Goal: Task Accomplishment & Management: Use online tool/utility

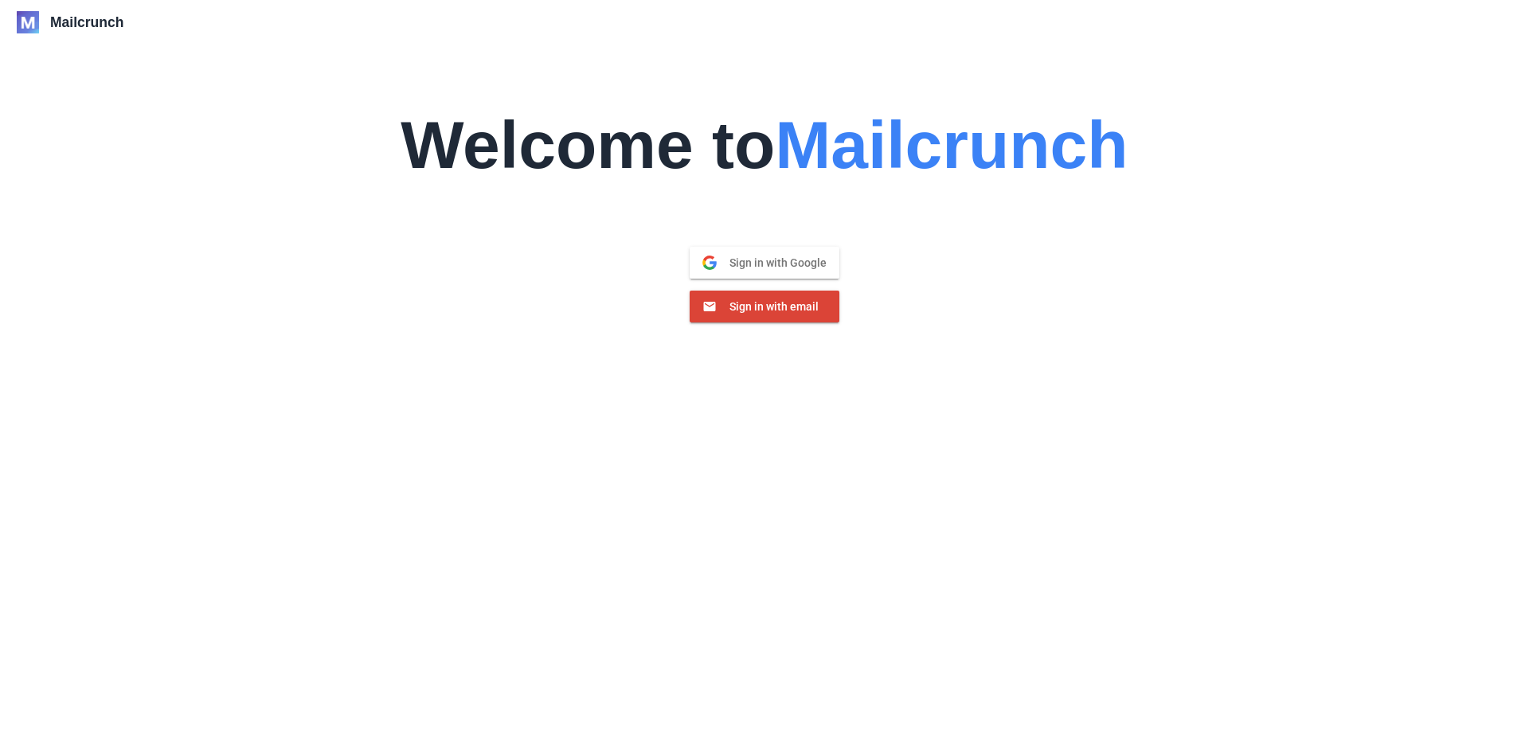
click at [770, 252] on button "Sign in with Google Google" at bounding box center [764, 263] width 150 height 32
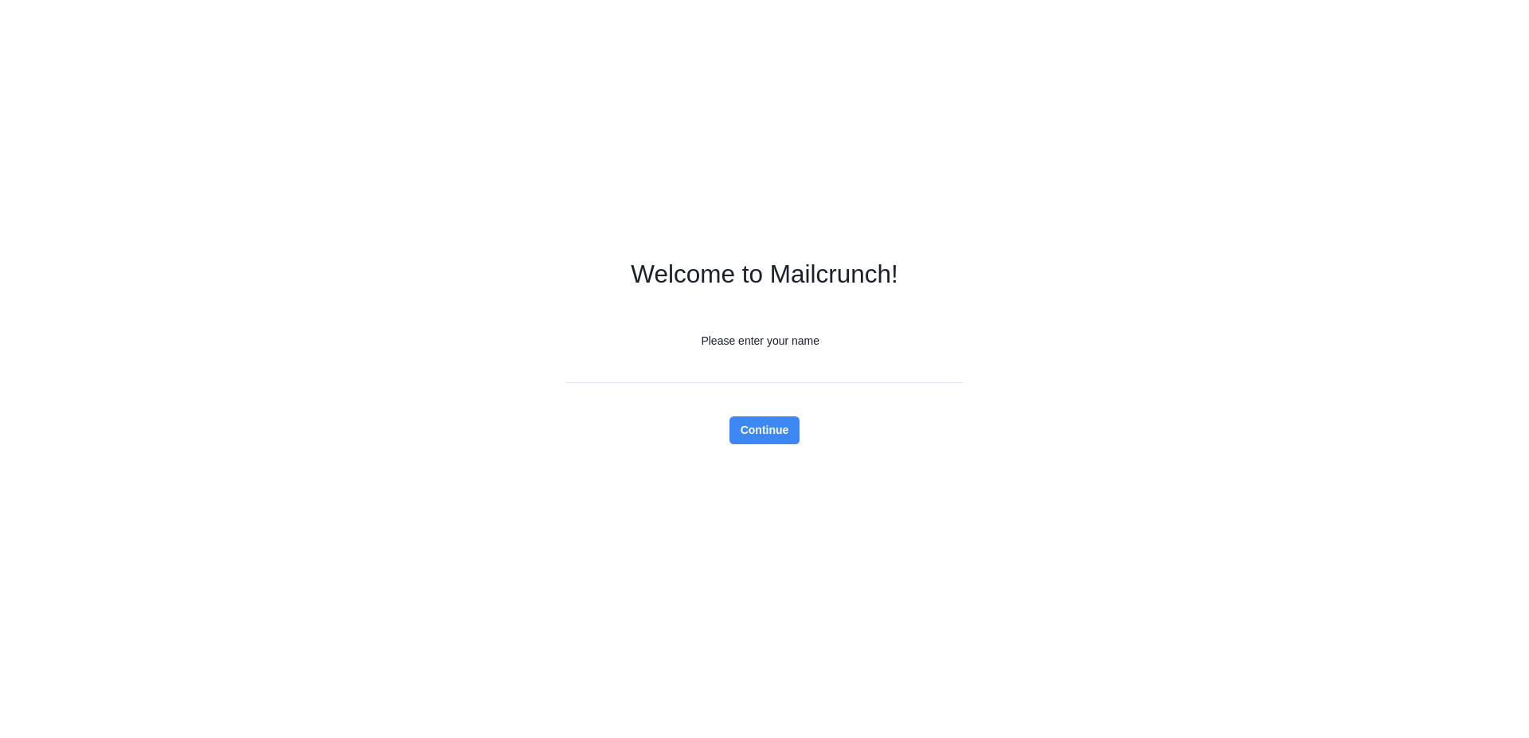
click at [807, 370] on input "Please enter your name" at bounding box center [764, 369] width 398 height 28
type input "****"
click at [763, 437] on button "Continue" at bounding box center [764, 430] width 71 height 28
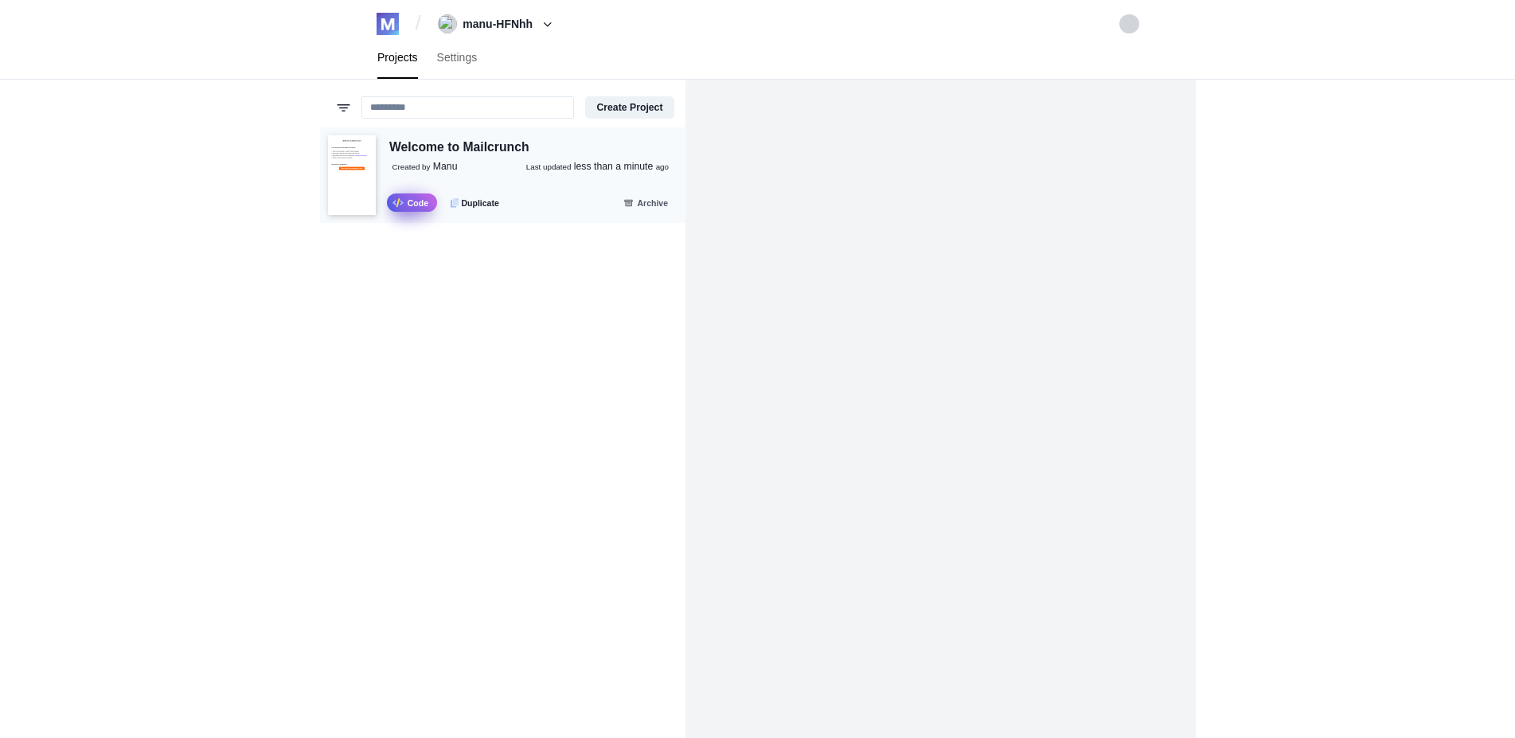
click at [404, 203] on link ".fa-secondary{opacity:.4} Code" at bounding box center [412, 202] width 50 height 18
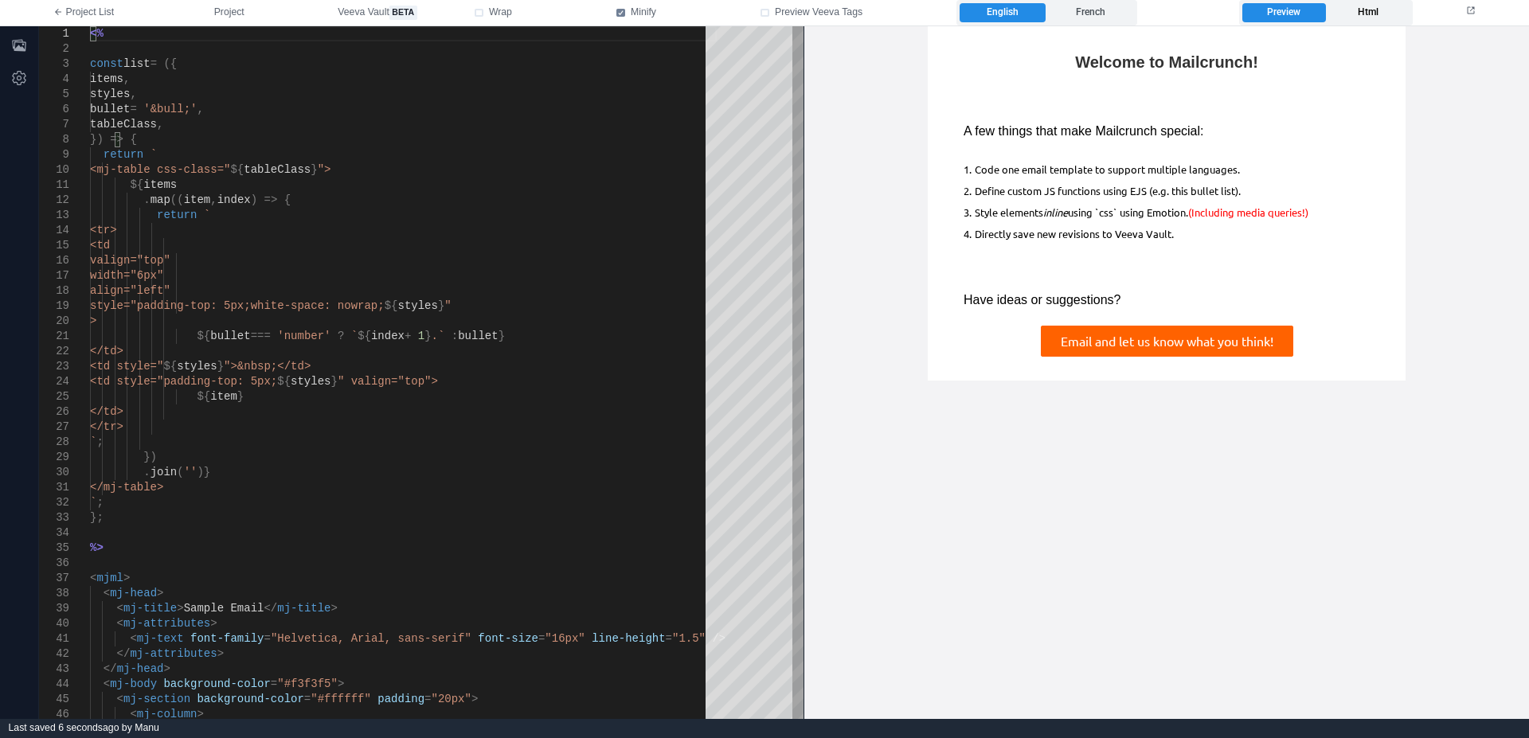
click at [1338, 13] on label "Html" at bounding box center [1368, 12] width 84 height 19
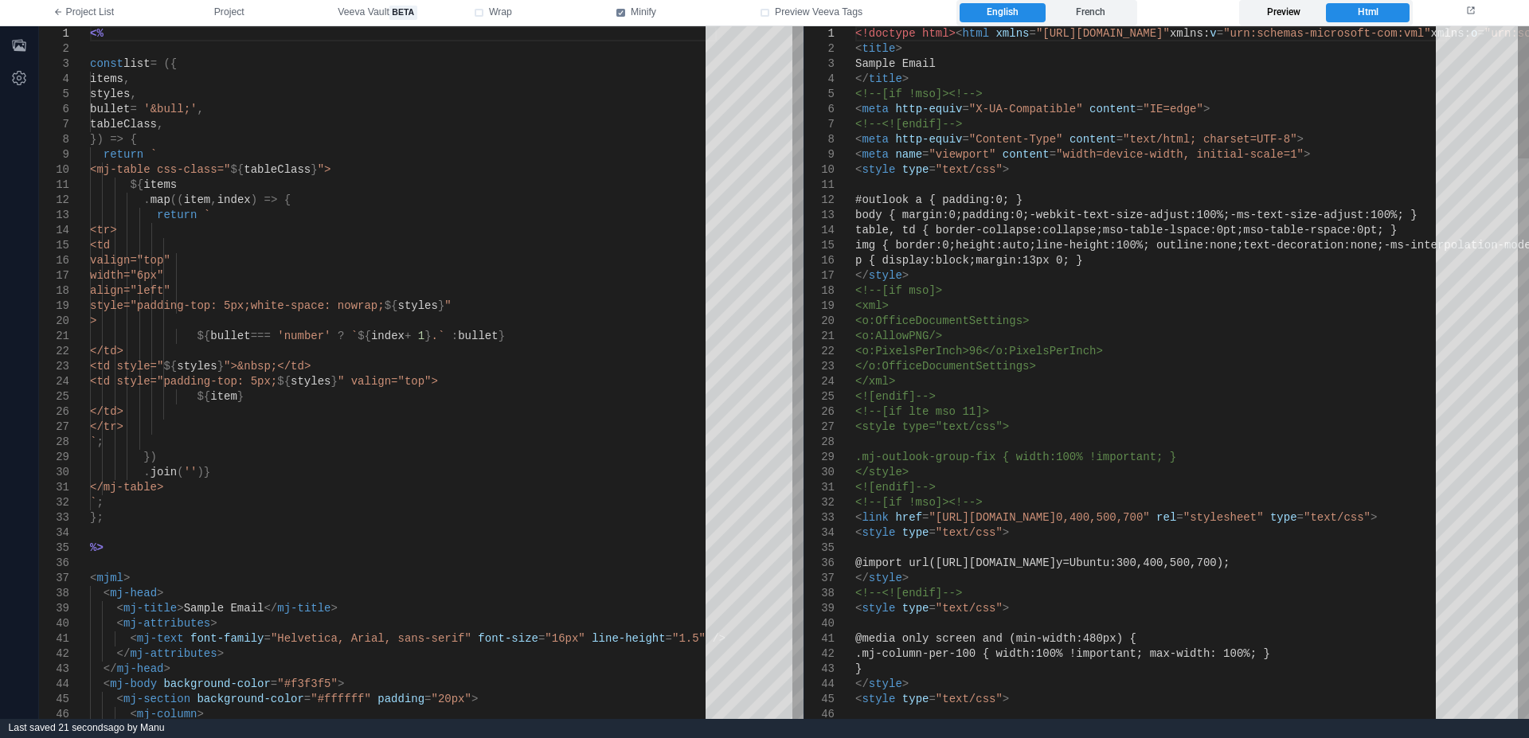
click at [1286, 14] on label "Preview" at bounding box center [1284, 12] width 84 height 19
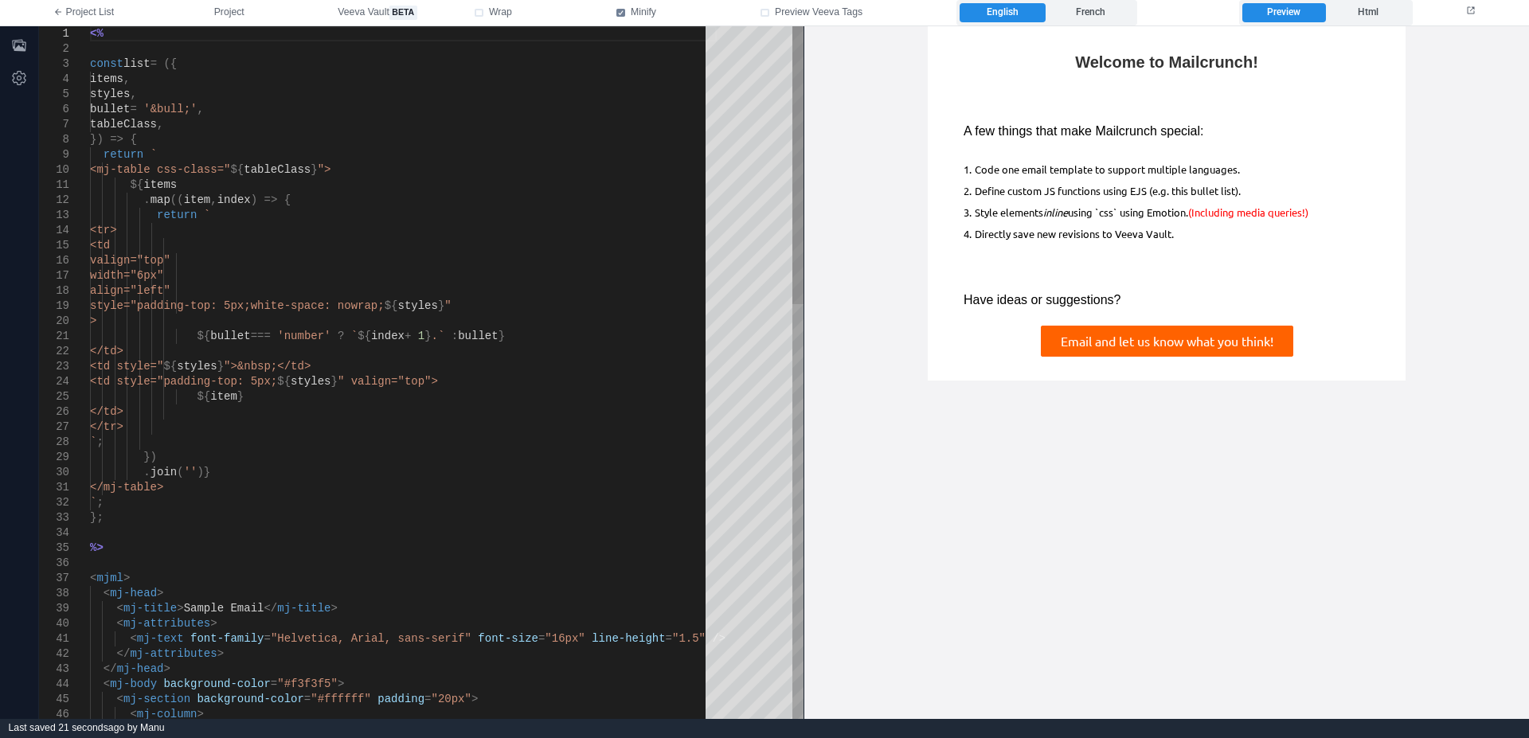
click at [504, 357] on div "</td>" at bounding box center [403, 351] width 627 height 15
click at [1103, 18] on label "French" at bounding box center [1090, 12] width 87 height 19
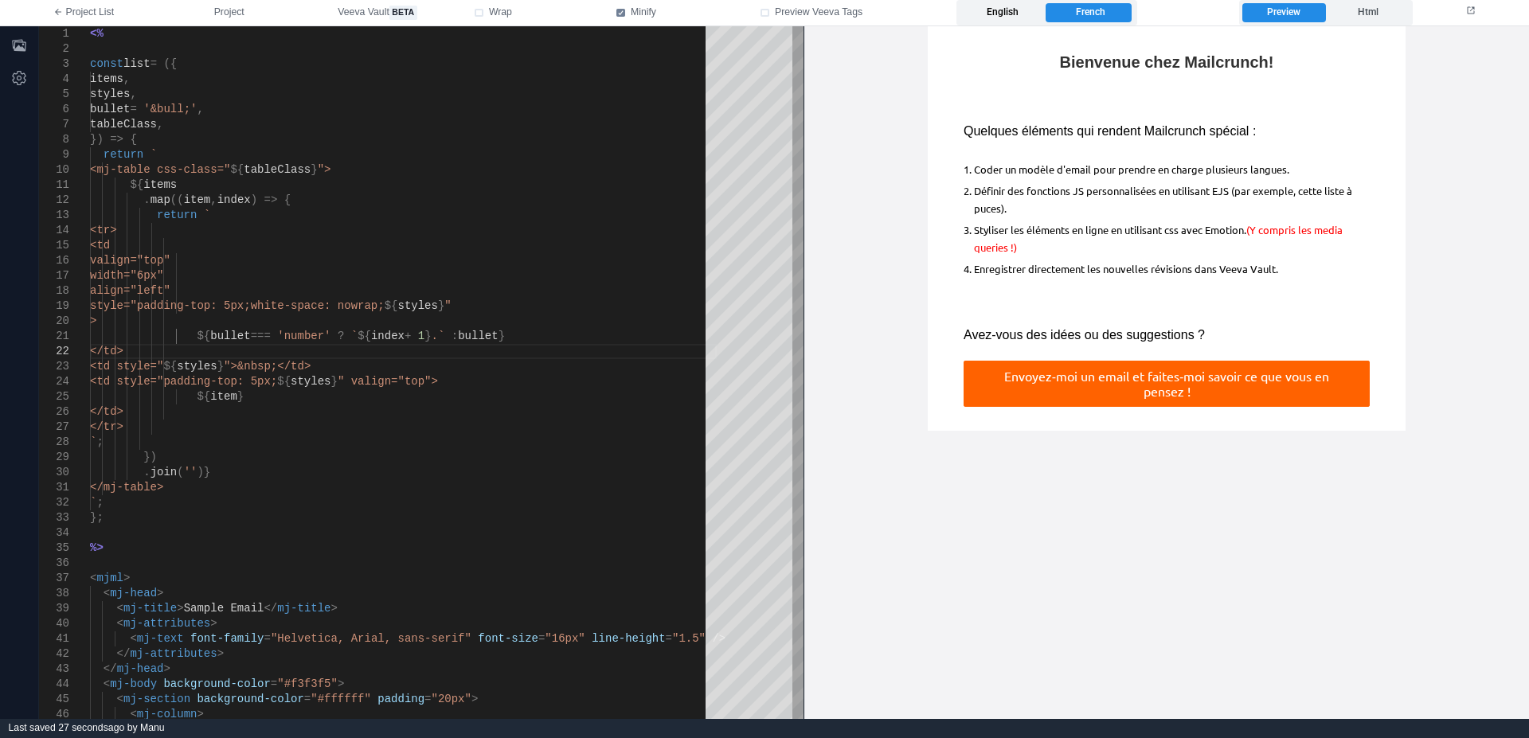
click at [1010, 13] on label "English" at bounding box center [1002, 12] width 87 height 19
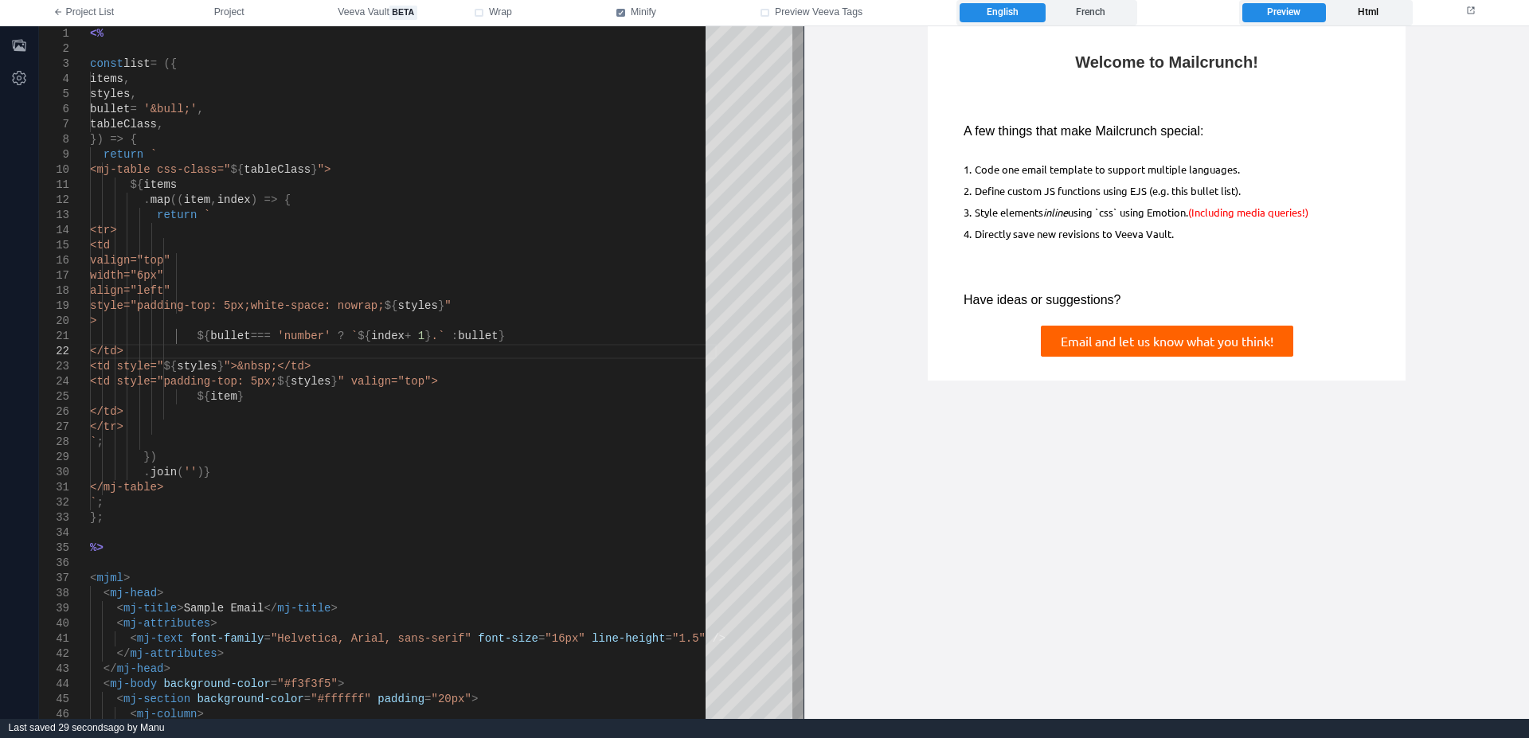
click at [1364, 14] on label "Html" at bounding box center [1368, 12] width 84 height 19
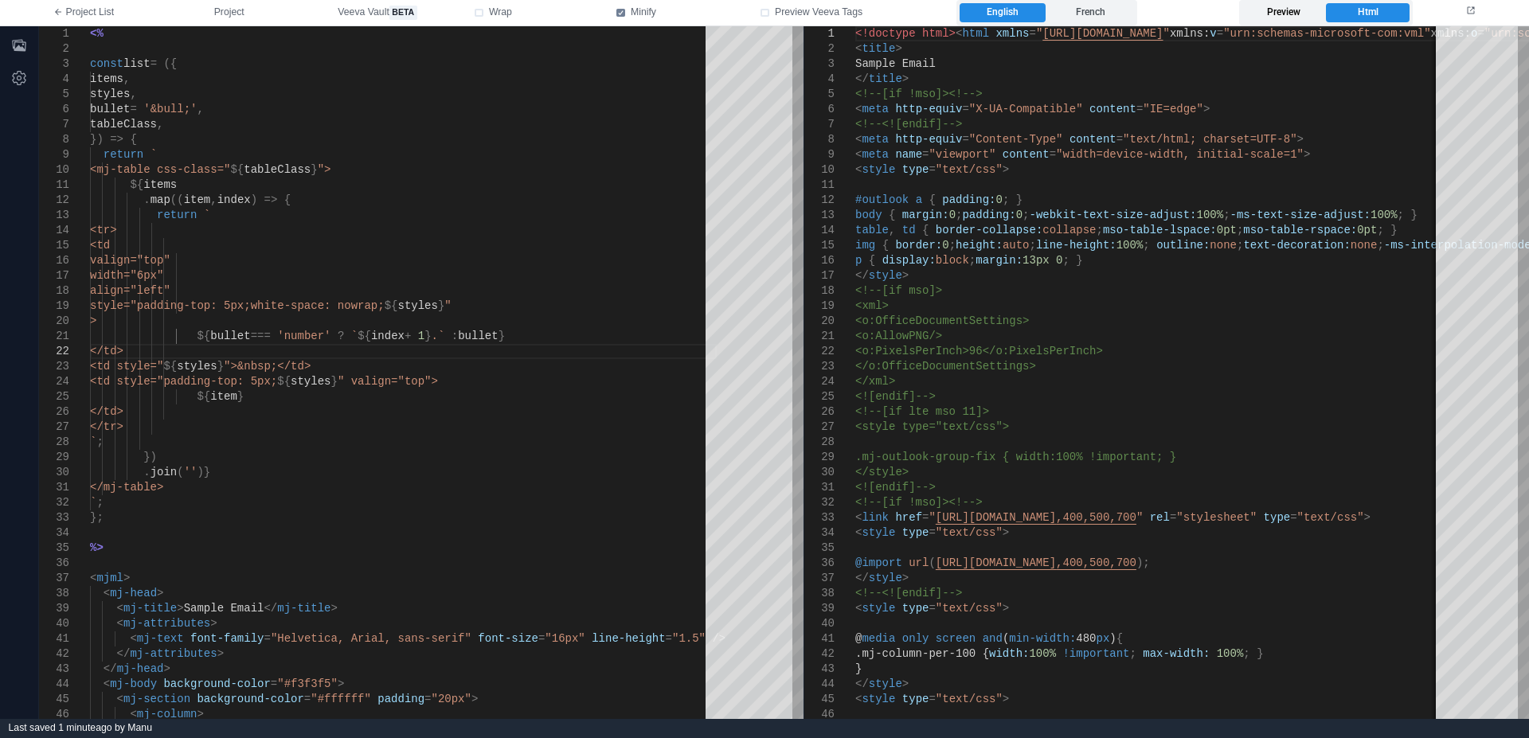
click at [1279, 6] on label "Preview" at bounding box center [1284, 12] width 84 height 19
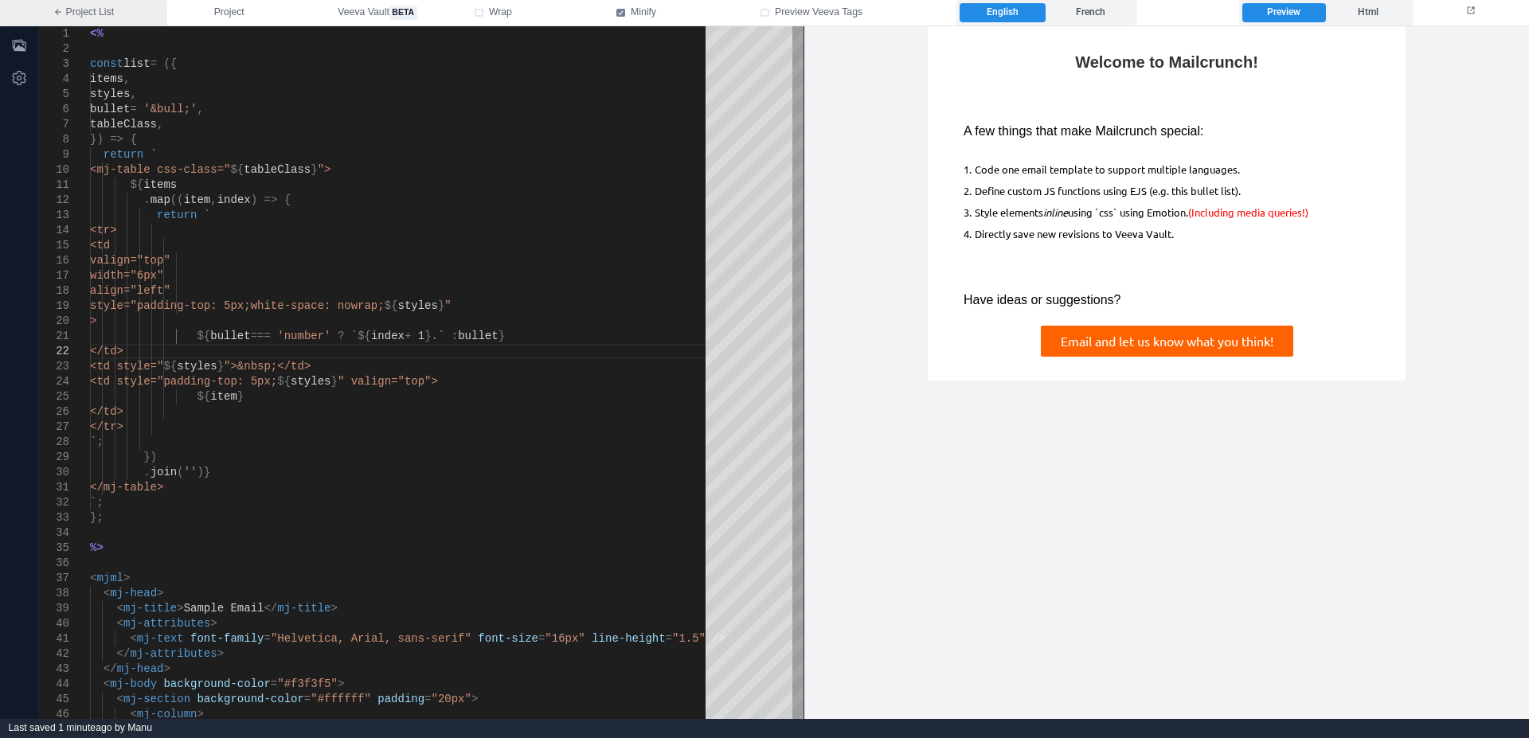
click at [134, 14] on link "Project List" at bounding box center [83, 12] width 167 height 25
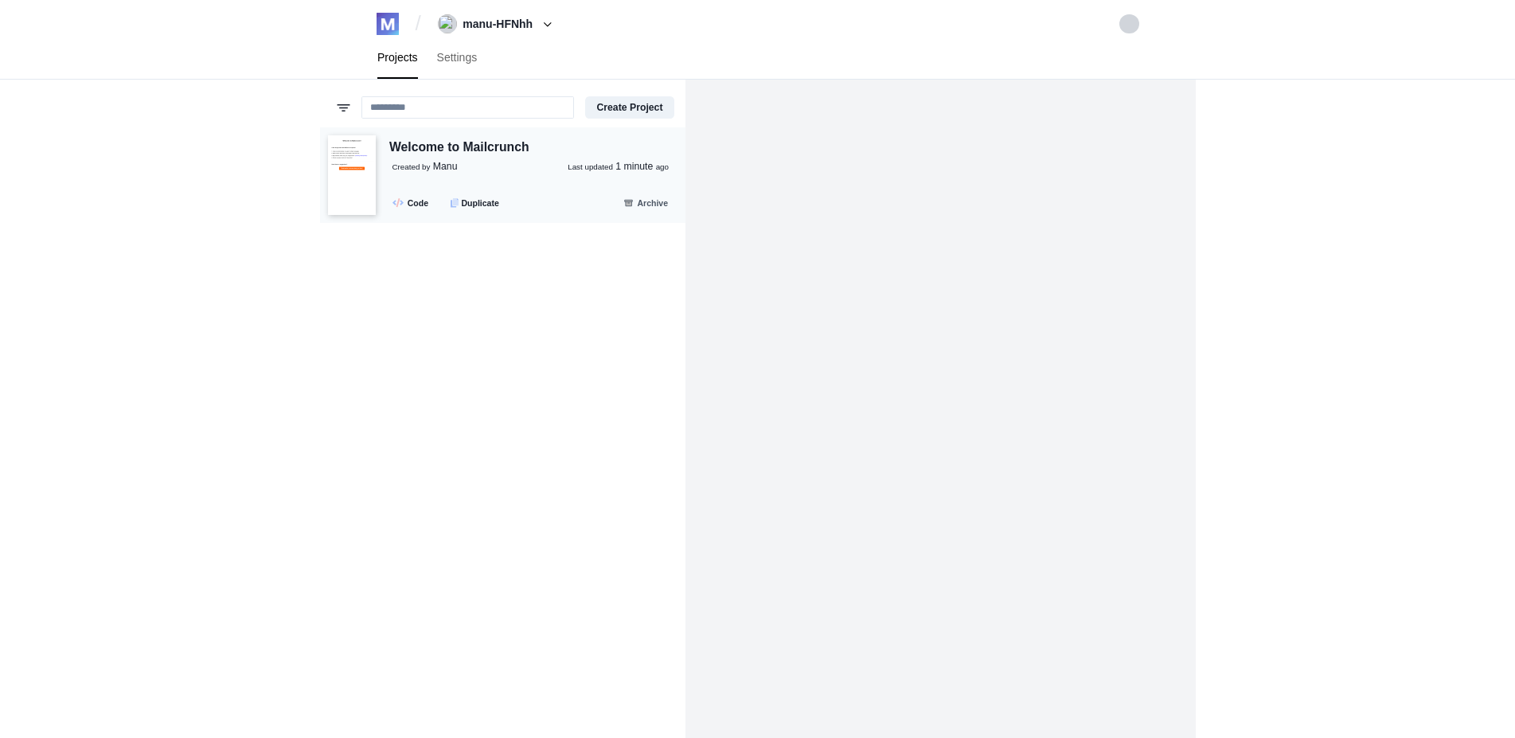
click at [411, 178] on div "Welcome to Mailcrunch Created by [PERSON_NAME] updated 1 minute ago .fa-seconda…" at bounding box center [527, 176] width 302 height 77
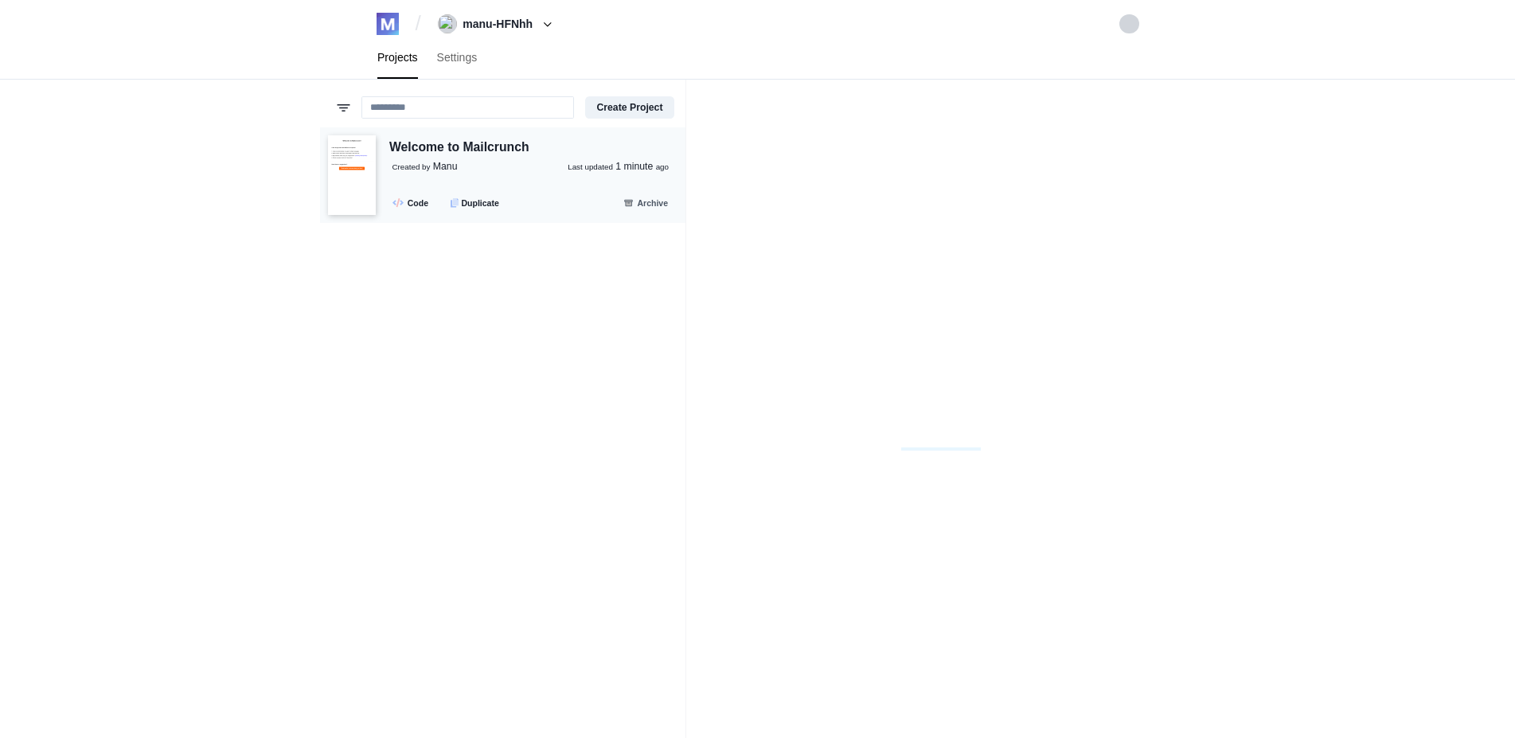
click at [377, 160] on div "Welcome to Mailcrunch Created by [PERSON_NAME] updated 1 minute ago .fa-seconda…" at bounding box center [527, 176] width 302 height 77
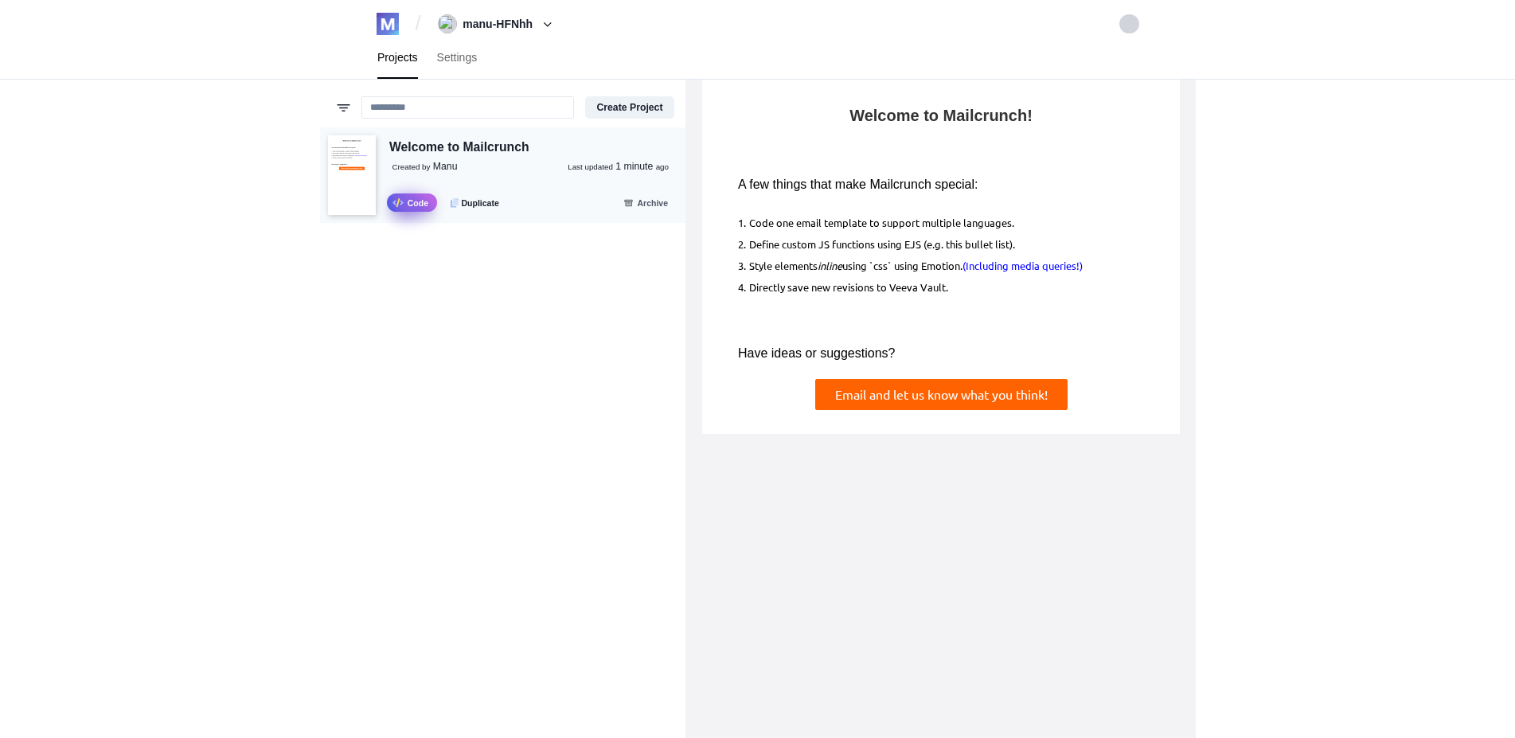
click at [412, 202] on link ".fa-secondary{opacity:.4} Code" at bounding box center [412, 202] width 50 height 18
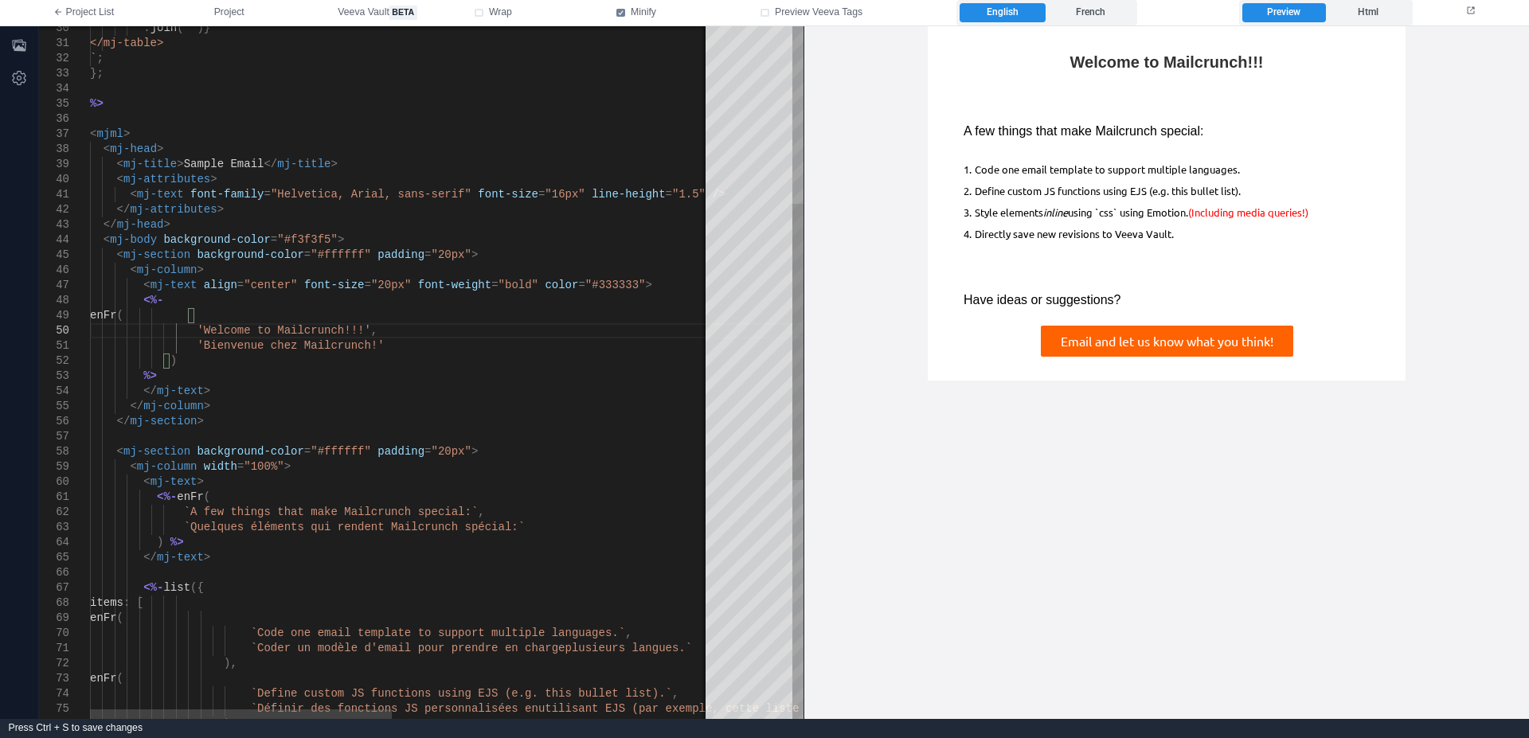
click at [419, 384] on div "</ mj-text >" at bounding box center [727, 391] width 1275 height 15
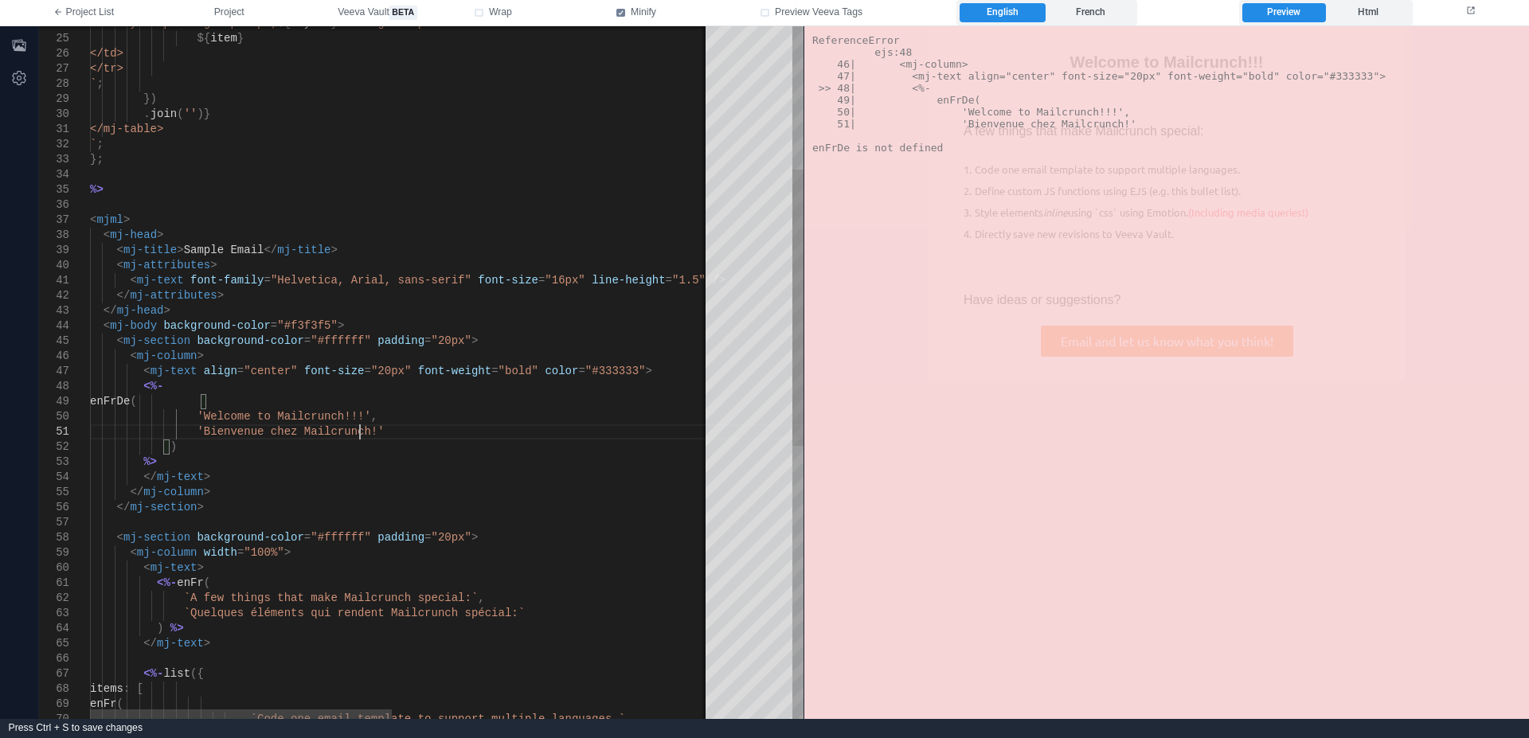
click at [391, 428] on div "'Bienvenue chez Mailcrunch!'" at bounding box center [727, 431] width 1275 height 15
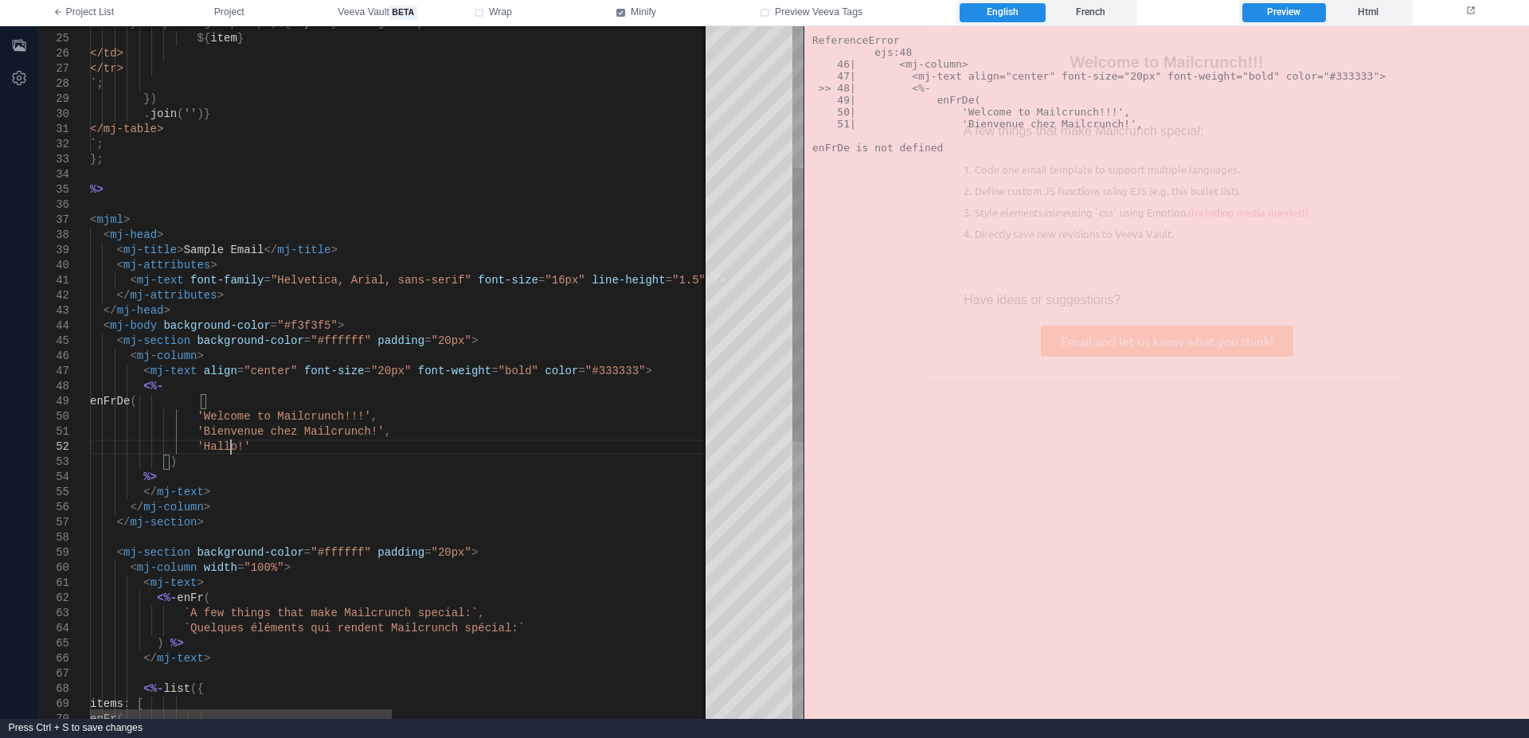
scroll to position [16, 141]
click at [350, 459] on div ")" at bounding box center [727, 462] width 1275 height 15
click at [130, 403] on span "enFrDe" at bounding box center [110, 401] width 40 height 13
drag, startPoint x: 239, startPoint y: 444, endPoint x: 191, endPoint y: 444, distance: 47.8
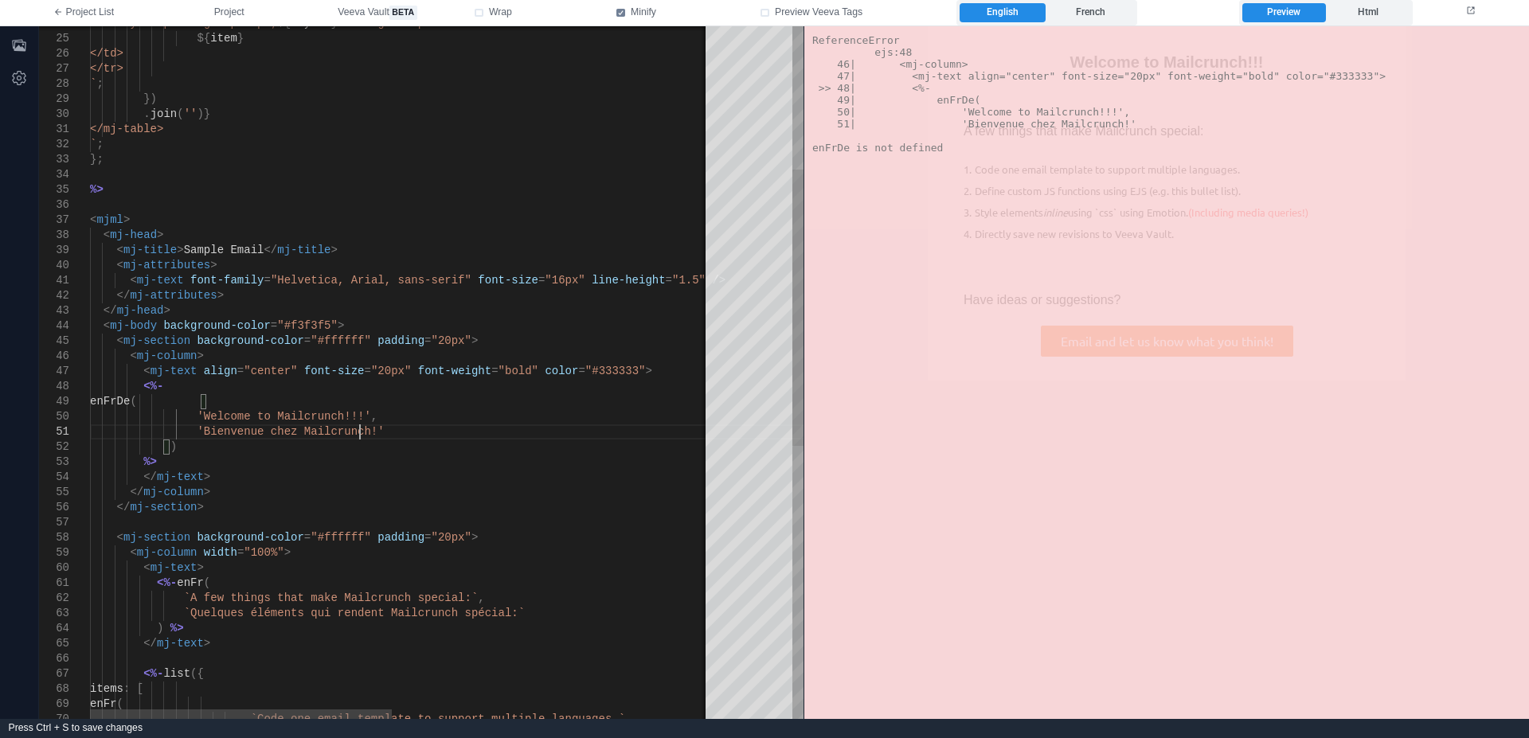
click at [201, 408] on div ") %> </ mj-text > <%- enFr ( `A few things that make Mailcrunch special:` , `Qu…" at bounding box center [727, 535] width 1275 height 1734
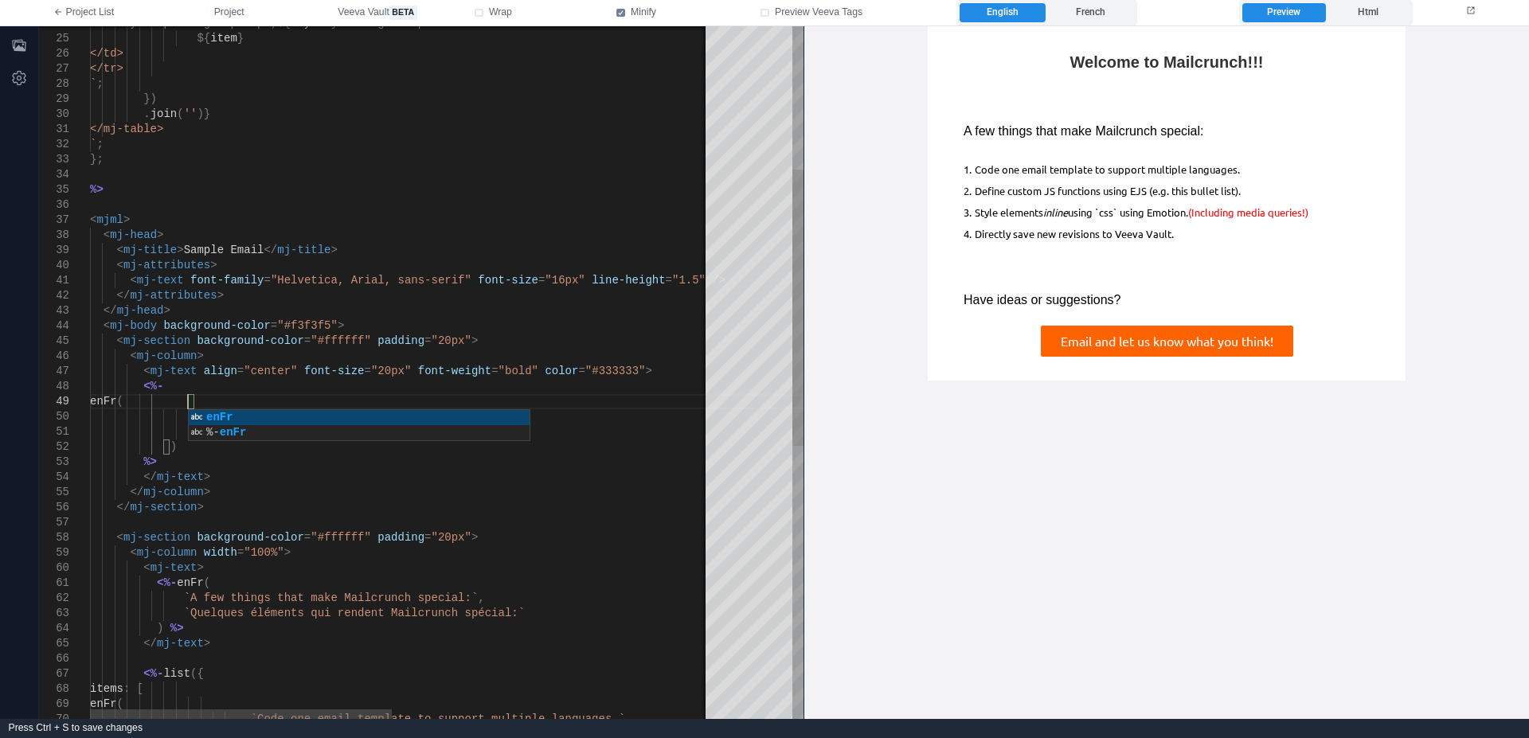
click at [117, 400] on span "enFr" at bounding box center [103, 401] width 27 height 13
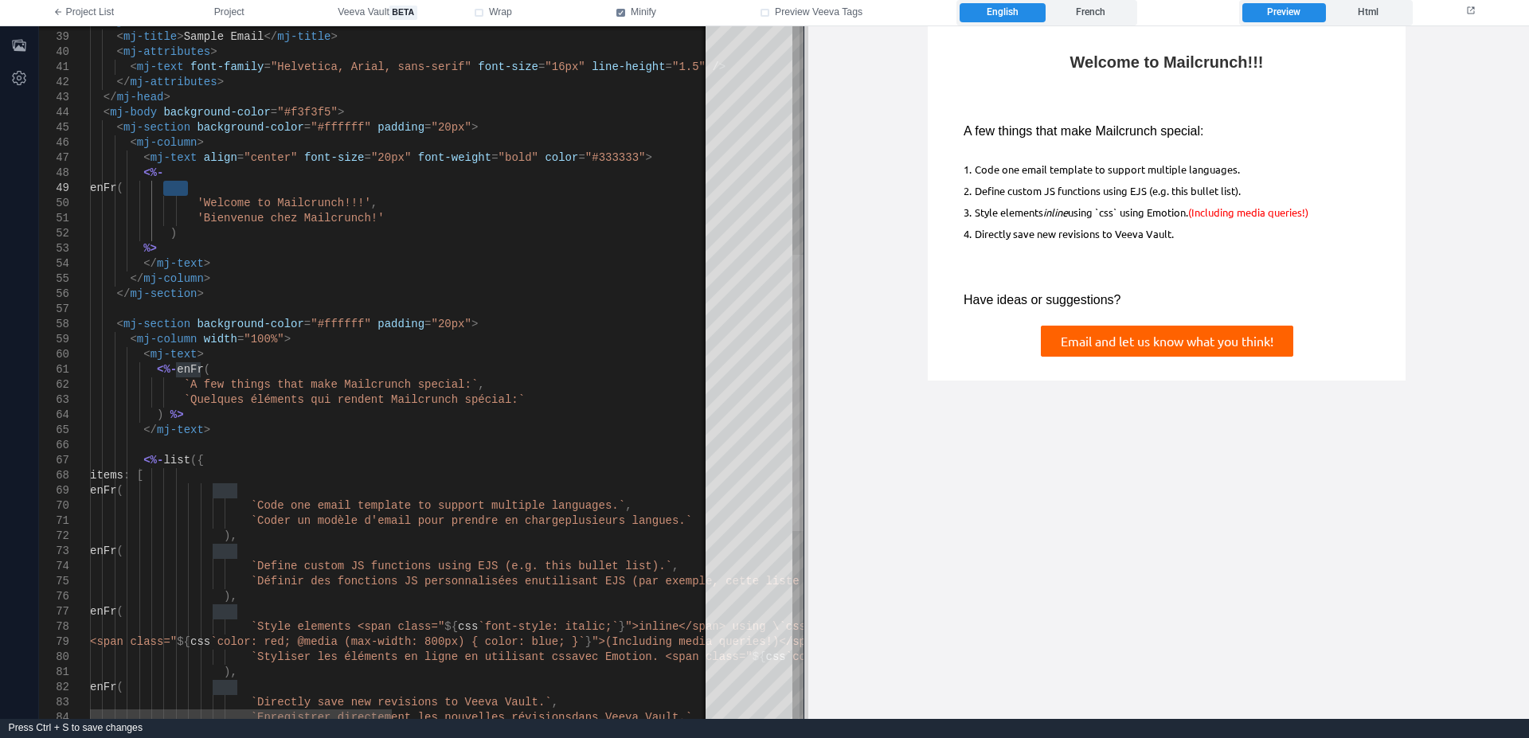
drag, startPoint x: 797, startPoint y: 466, endPoint x: 801, endPoint y: 270, distance: 195.9
click at [801, 270] on div "69 70 71 72 73 74 75 76 77 78 79 80 81 82 83 84 68 67 66 65 64 63 62 61 60 59 5…" at bounding box center [784, 372] width 1490 height 693
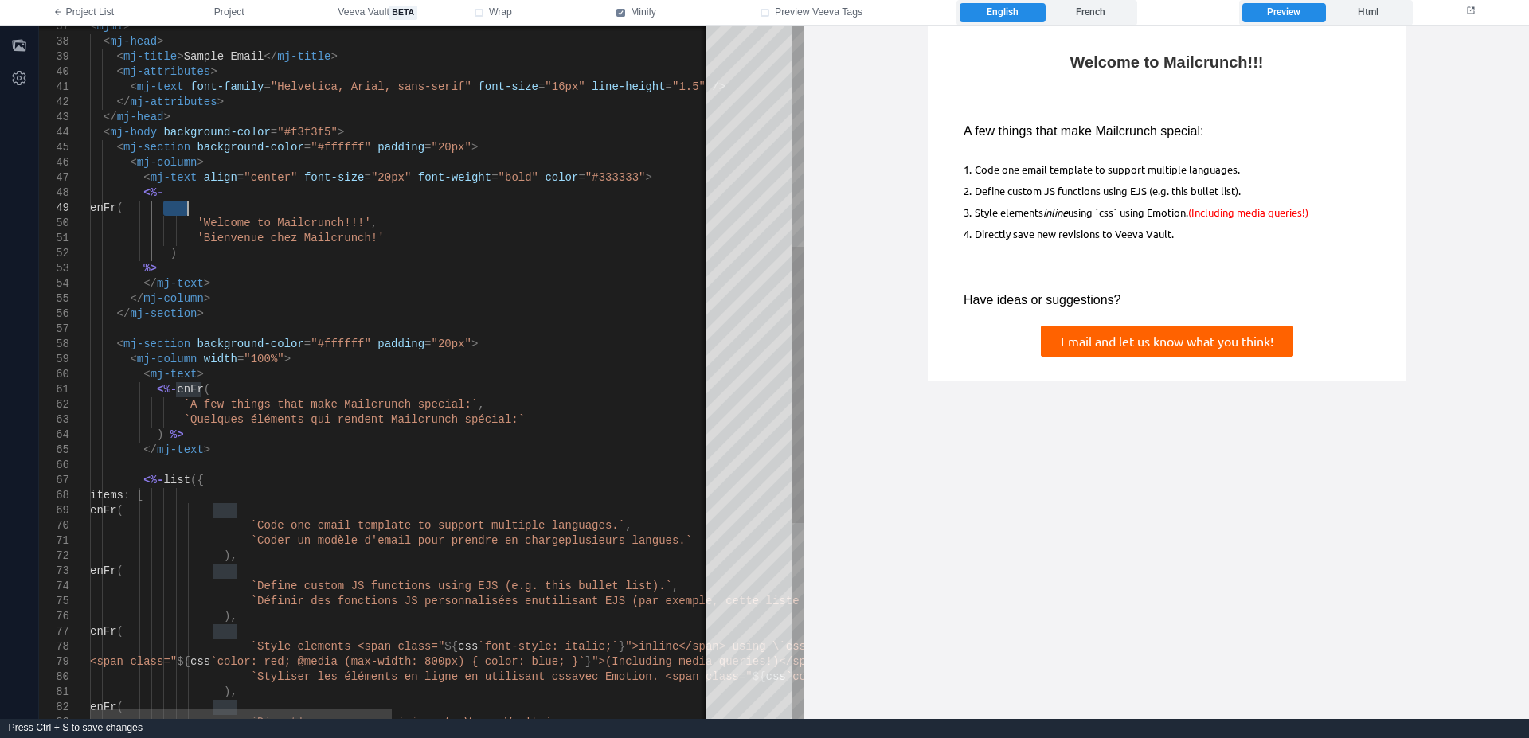
click at [193, 389] on span "enFr" at bounding box center [190, 389] width 27 height 13
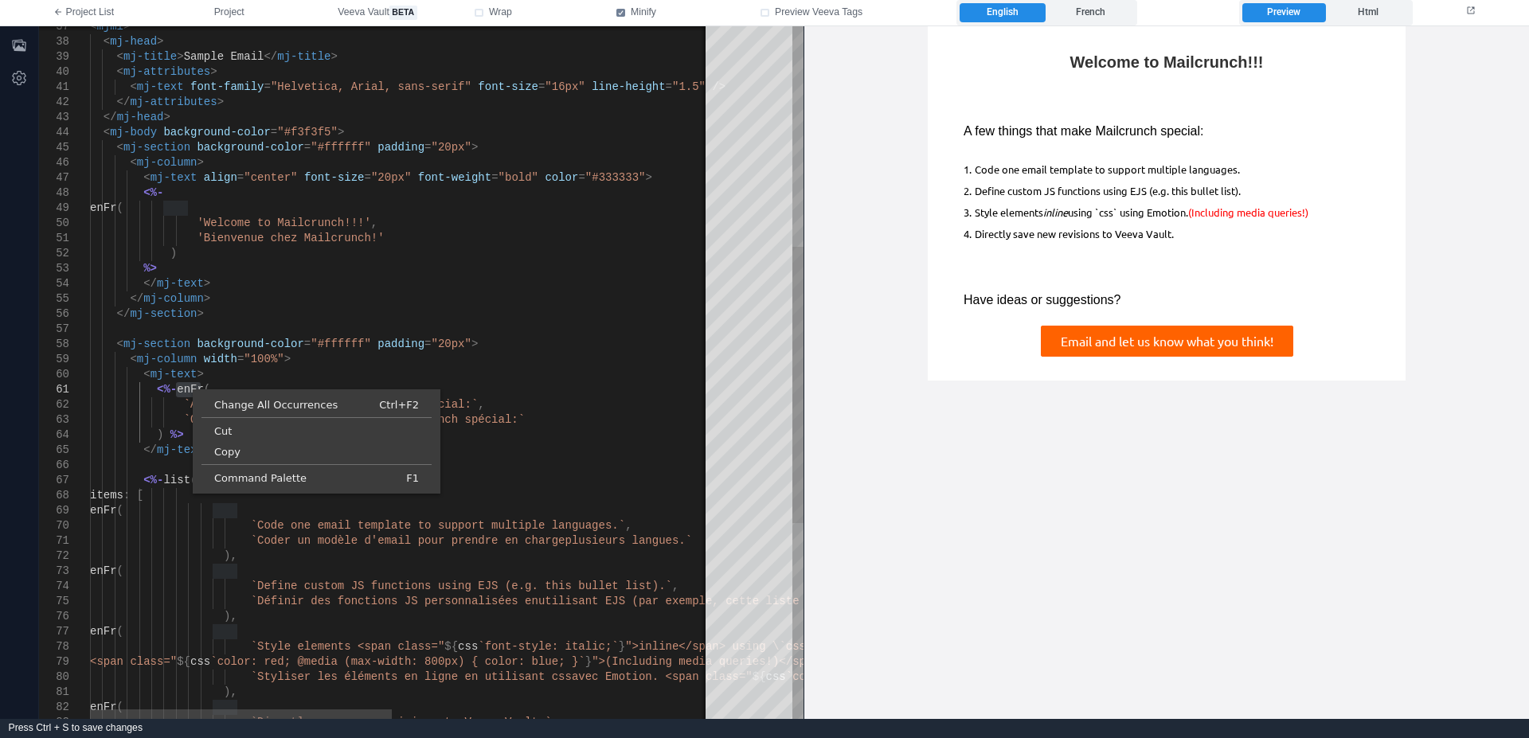
click at [211, 372] on div "< mj-text >" at bounding box center [727, 374] width 1275 height 15
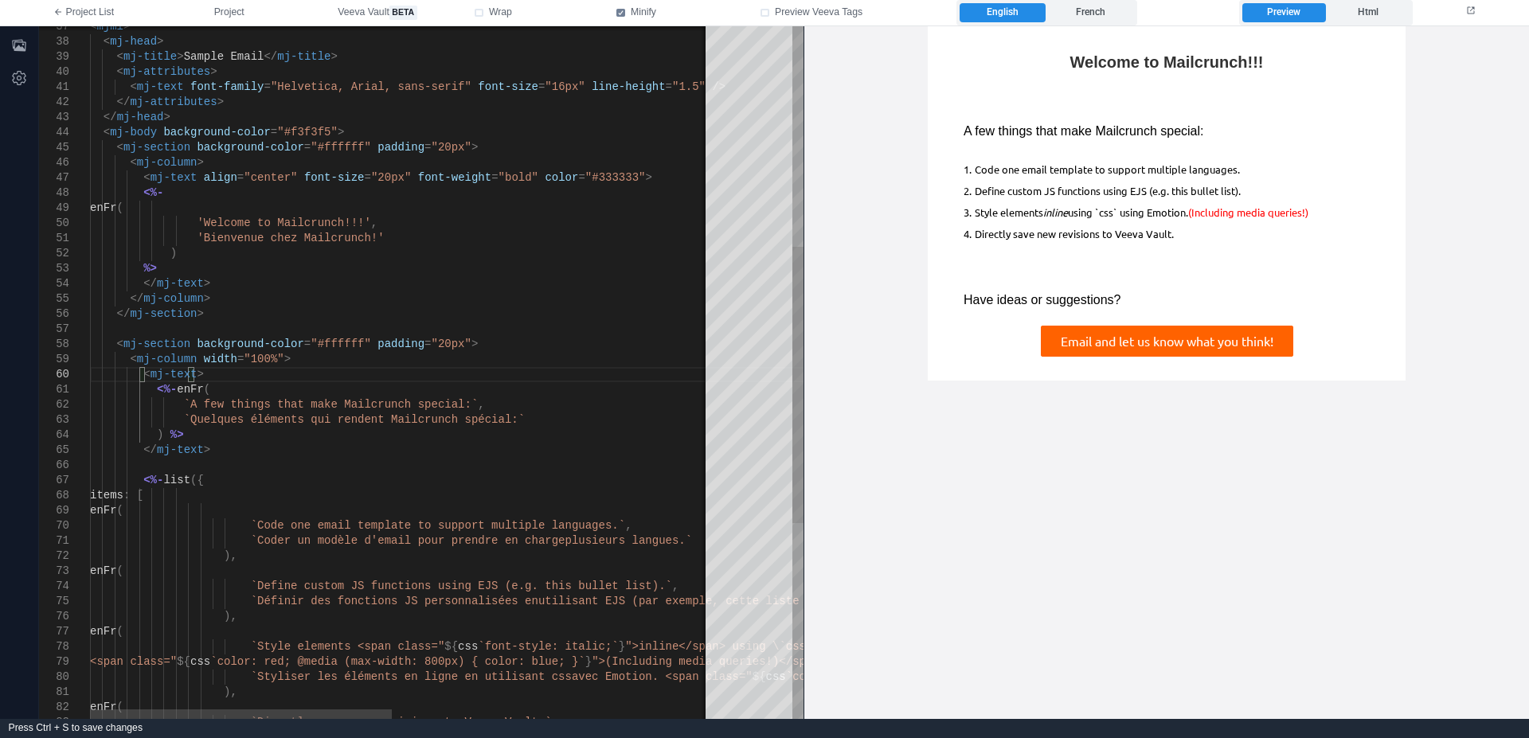
click at [193, 391] on span "enFr" at bounding box center [190, 389] width 27 height 13
click at [193, 391] on span "enFr" at bounding box center [197, 389] width 27 height 13
click at [193, 391] on span "enFr" at bounding box center [190, 389] width 27 height 13
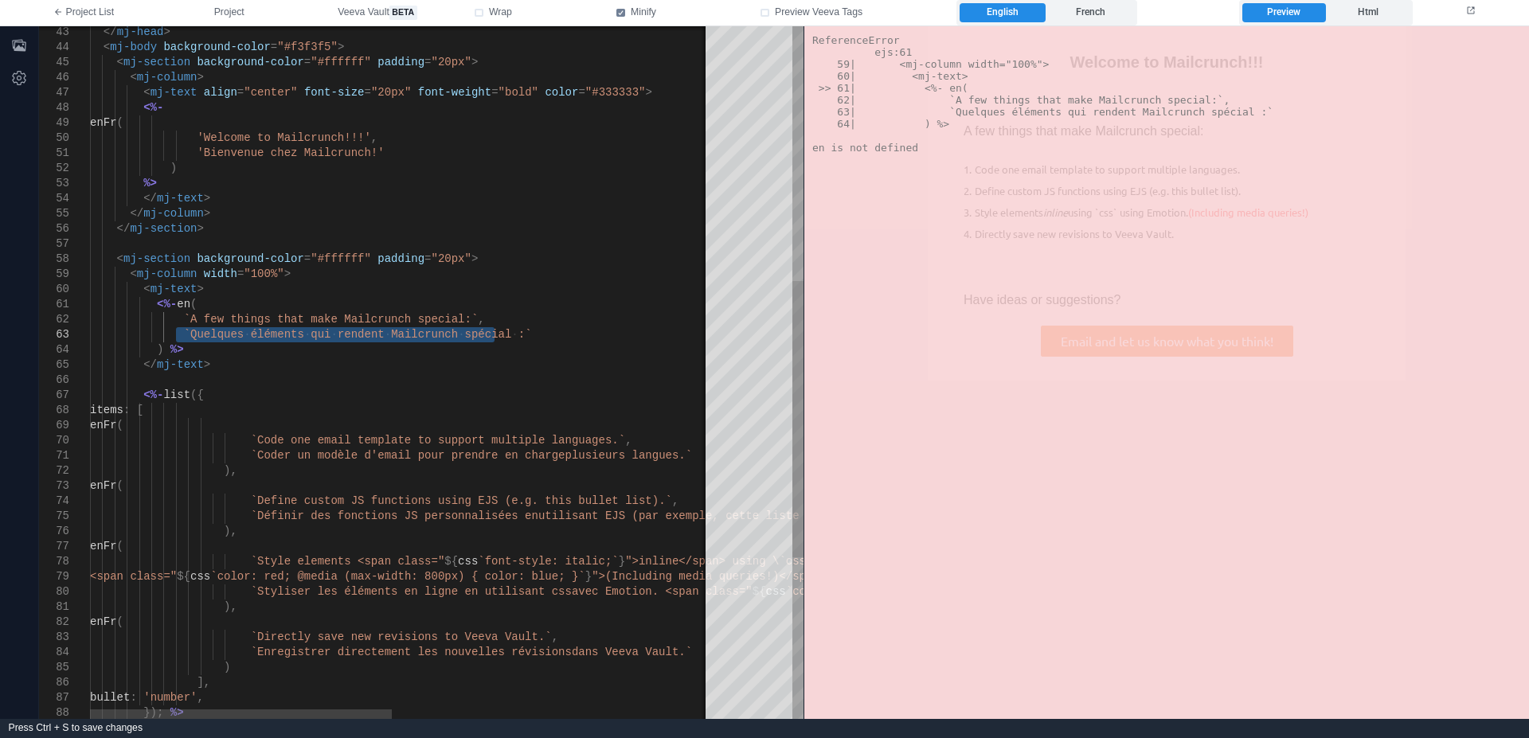
drag, startPoint x: 176, startPoint y: 329, endPoint x: 503, endPoint y: 338, distance: 327.3
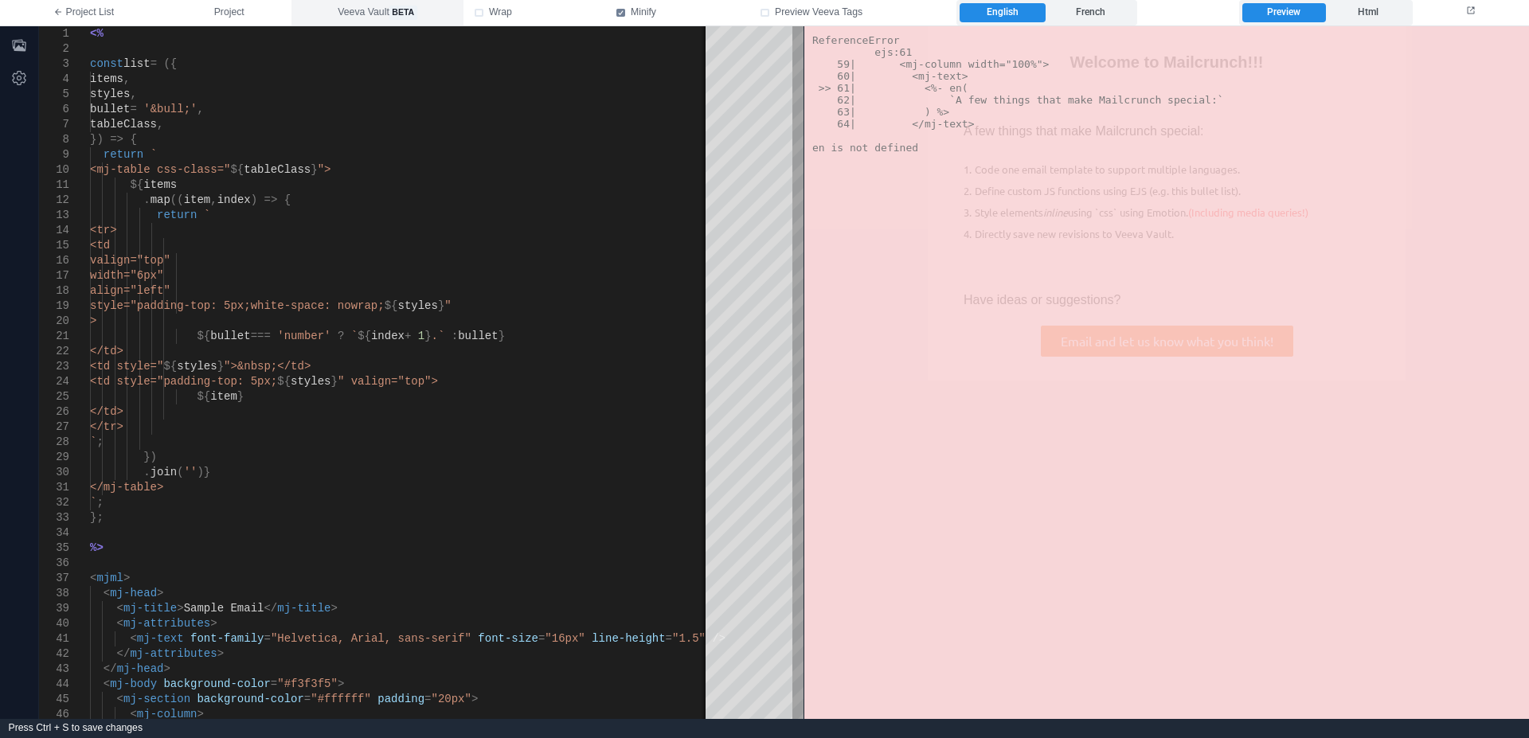
click at [373, 21] on button "Veeva Vault beta" at bounding box center [377, 12] width 173 height 25
click at [267, 17] on button "Project" at bounding box center [229, 12] width 124 height 25
click at [85, 18] on link "Project List" at bounding box center [83, 12] width 167 height 25
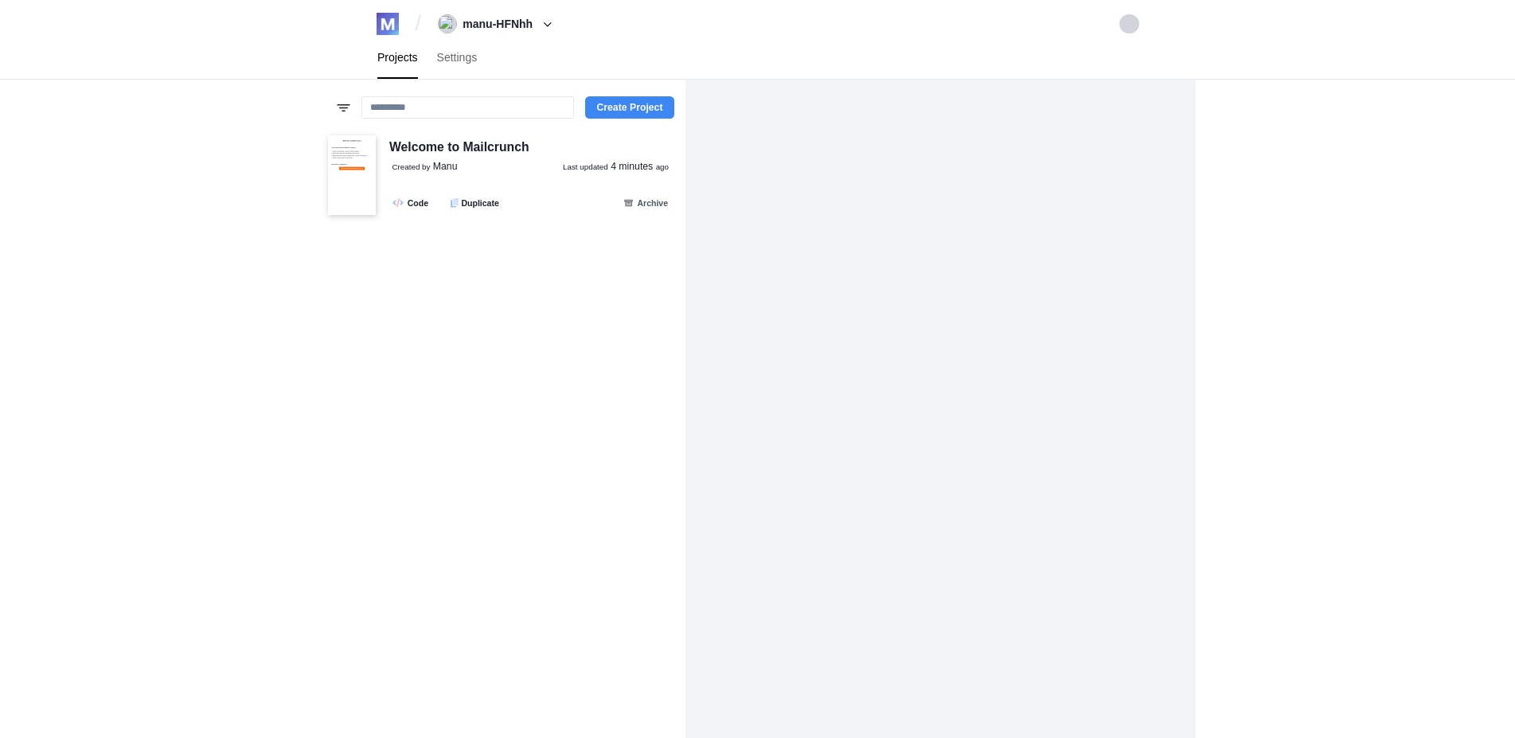
click at [627, 111] on button "Create Project" at bounding box center [629, 107] width 88 height 22
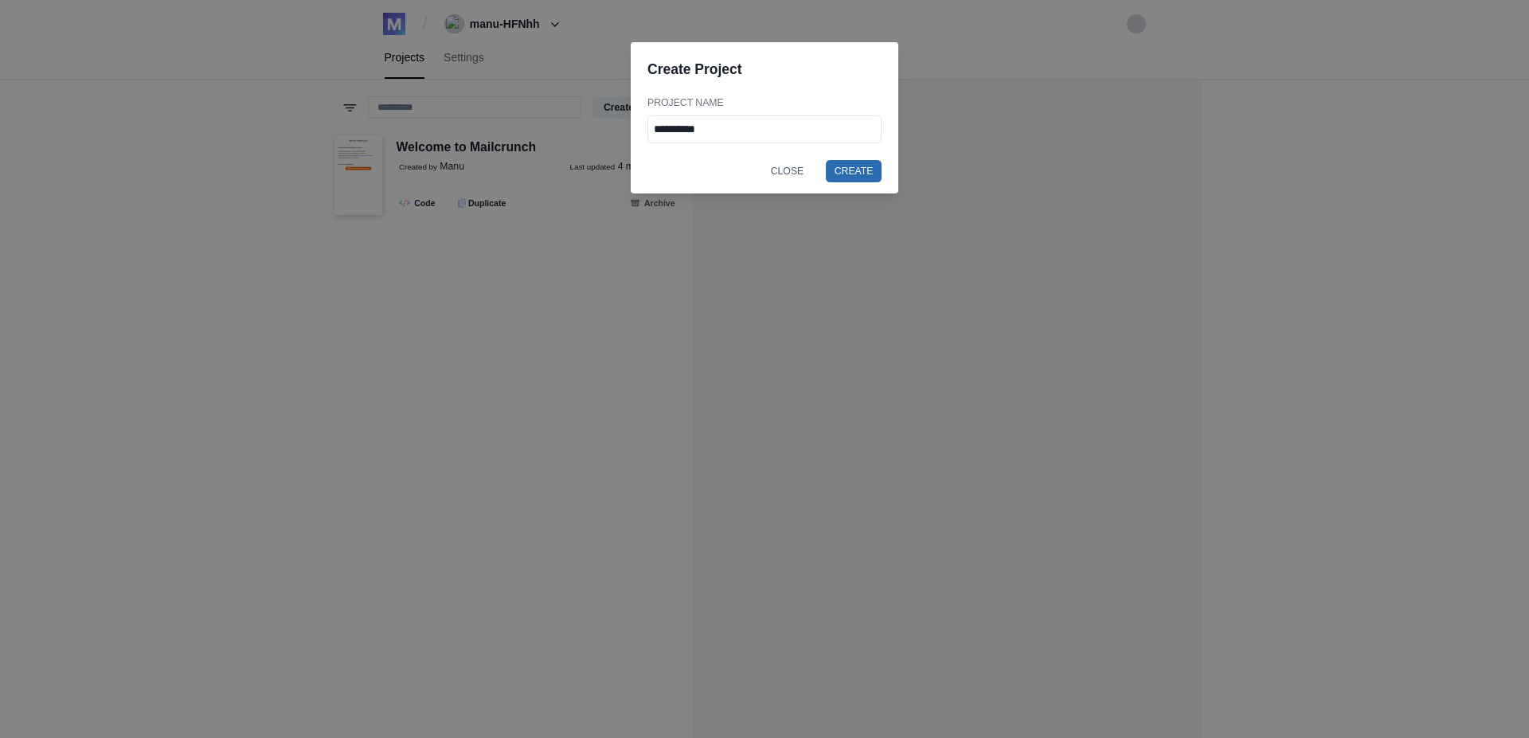
type input "**********"
click at [844, 178] on button "Create" at bounding box center [854, 171] width 56 height 22
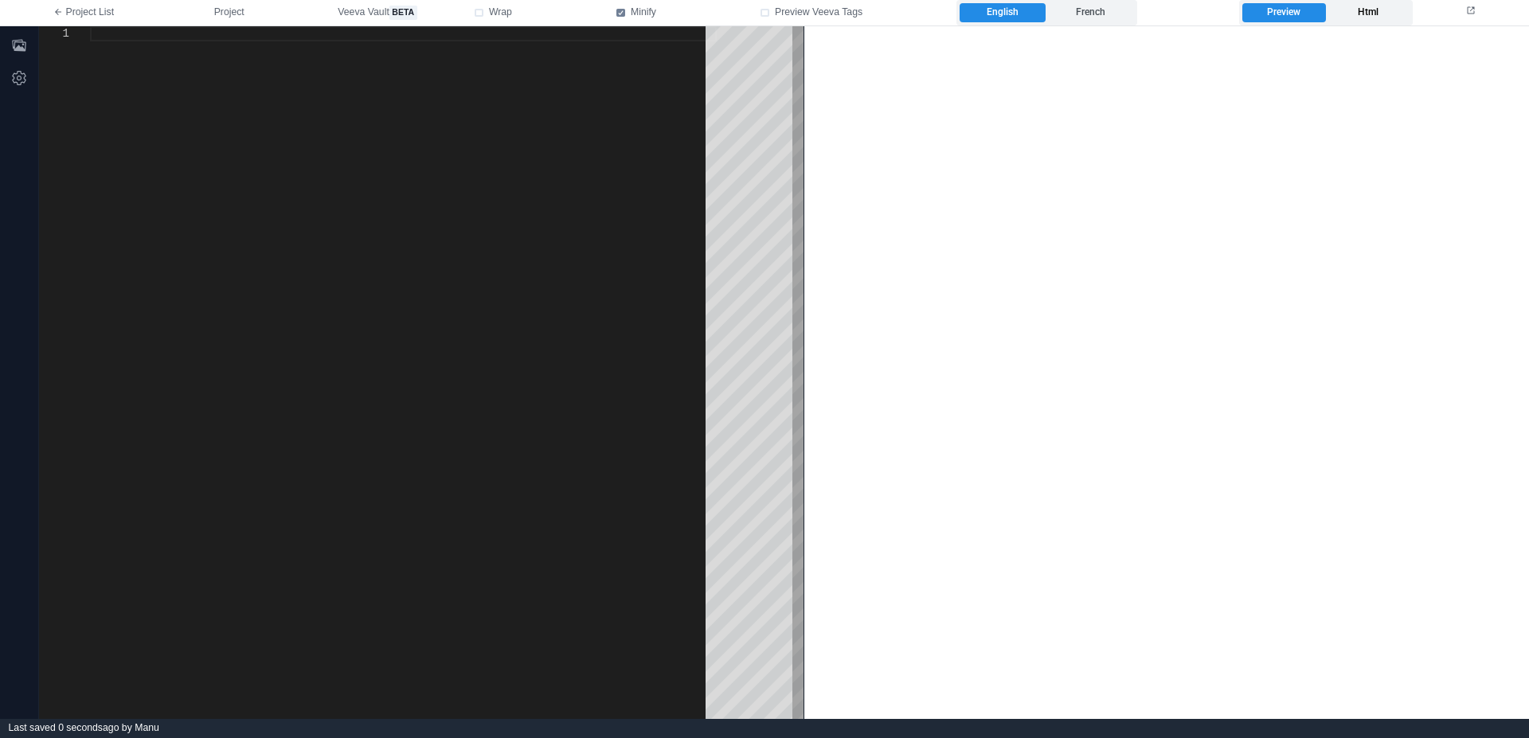
click at [1363, 20] on label "Html" at bounding box center [1368, 12] width 84 height 19
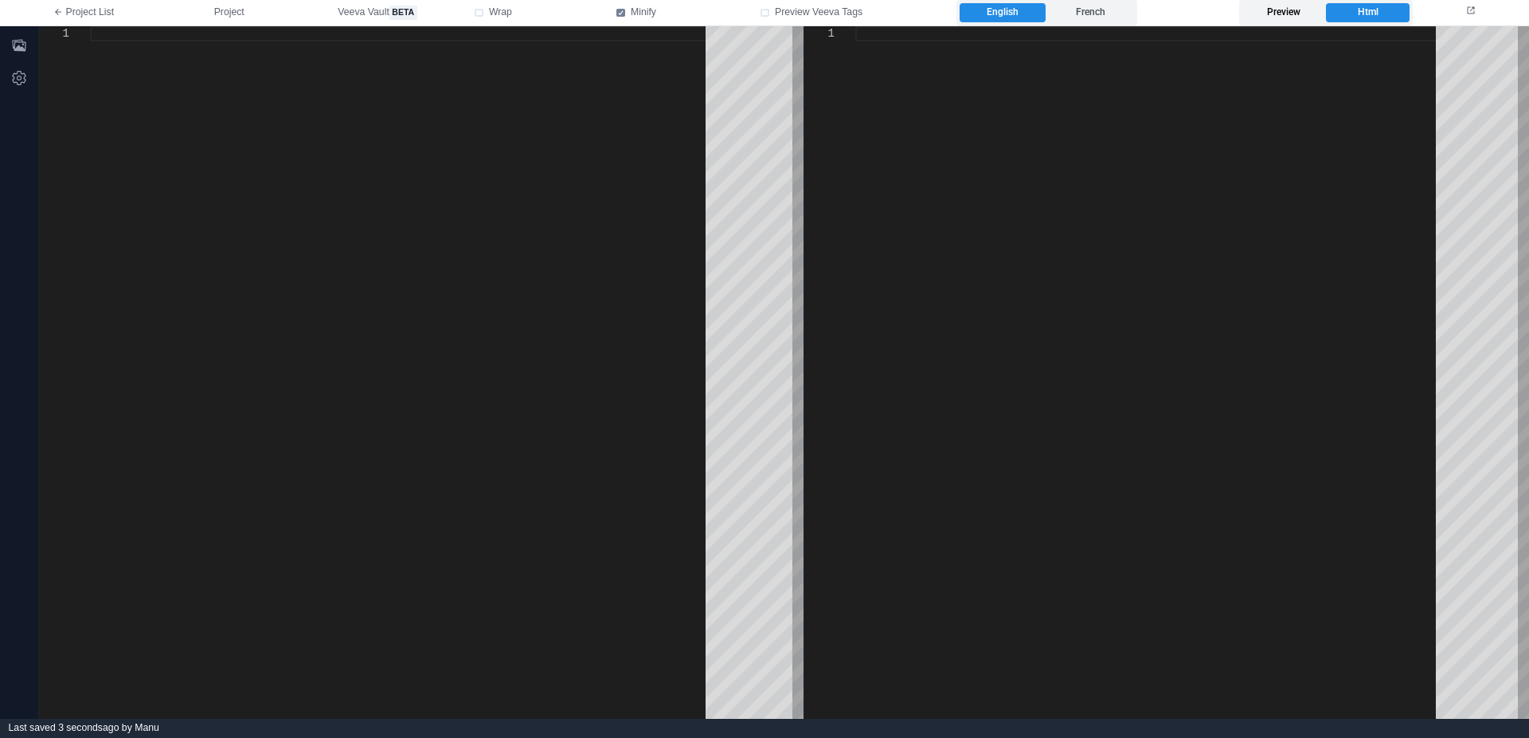
click at [1289, 14] on label "Preview" at bounding box center [1284, 12] width 84 height 19
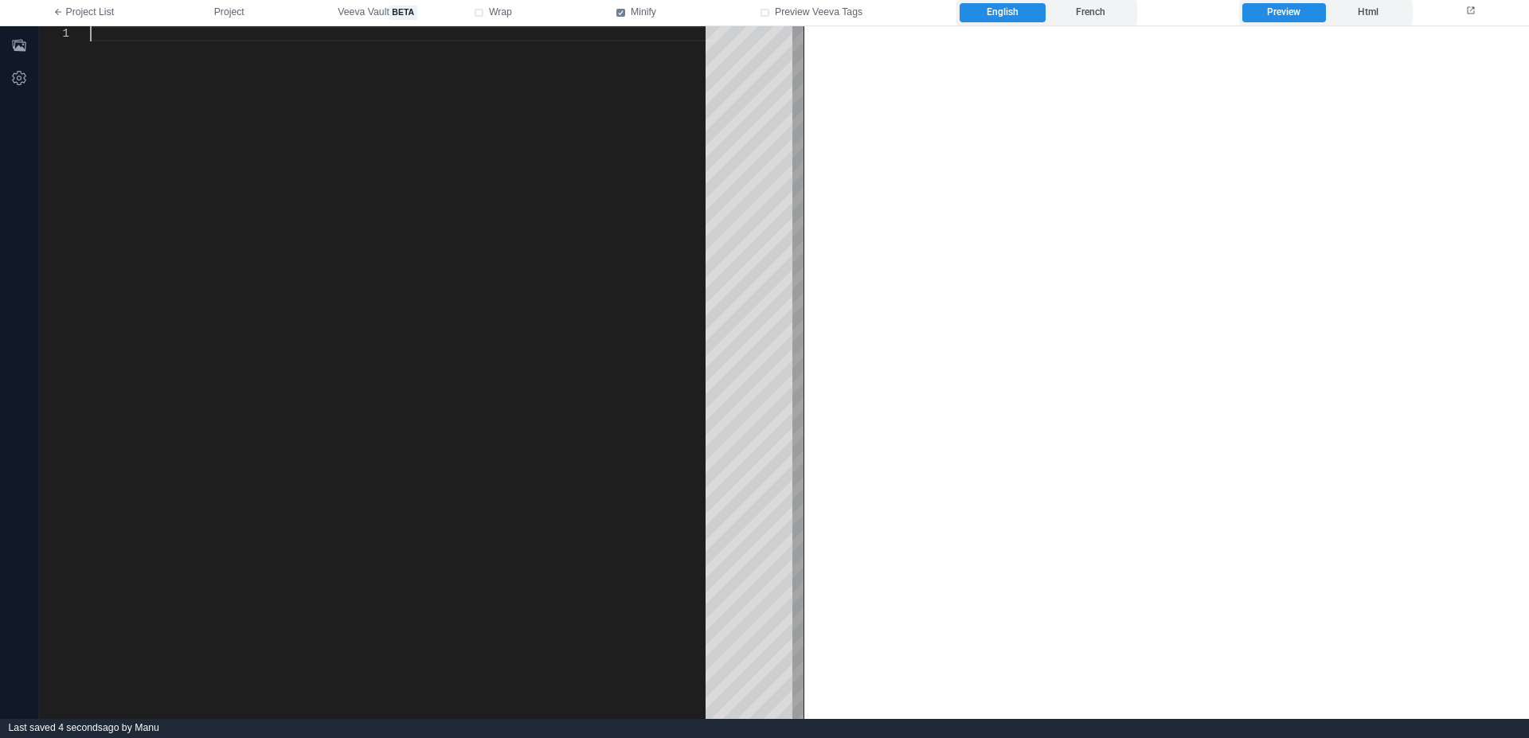
click at [122, 50] on div at bounding box center [403, 372] width 627 height 693
click at [132, 15] on link "Project List" at bounding box center [83, 12] width 167 height 25
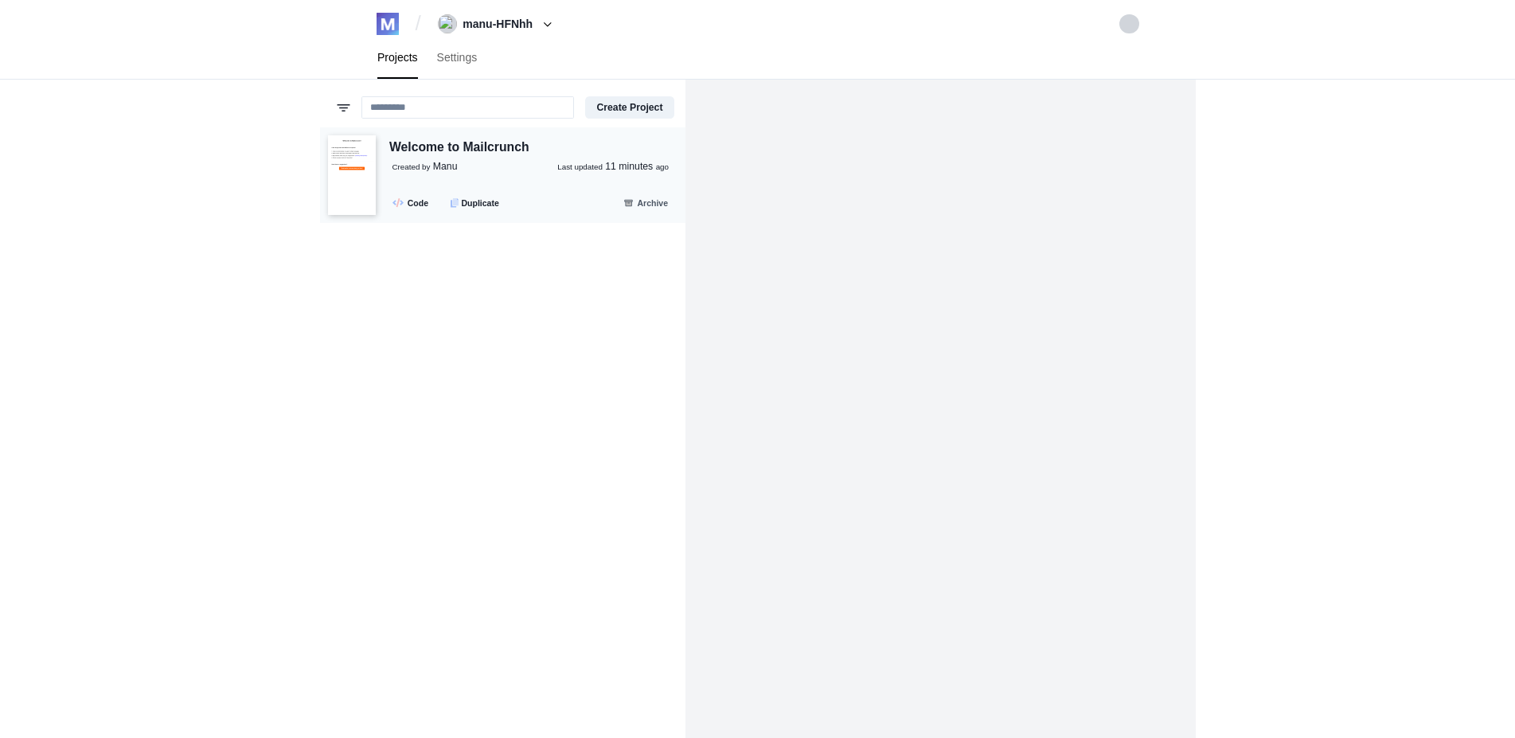
click at [361, 186] on img at bounding box center [352, 175] width 48 height 80
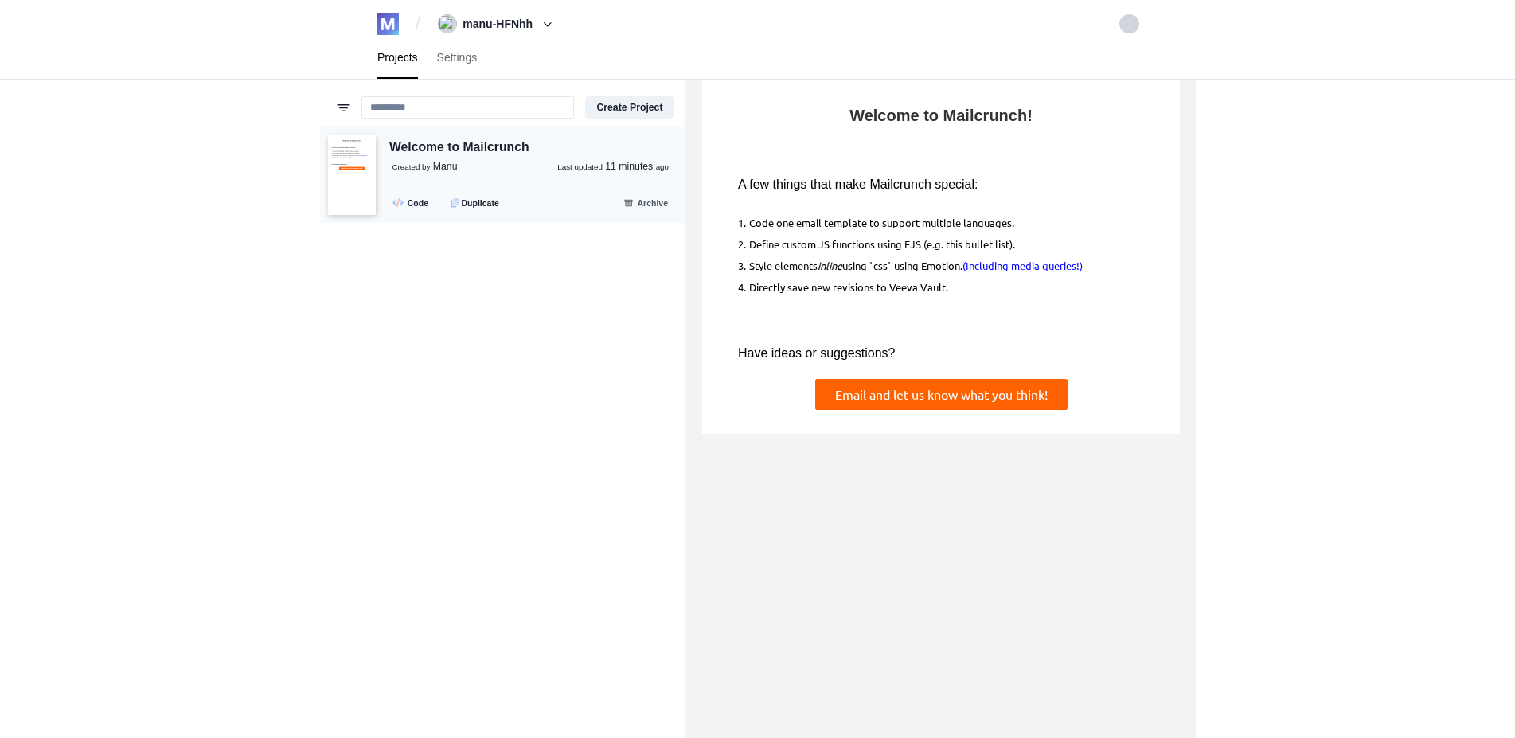
click at [488, 174] on p "Created by [PERSON_NAME] updated 11 minutes ago" at bounding box center [538, 167] width 291 height 14
click at [382, 168] on div "Welcome to Mailcrunch Created by [PERSON_NAME] updated 11 minutes ago .fa-secon…" at bounding box center [527, 176] width 302 height 77
click at [484, 146] on div "Welcome to Mailcrunch" at bounding box center [459, 148] width 140 height 20
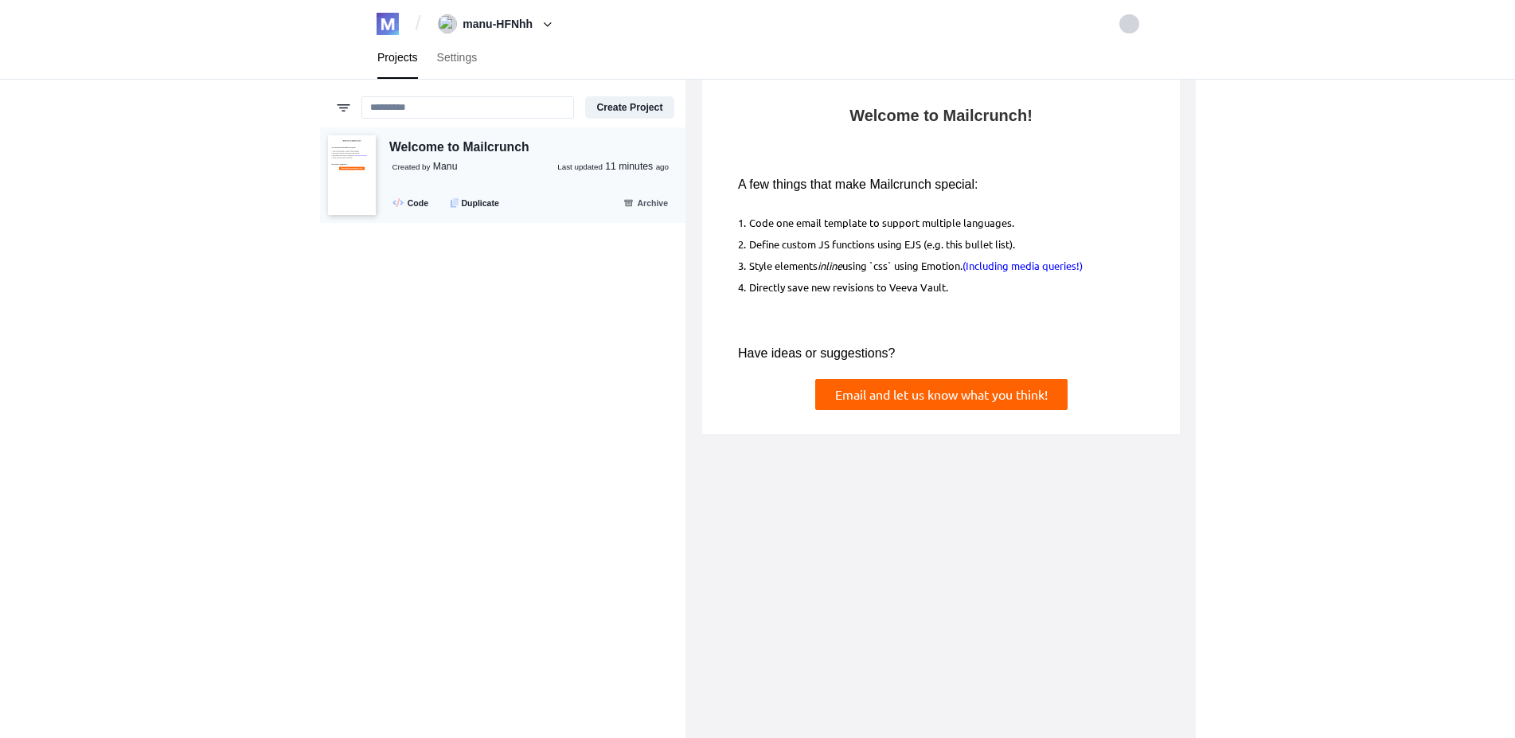
click at [494, 167] on p "Created by [PERSON_NAME] updated 11 minutes ago" at bounding box center [538, 167] width 291 height 14
click at [602, 170] on small "Last updated" at bounding box center [579, 166] width 45 height 9
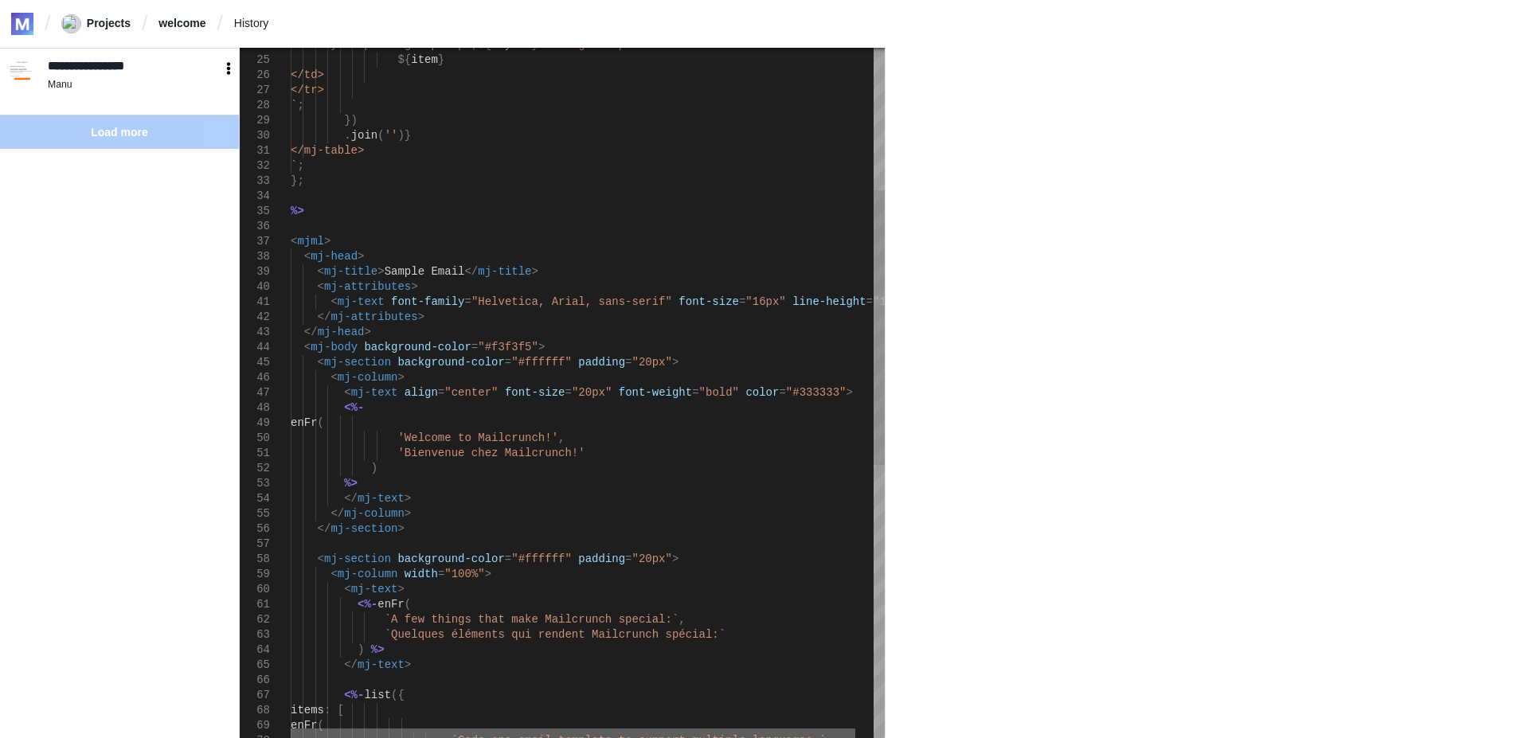
drag, startPoint x: 596, startPoint y: 728, endPoint x: 544, endPoint y: 721, distance: 53.0
click at [544, 721] on div "<td style="padding-top: 5px; ${ styles } " valign="top"> ${ item } </td> </tr> …" at bounding box center [588, 393] width 594 height 690
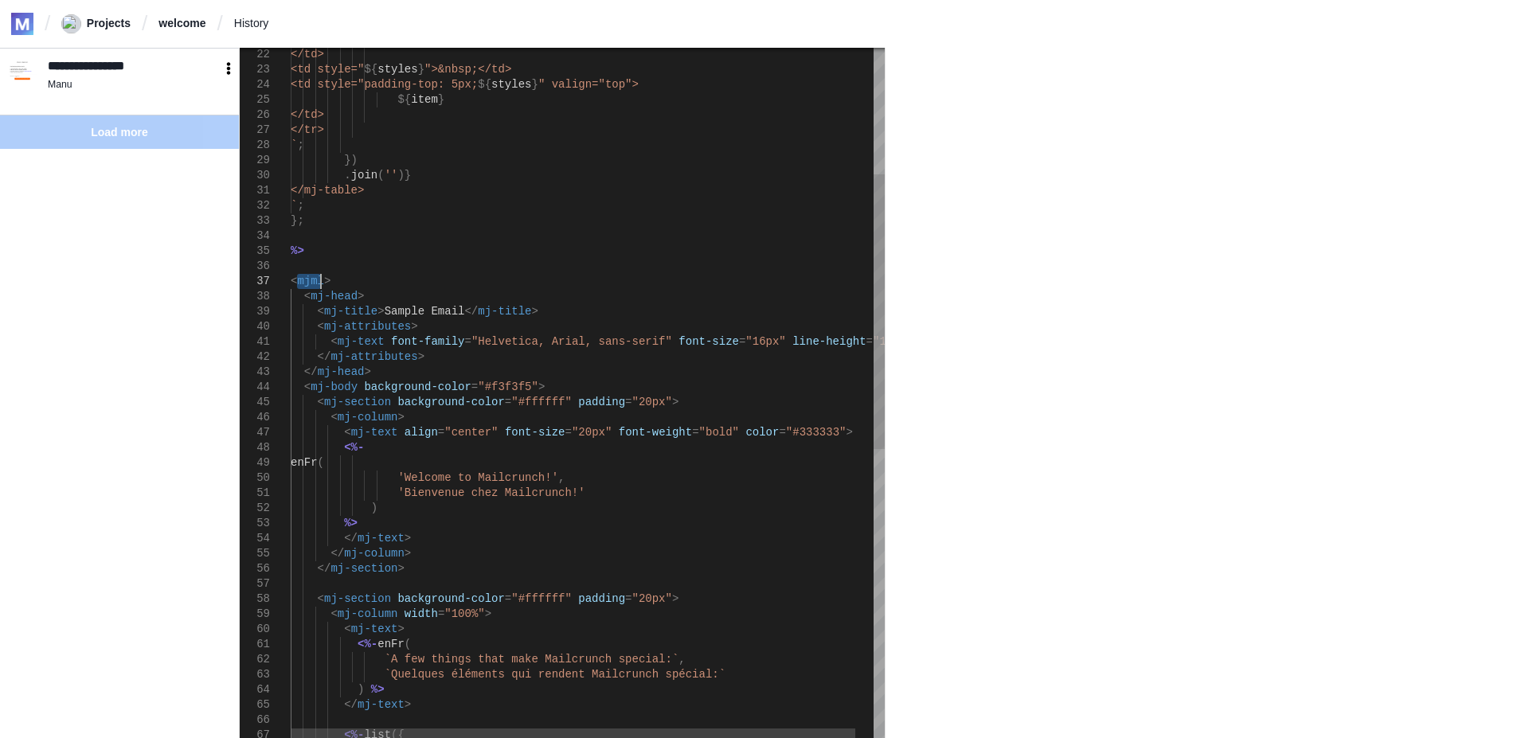
drag, startPoint x: 297, startPoint y: 279, endPoint x: 318, endPoint y: 279, distance: 21.5
click at [471, 341] on span ""Helvetica, Arial, sans-serif"" at bounding box center [571, 341] width 201 height 13
click at [465, 327] on div "< mj-attributes >" at bounding box center [597, 326] width 613 height 15
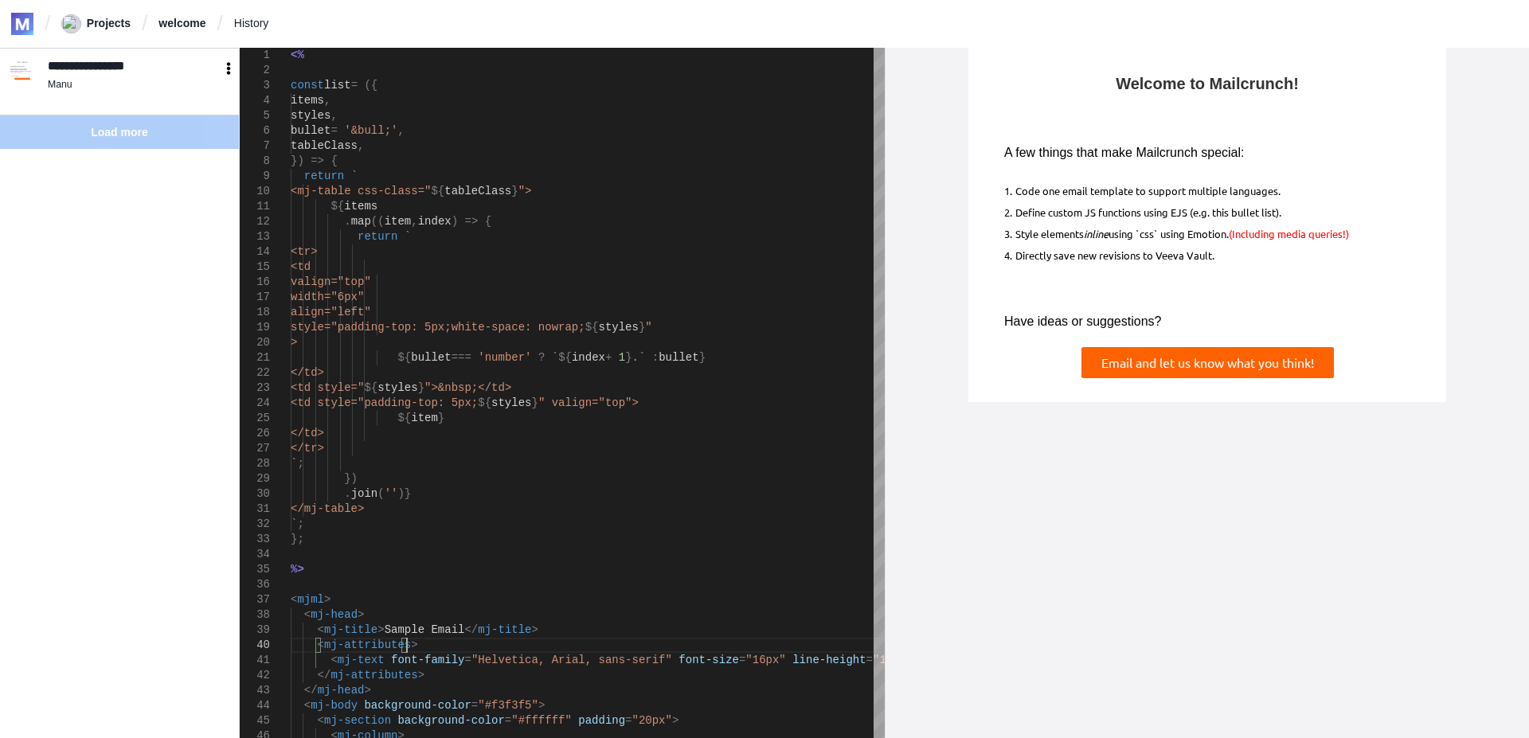
click at [107, 26] on link "Projects" at bounding box center [95, 24] width 69 height 20
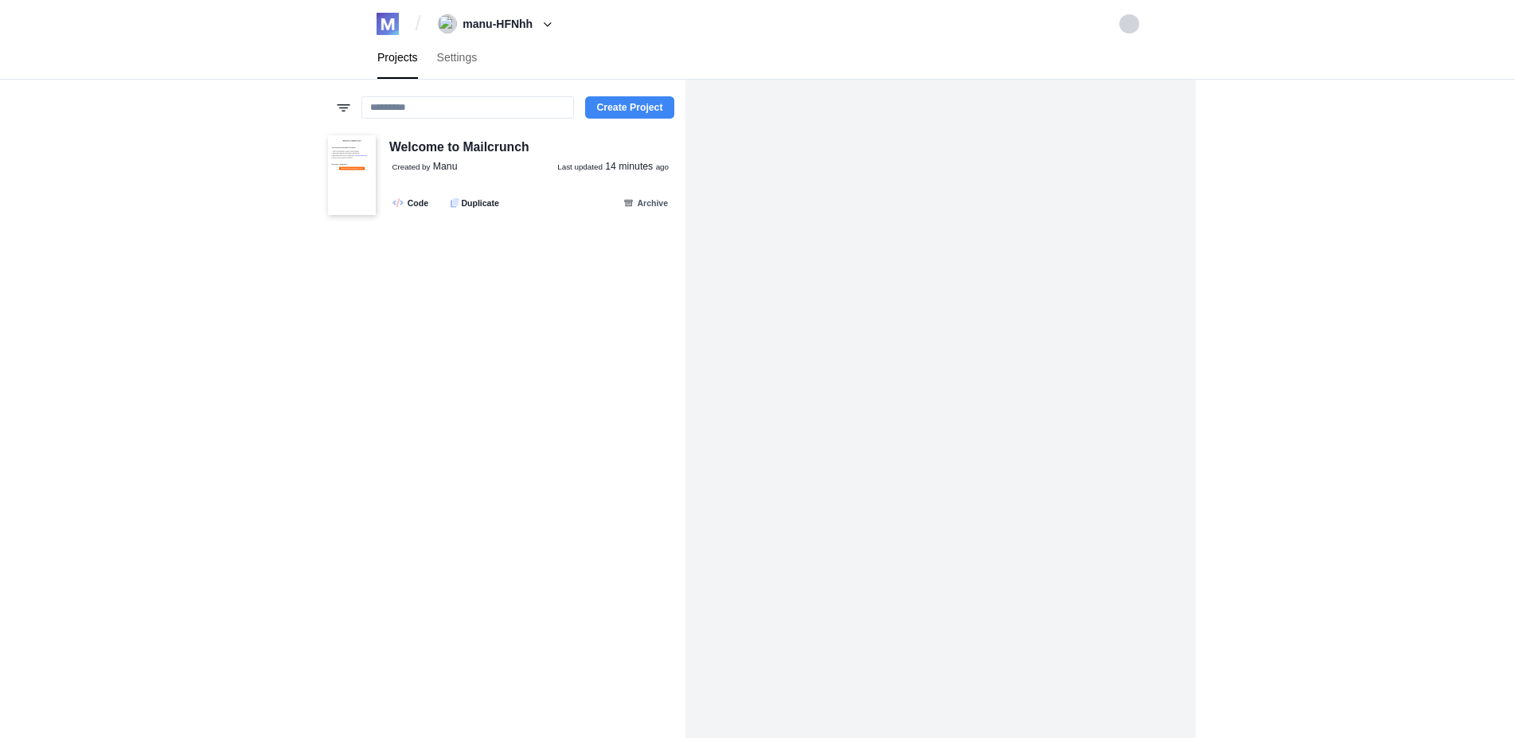
click at [619, 111] on button "Create Project" at bounding box center [629, 107] width 88 height 22
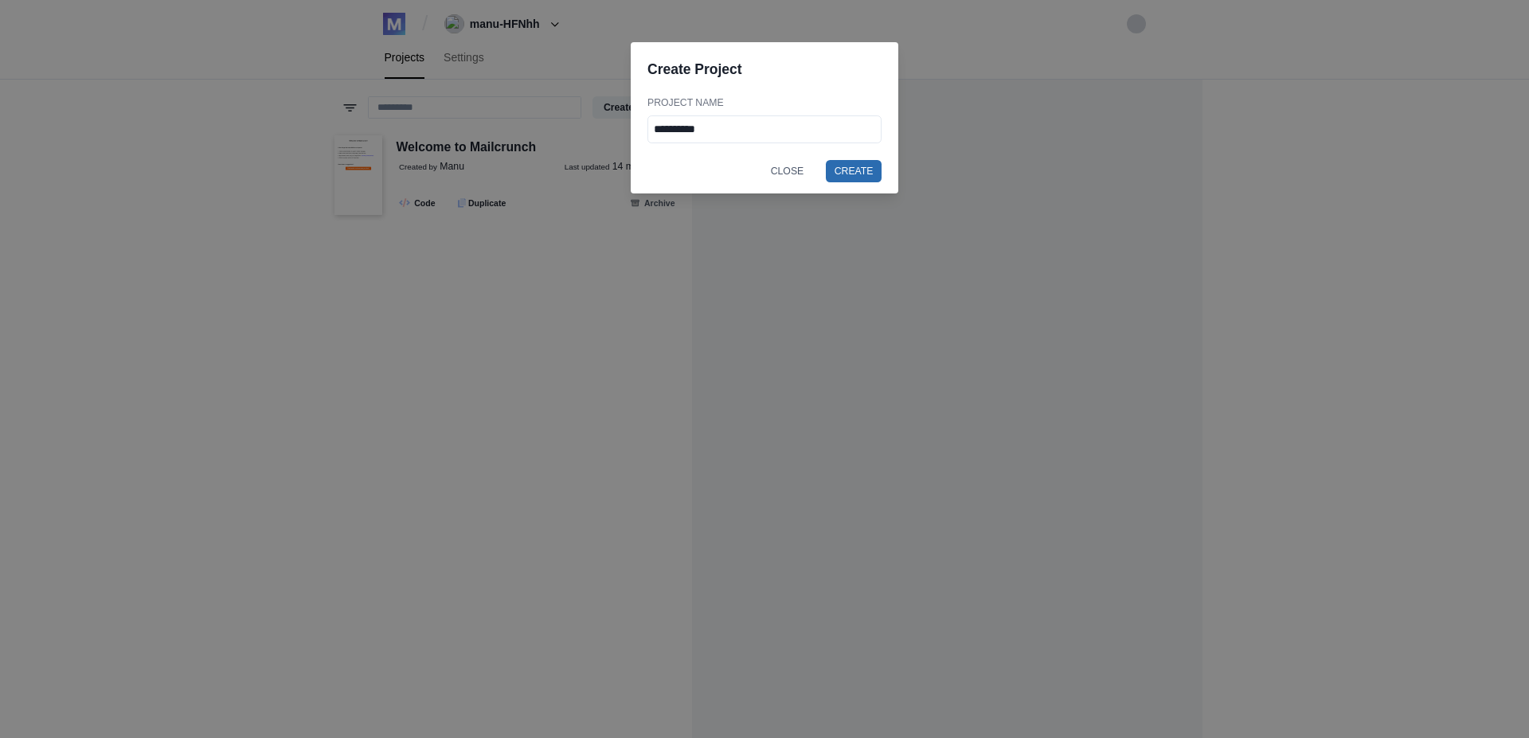
type input "**********"
click at [861, 167] on button "Create" at bounding box center [854, 171] width 56 height 22
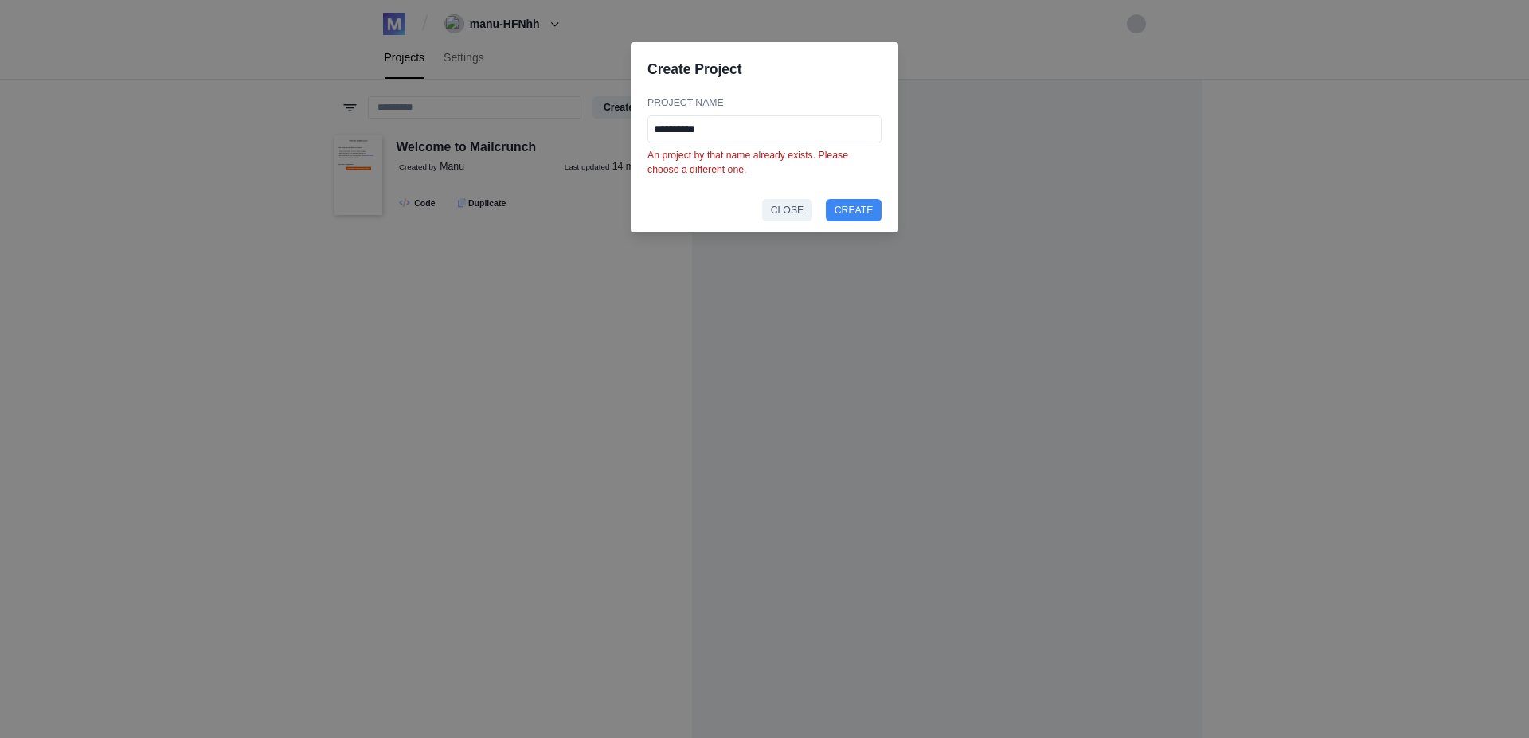
click at [810, 209] on button "Close" at bounding box center [787, 210] width 50 height 22
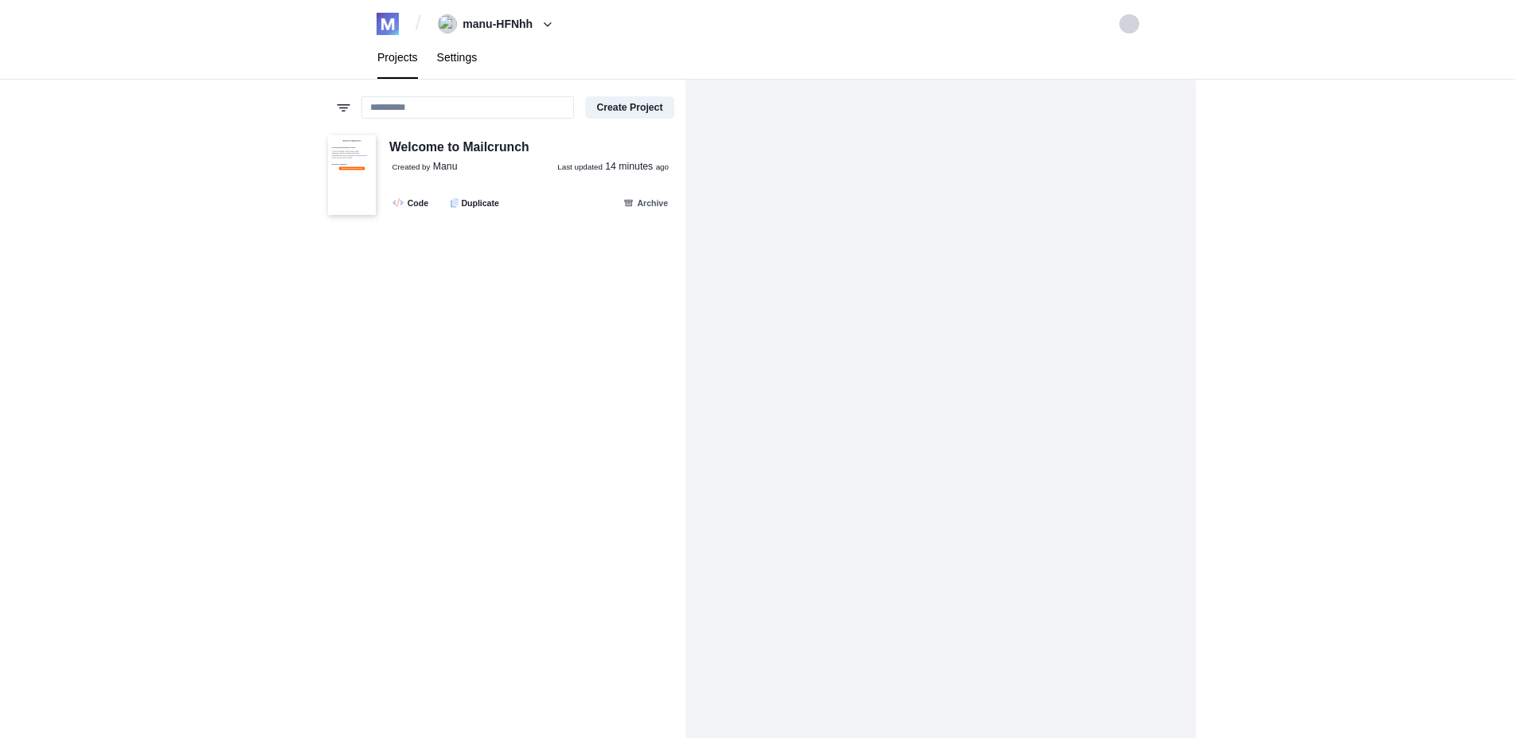
click at [459, 70] on link "Settings" at bounding box center [458, 58] width 60 height 42
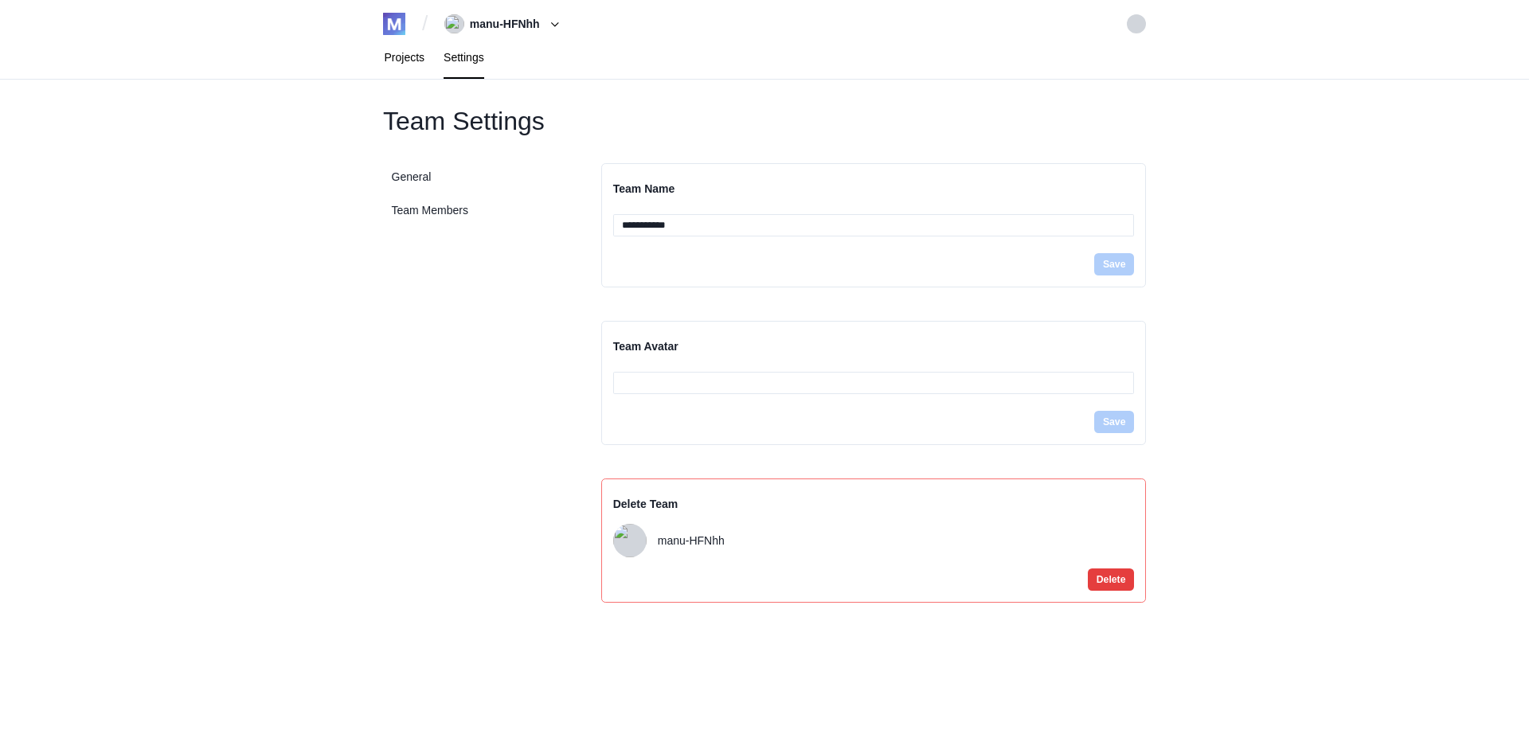
click at [394, 61] on link "Projects" at bounding box center [405, 58] width 60 height 42
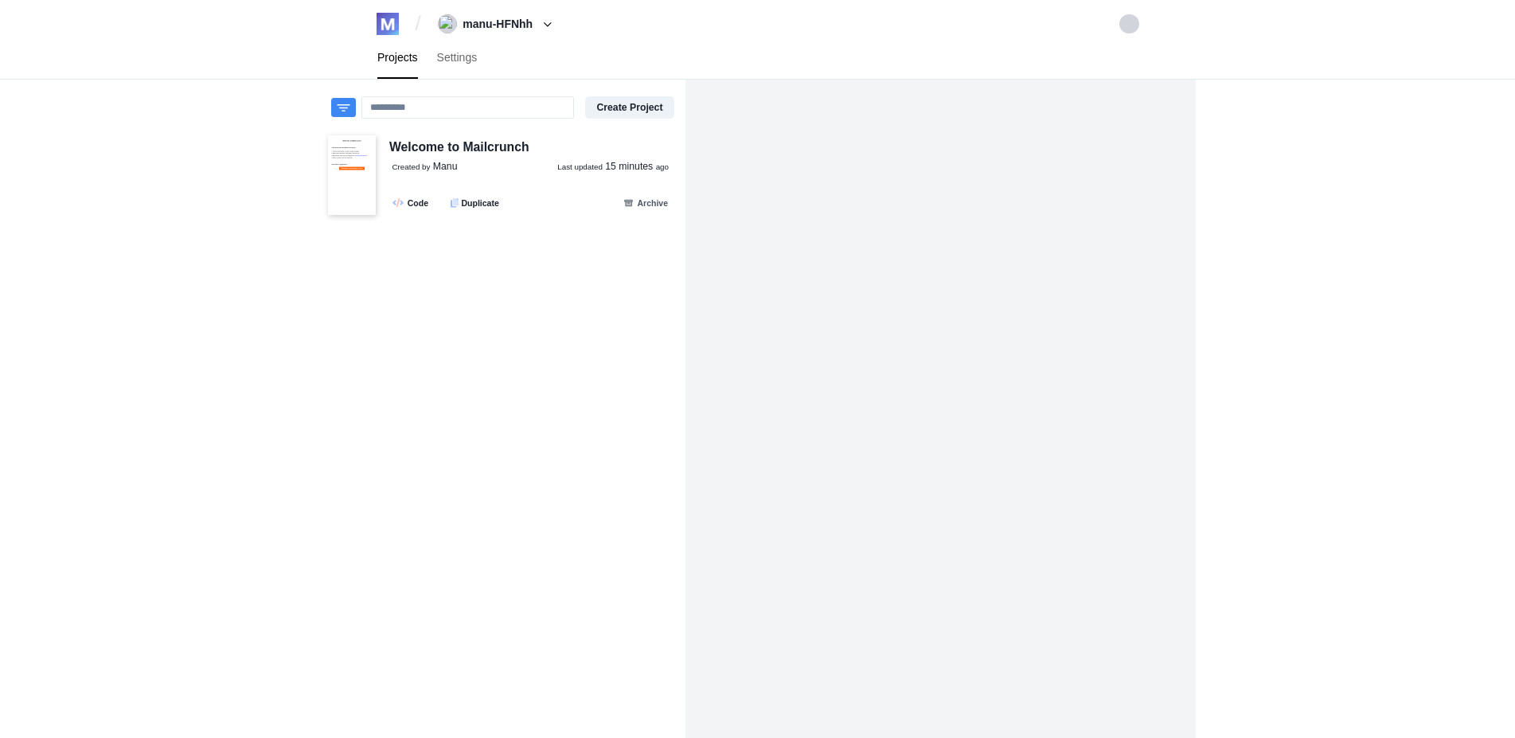
click at [347, 102] on button at bounding box center [343, 107] width 25 height 19
click at [419, 141] on label "My projects" at bounding box center [447, 142] width 74 height 19
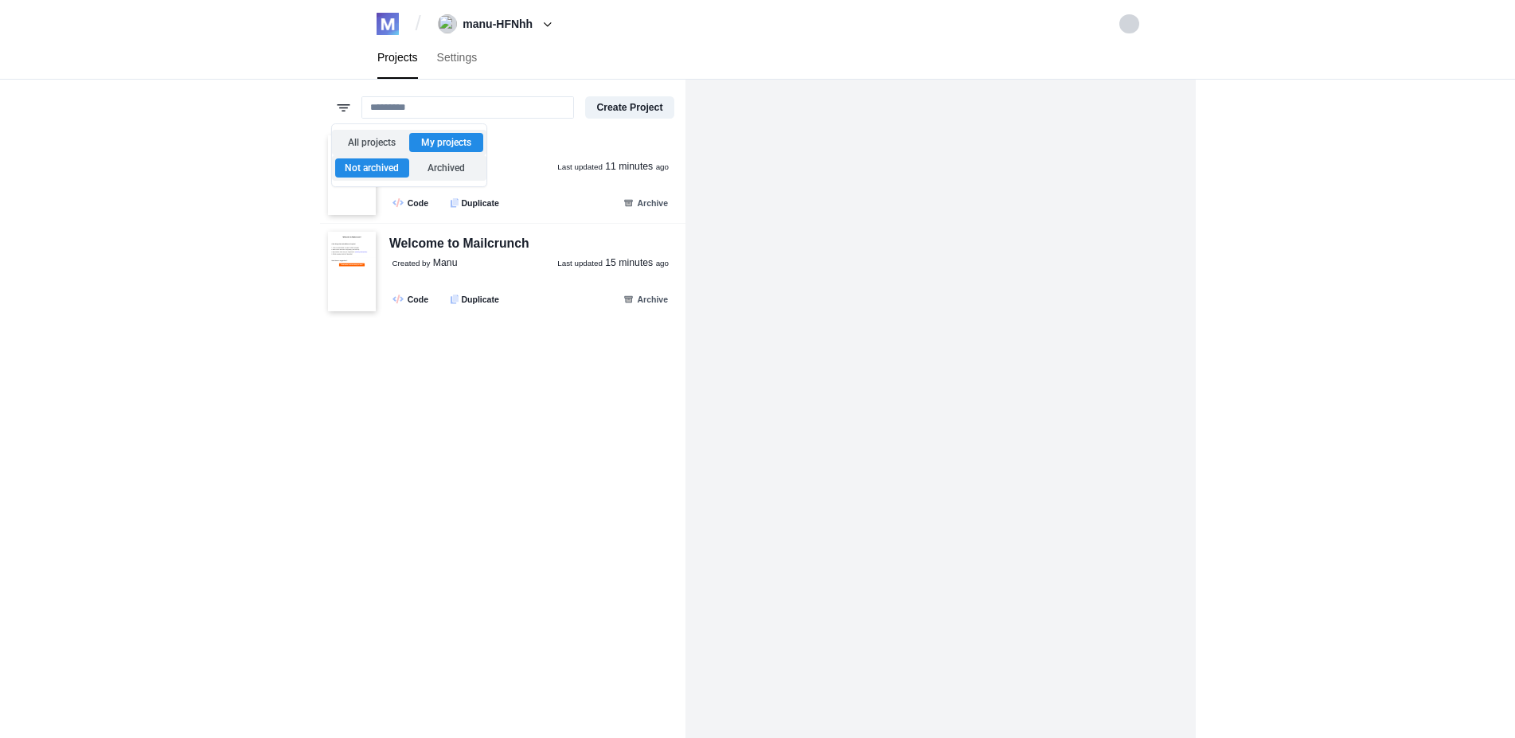
click at [169, 179] on div "/ manu-HFNhh manu-HFNhh Create Team Manu [EMAIL_ADDRESS][DOMAIN_NAME] Logout Pr…" at bounding box center [757, 369] width 1515 height 738
click at [402, 163] on small "Created by" at bounding box center [412, 166] width 38 height 9
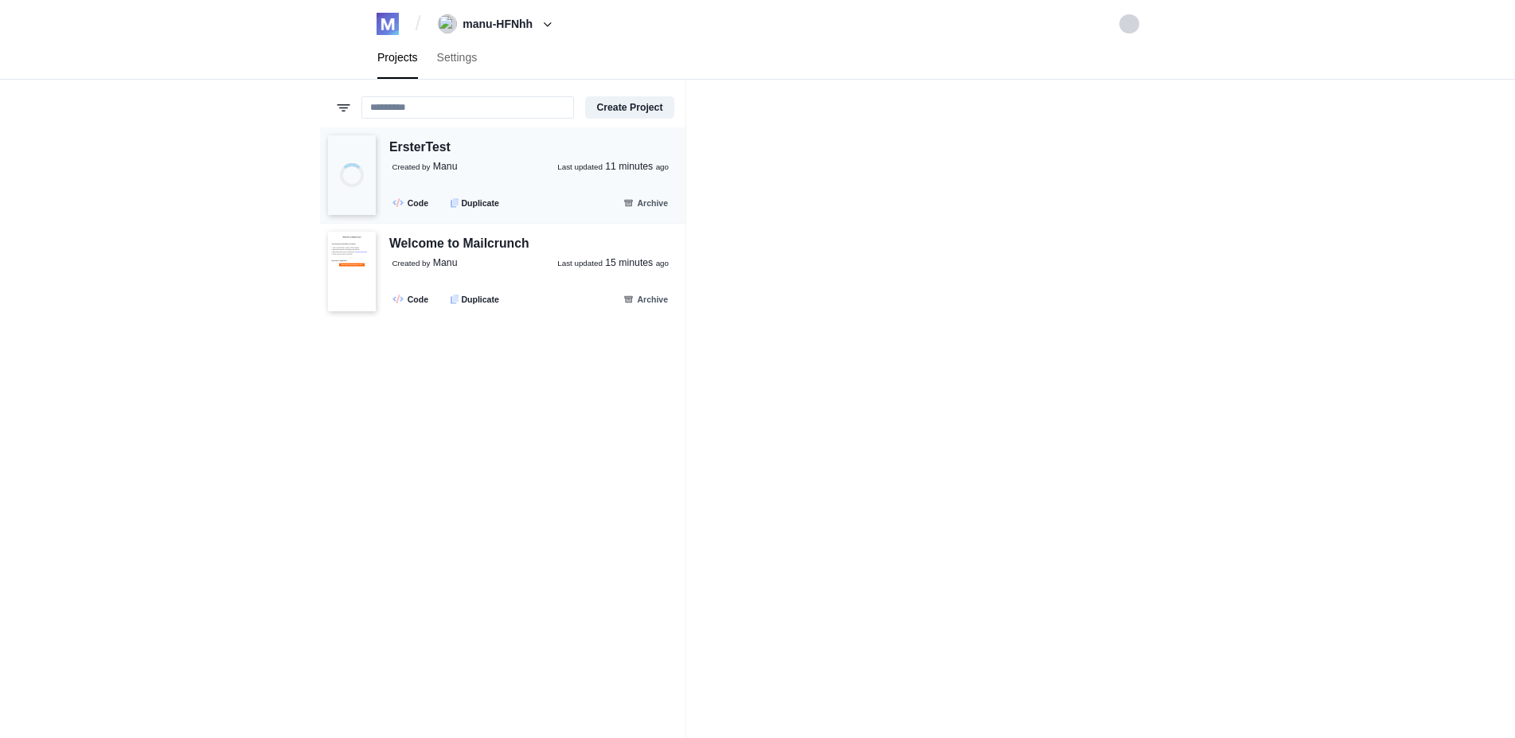
click at [586, 182] on div "ErsterTest Created by [PERSON_NAME] updated 11 minutes ago .fa-secondary{opacit…" at bounding box center [527, 176] width 302 height 77
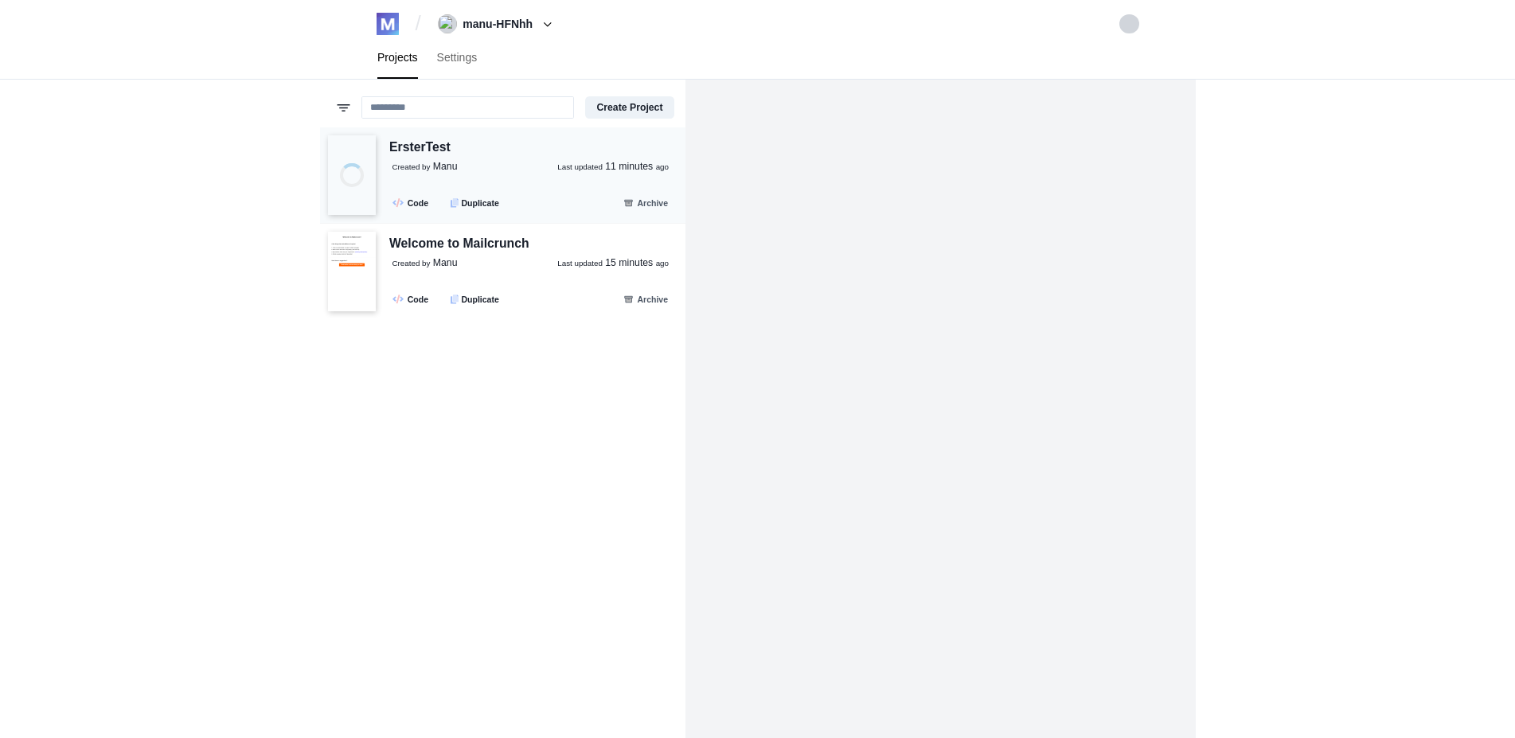
click at [594, 176] on div "ErsterTest Created by [PERSON_NAME] updated 11 minutes ago .fa-secondary{opacit…" at bounding box center [527, 176] width 302 height 77
click at [419, 201] on link ".fa-secondary{opacity:.4} Code" at bounding box center [412, 202] width 50 height 18
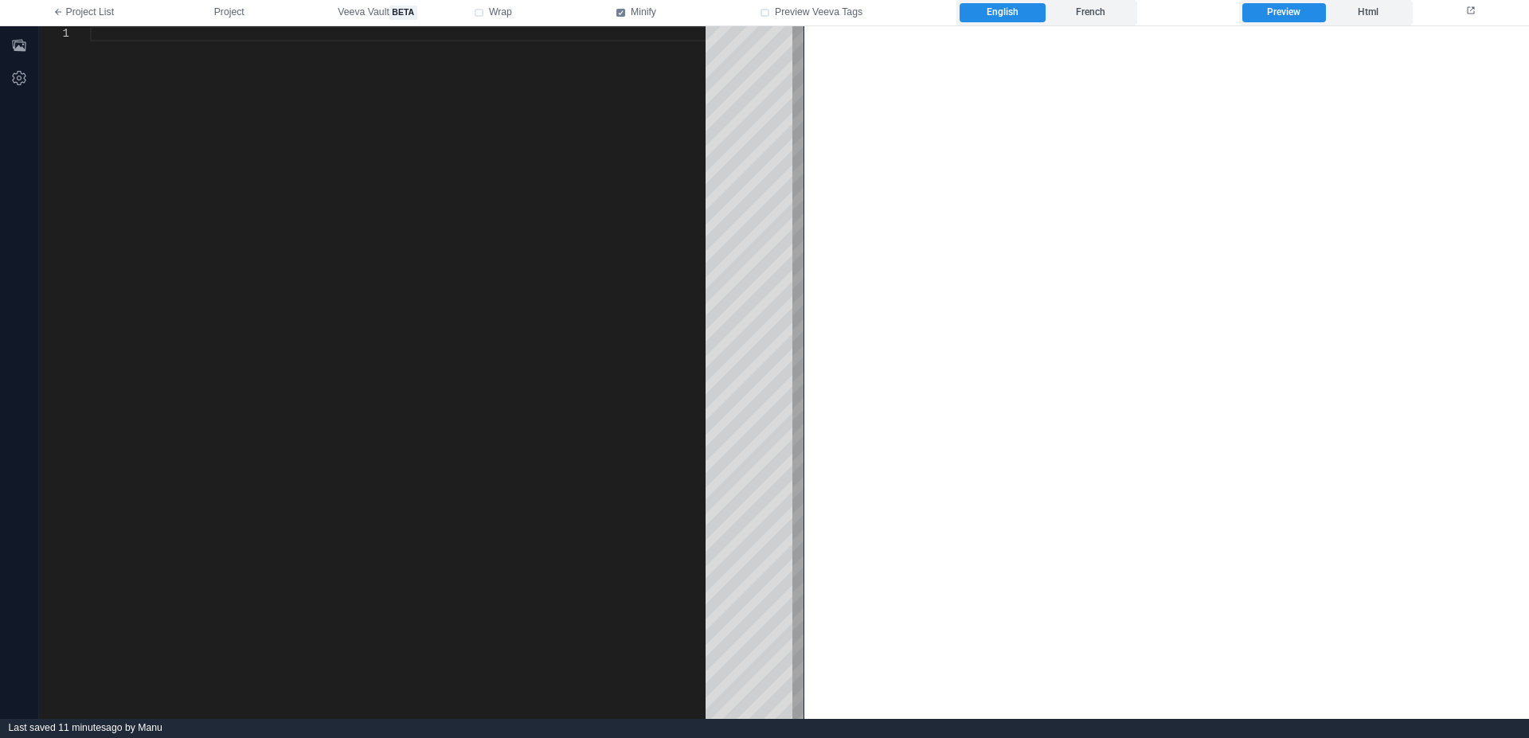
click at [308, 136] on div at bounding box center [403, 372] width 627 height 693
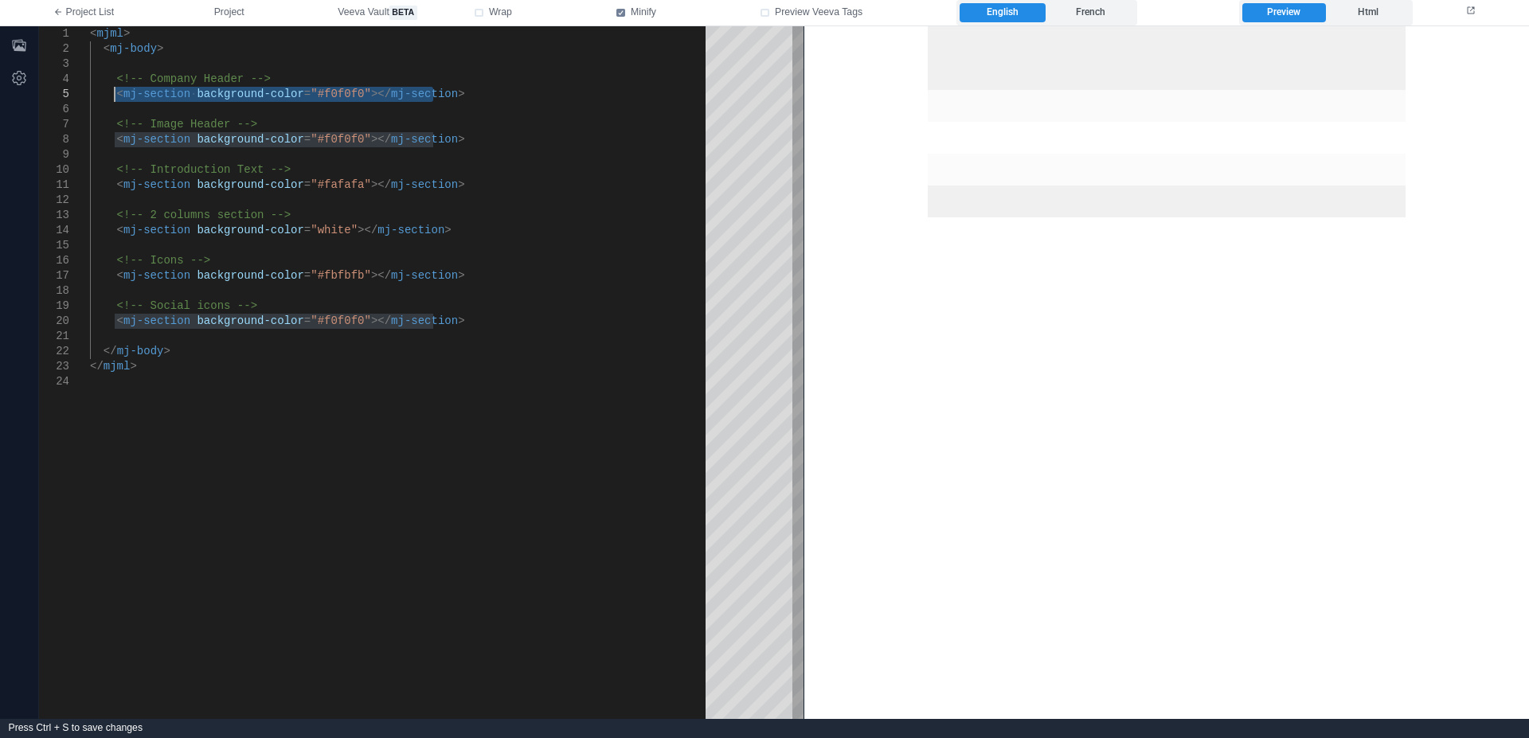
drag, startPoint x: 458, startPoint y: 95, endPoint x: 111, endPoint y: 91, distance: 346.4
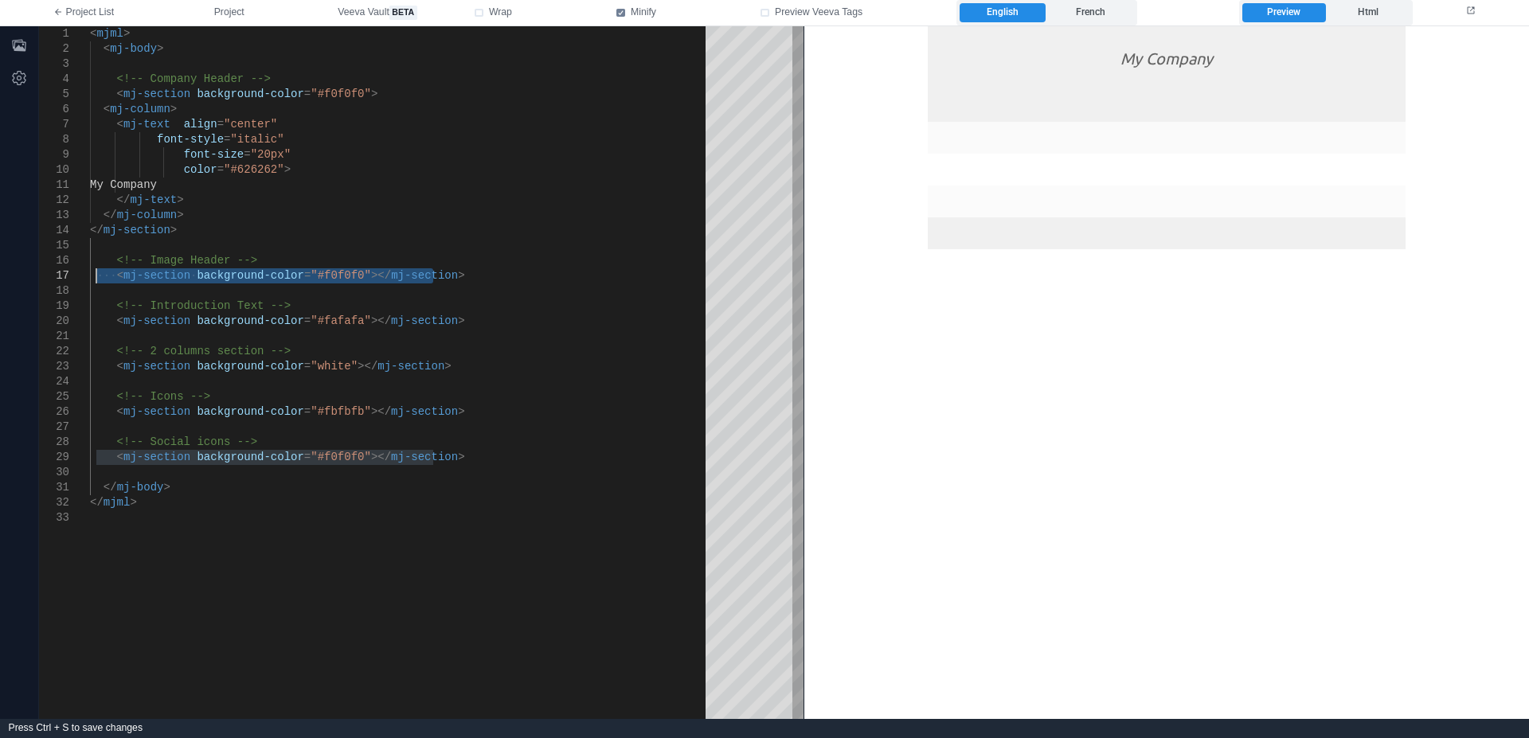
drag, startPoint x: 400, startPoint y: 273, endPoint x: 96, endPoint y: 272, distance: 303.3
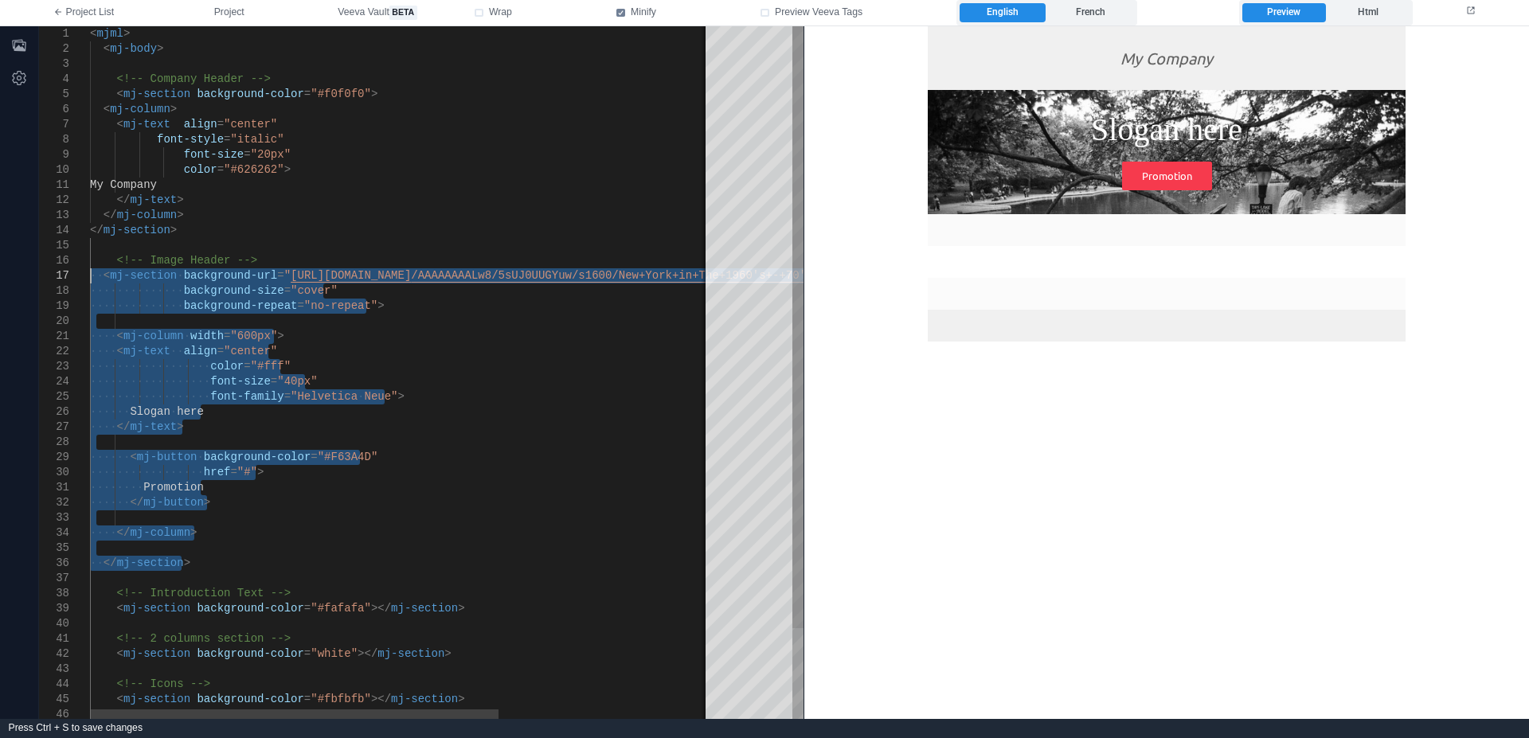
drag, startPoint x: 197, startPoint y: 558, endPoint x: 64, endPoint y: 280, distance: 308.4
click at [111, 293] on span "················" at bounding box center [143, 290] width 107 height 13
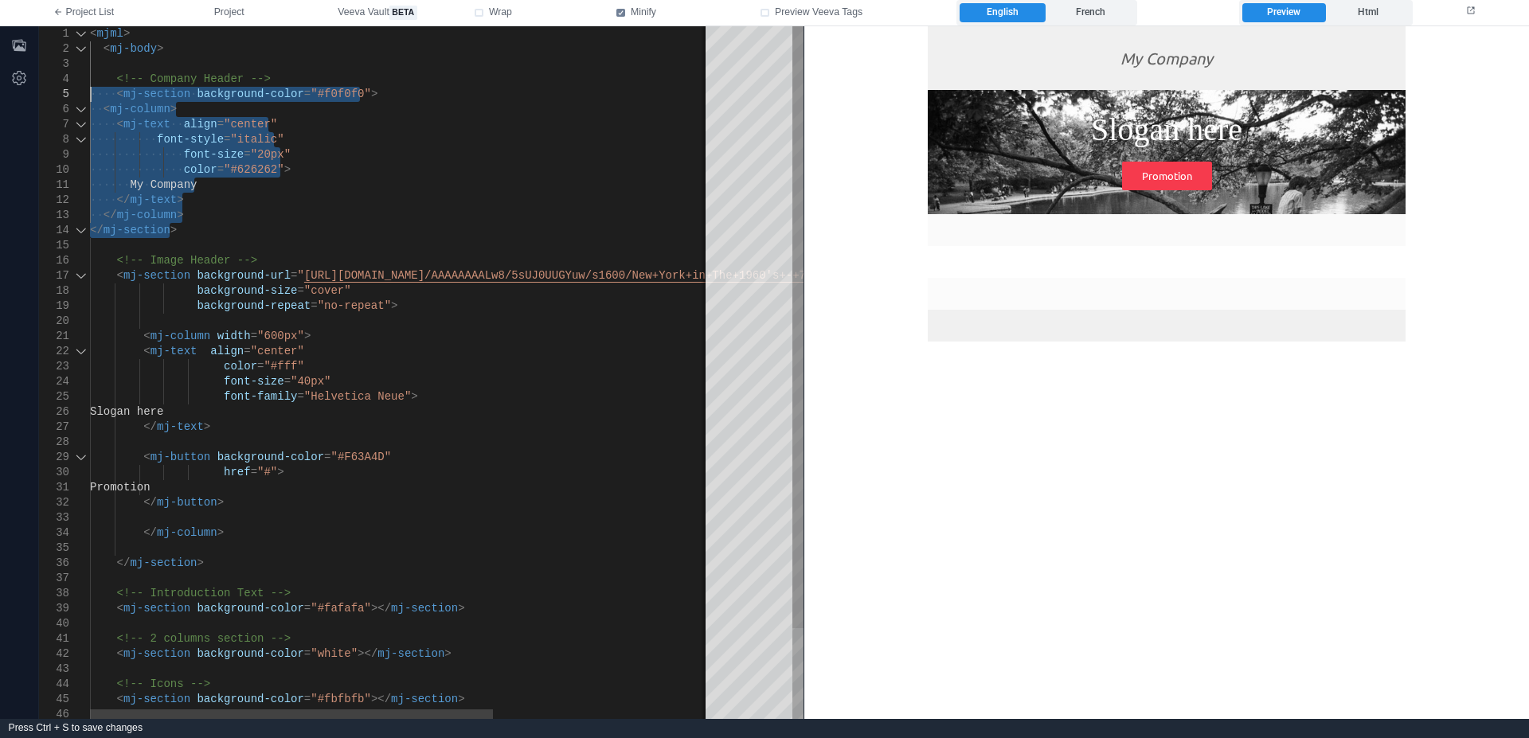
drag, startPoint x: 170, startPoint y: 232, endPoint x: 45, endPoint y: 91, distance: 189.0
click at [135, 96] on span "········" at bounding box center [116, 94] width 53 height 13
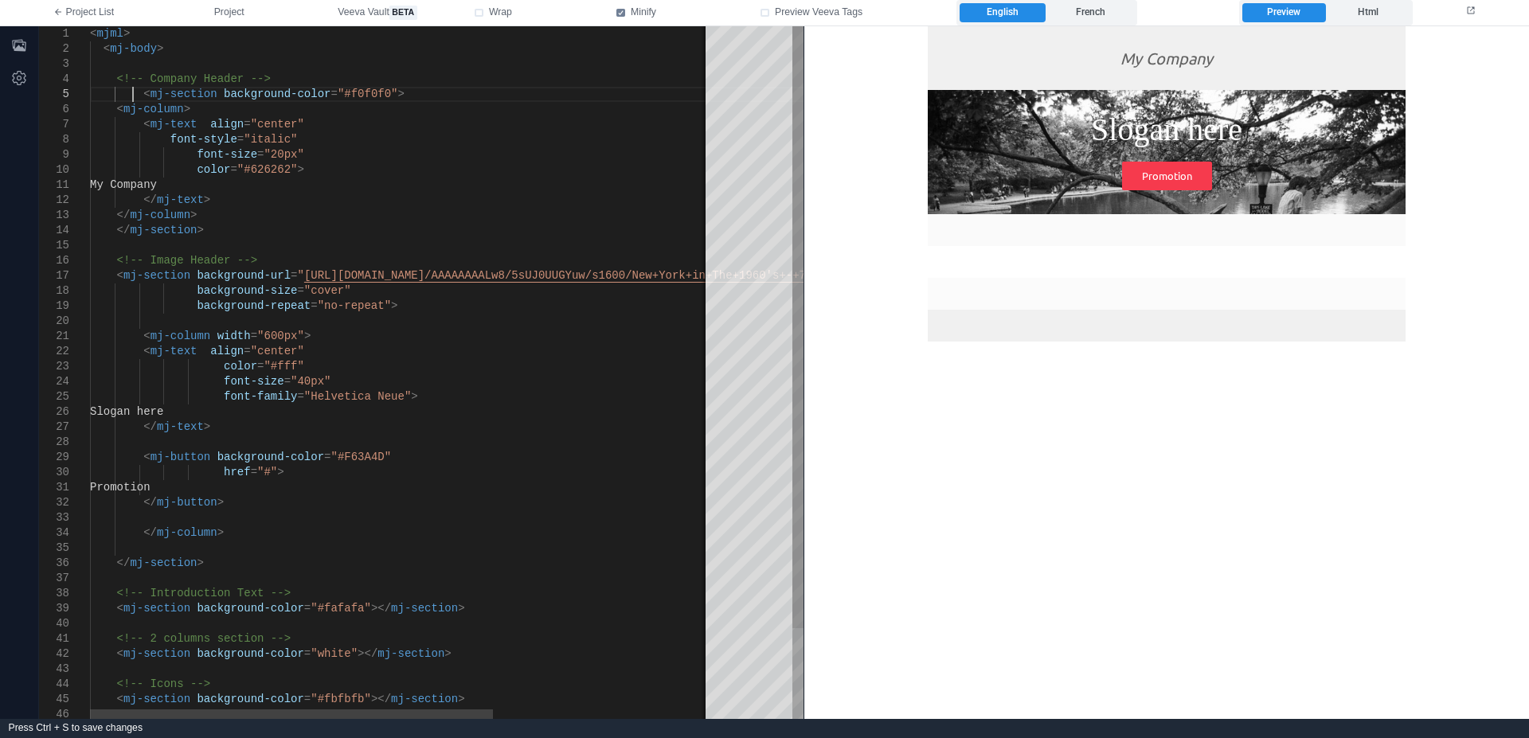
click at [143, 95] on span "<" at bounding box center [146, 94] width 6 height 13
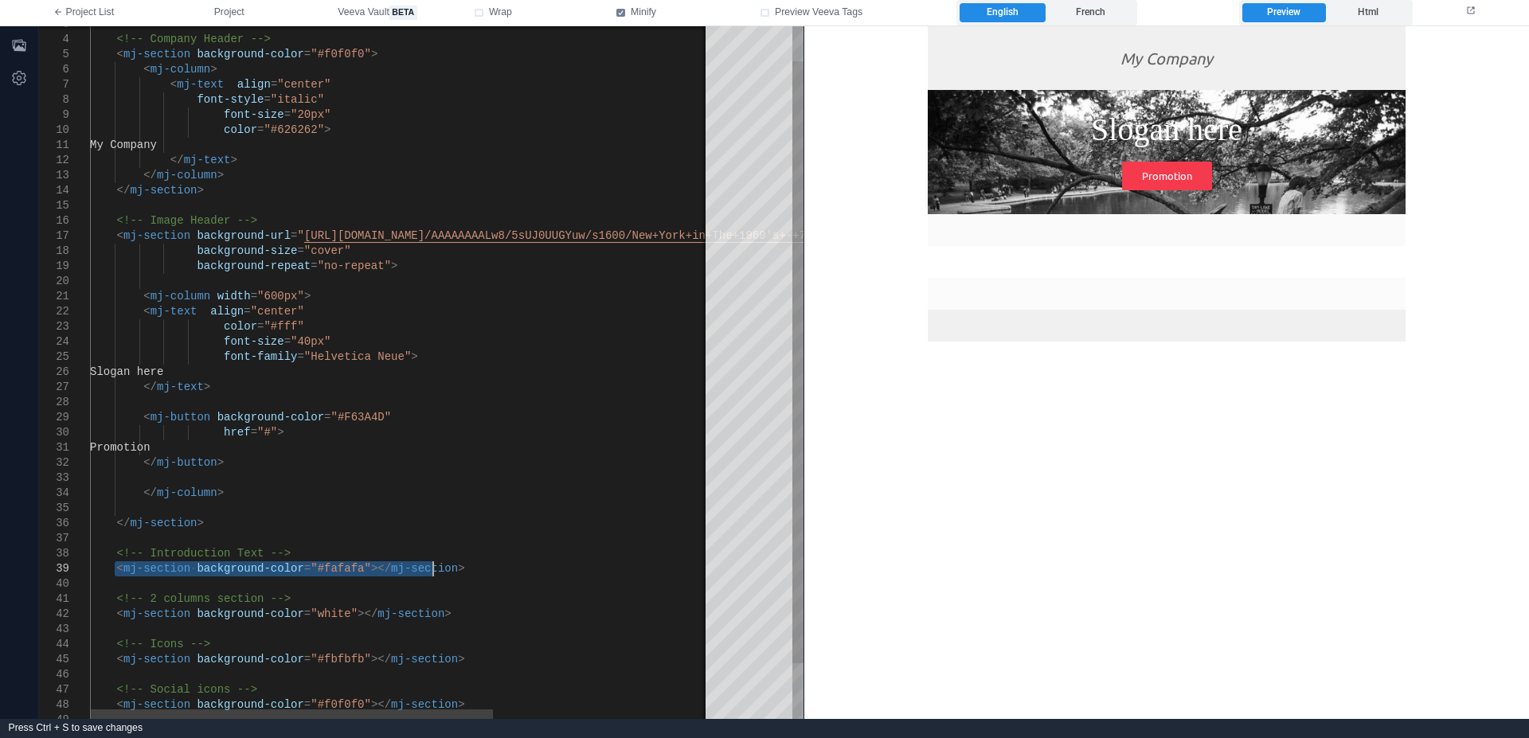
drag, startPoint x: 115, startPoint y: 568, endPoint x: 436, endPoint y: 572, distance: 320.9
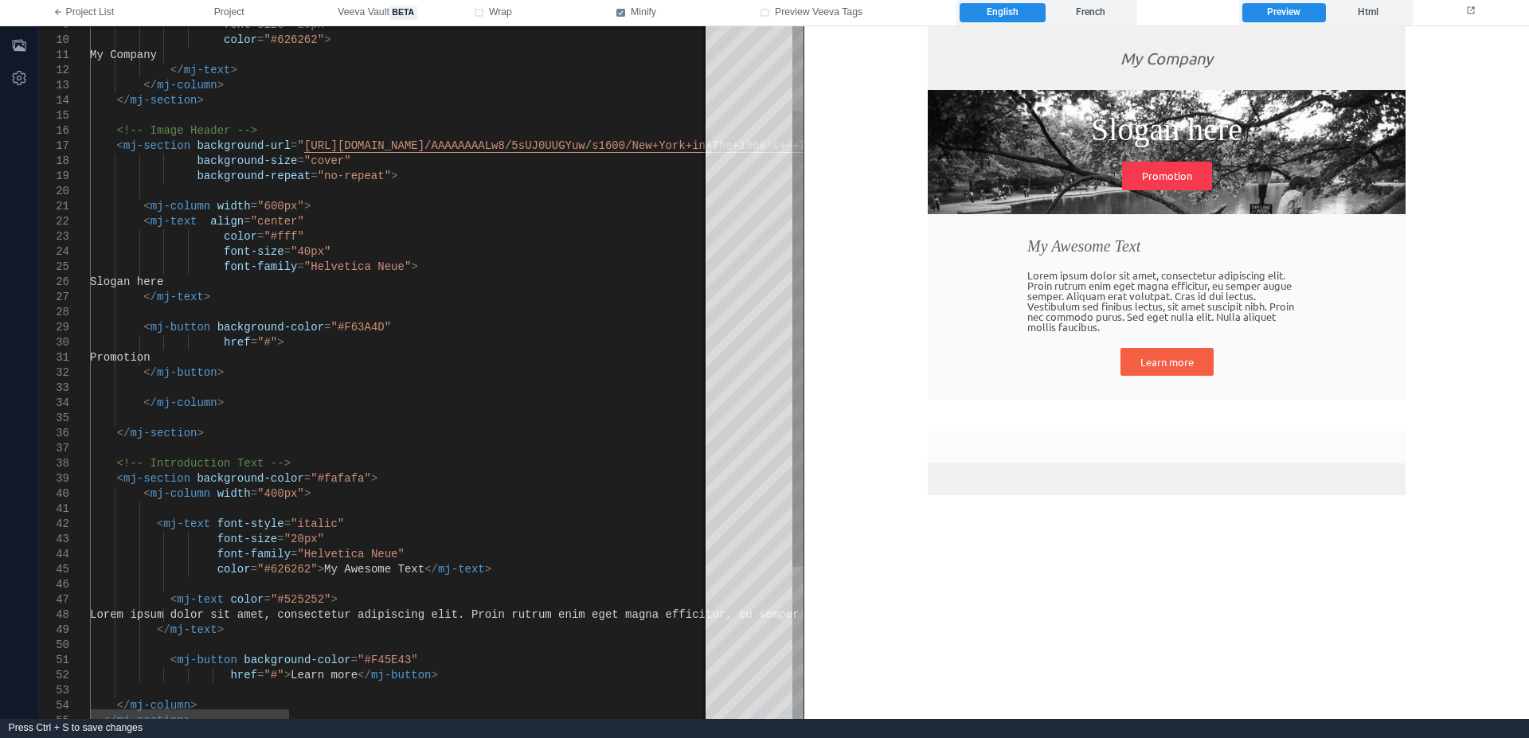
click at [141, 284] on span "Slogan here" at bounding box center [126, 281] width 73 height 13
click at [197, 161] on span "background-size" at bounding box center [247, 160] width 100 height 13
click at [210, 222] on span "align" at bounding box center [226, 221] width 33 height 13
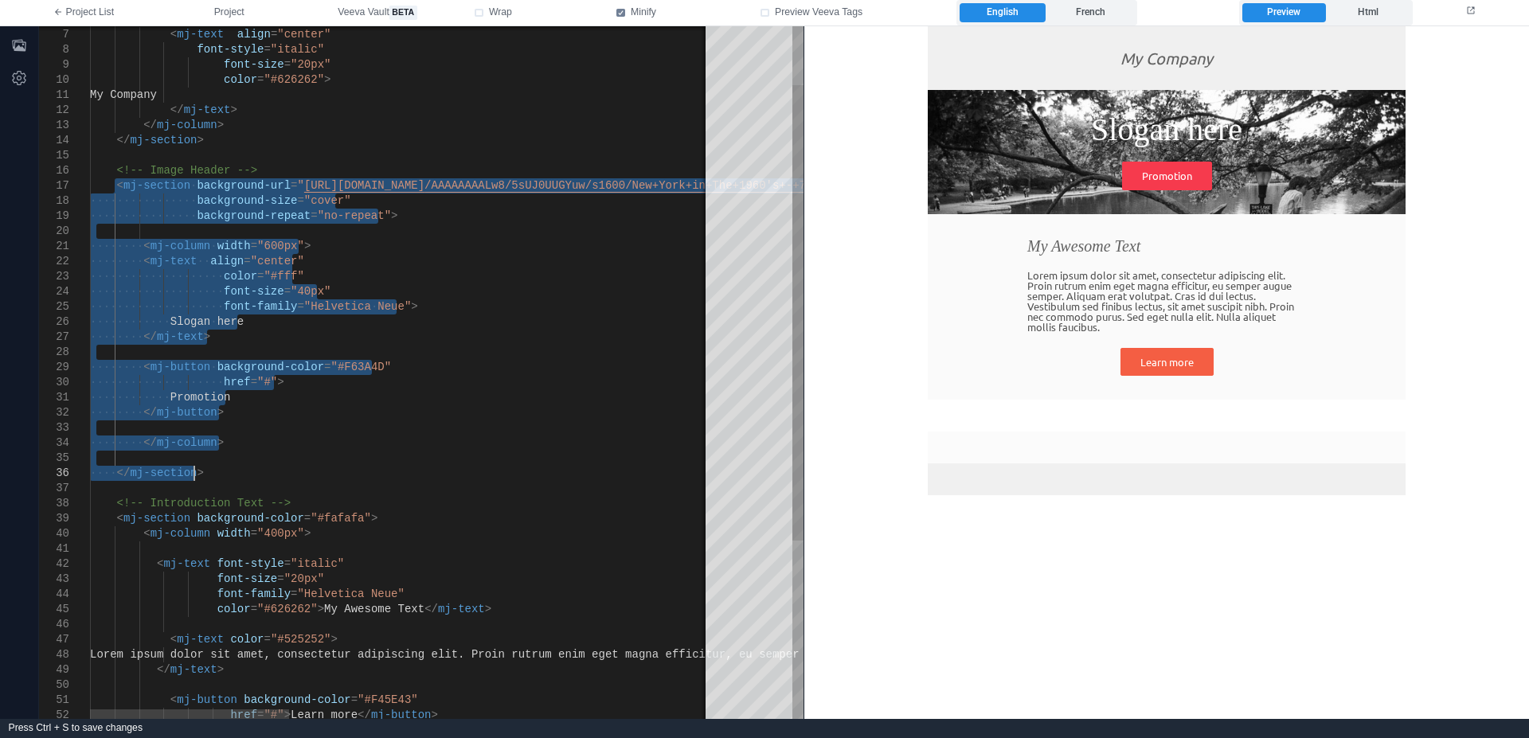
drag, startPoint x: 116, startPoint y: 182, endPoint x: 241, endPoint y: 466, distance: 309.8
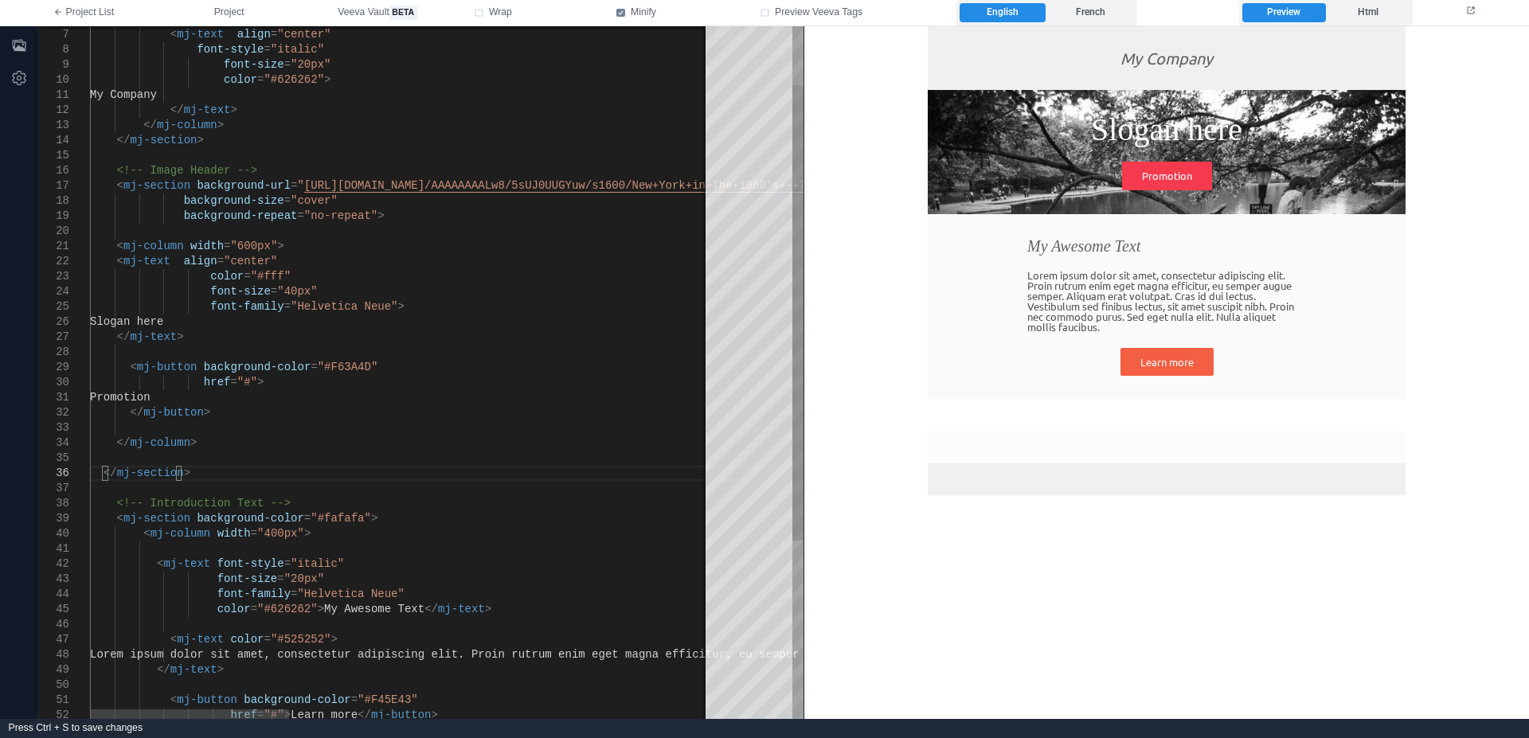
click at [109, 475] on span "</" at bounding box center [111, 473] width 14 height 13
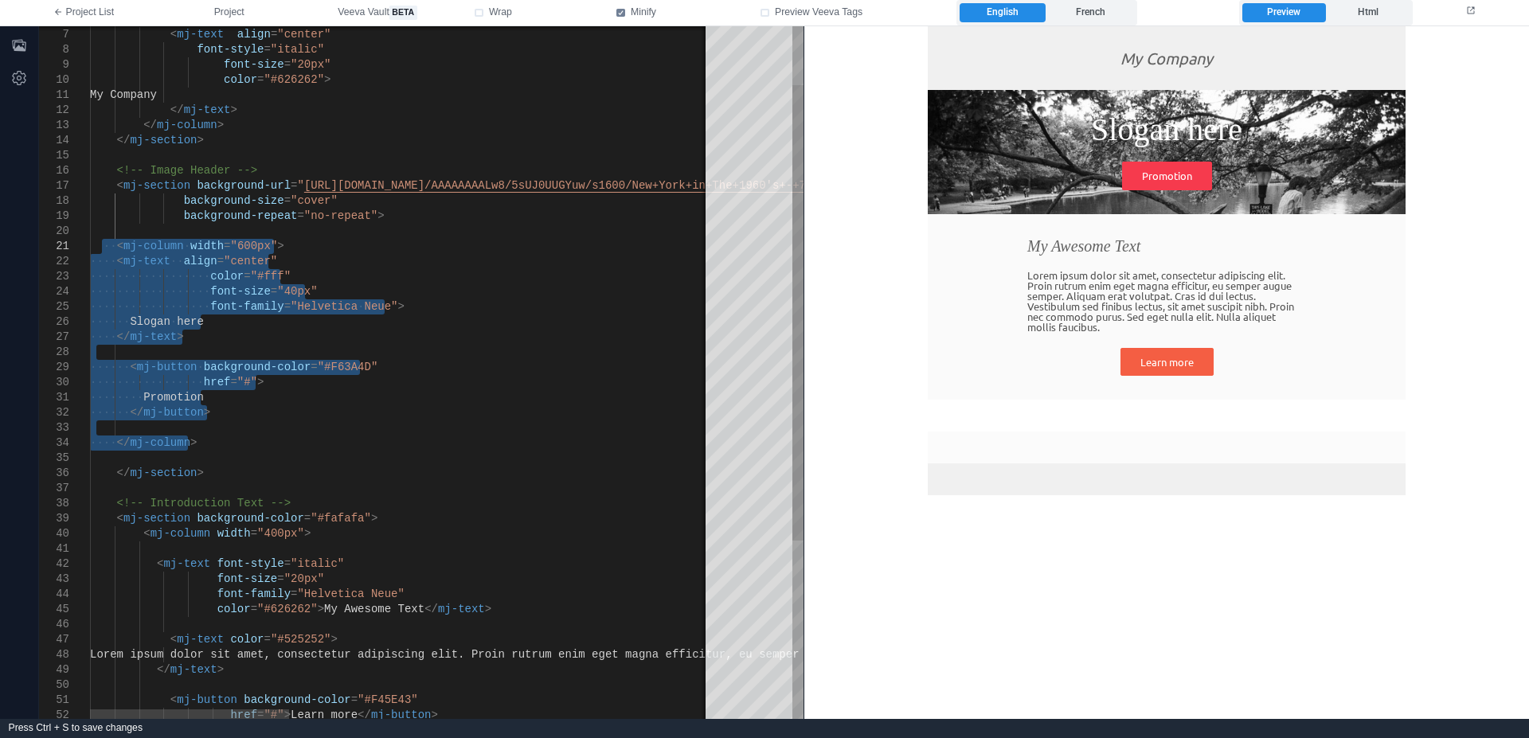
drag, startPoint x: 216, startPoint y: 438, endPoint x: 105, endPoint y: 244, distance: 223.6
click at [252, 421] on div at bounding box center [1058, 427] width 1937 height 15
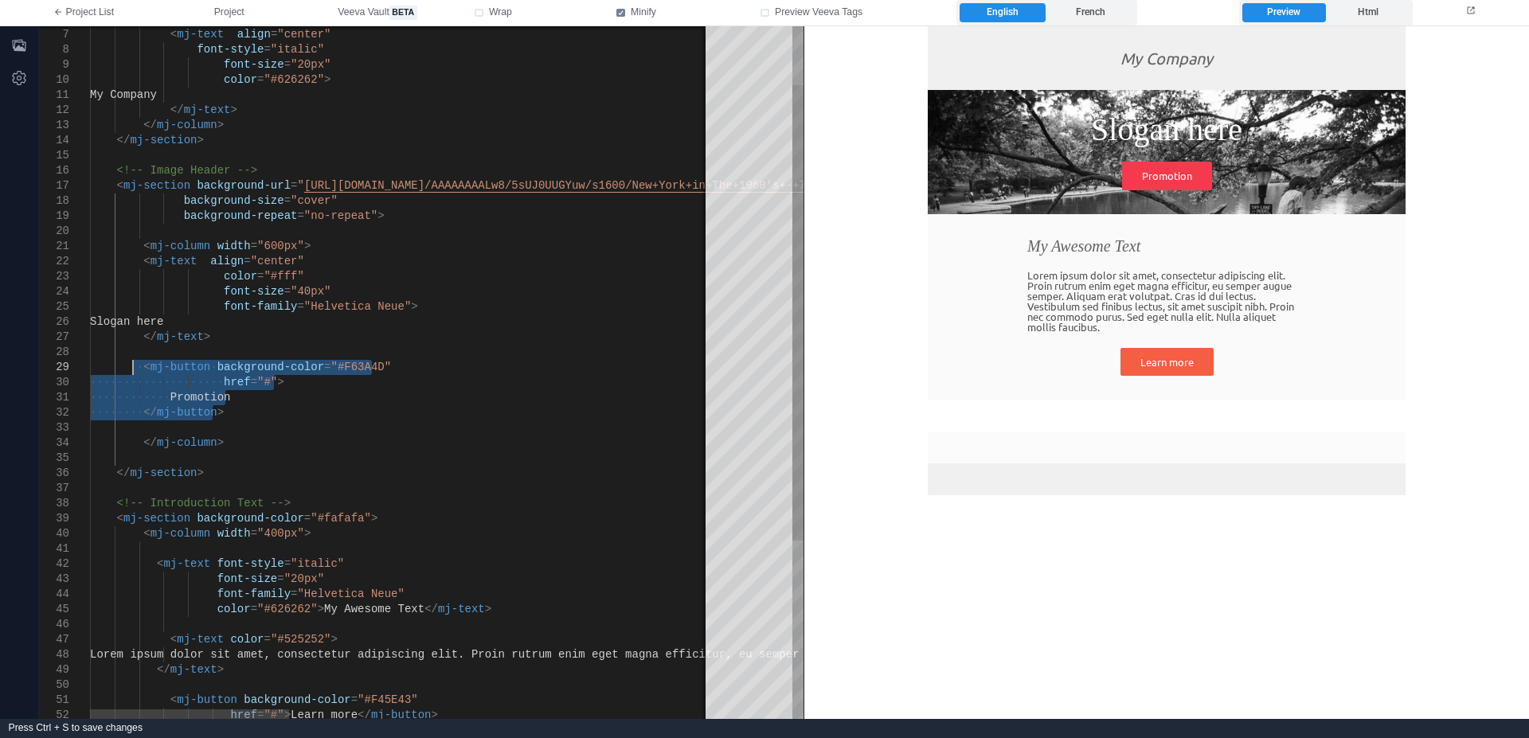
drag, startPoint x: 245, startPoint y: 414, endPoint x: 131, endPoint y: 369, distance: 123.3
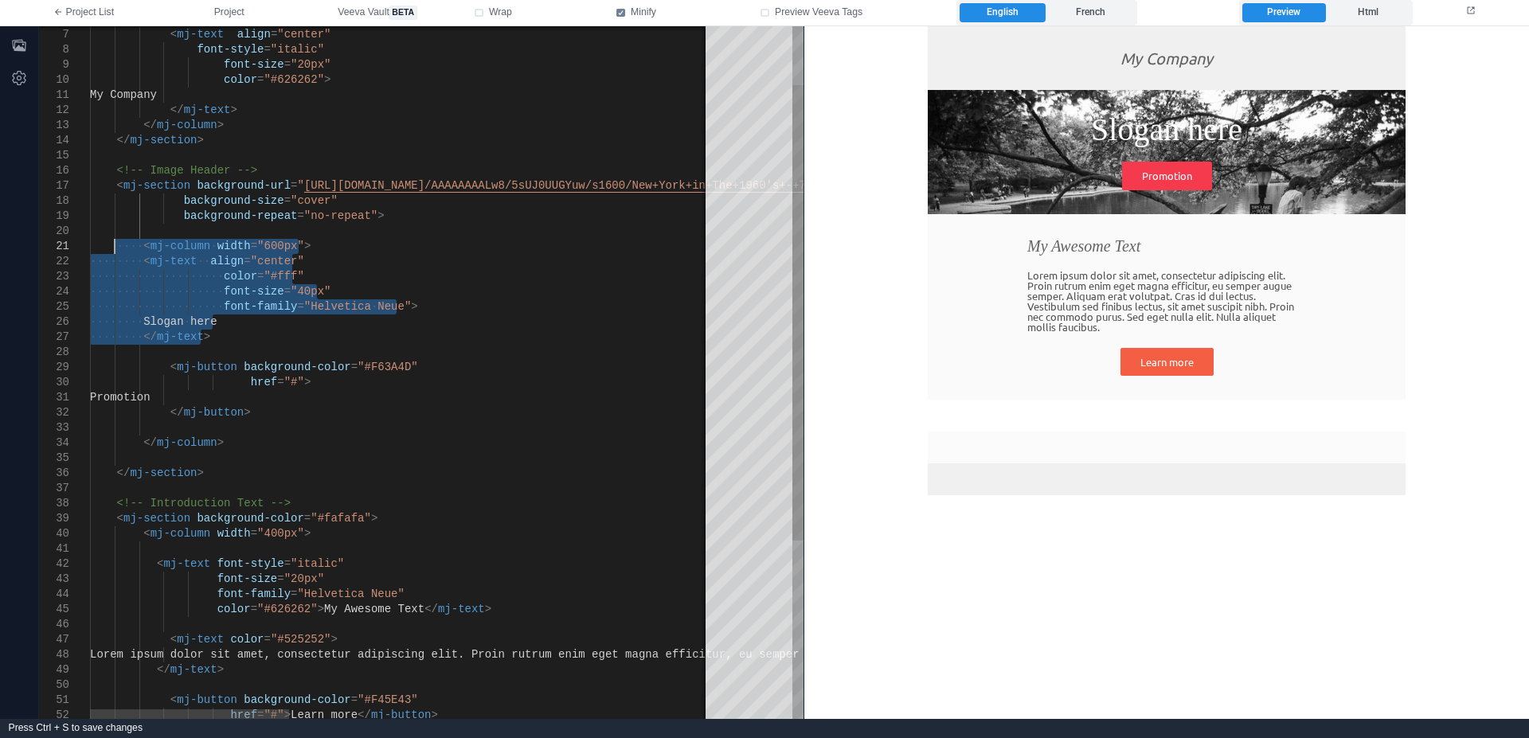
drag, startPoint x: 219, startPoint y: 332, endPoint x: 111, endPoint y: 252, distance: 133.8
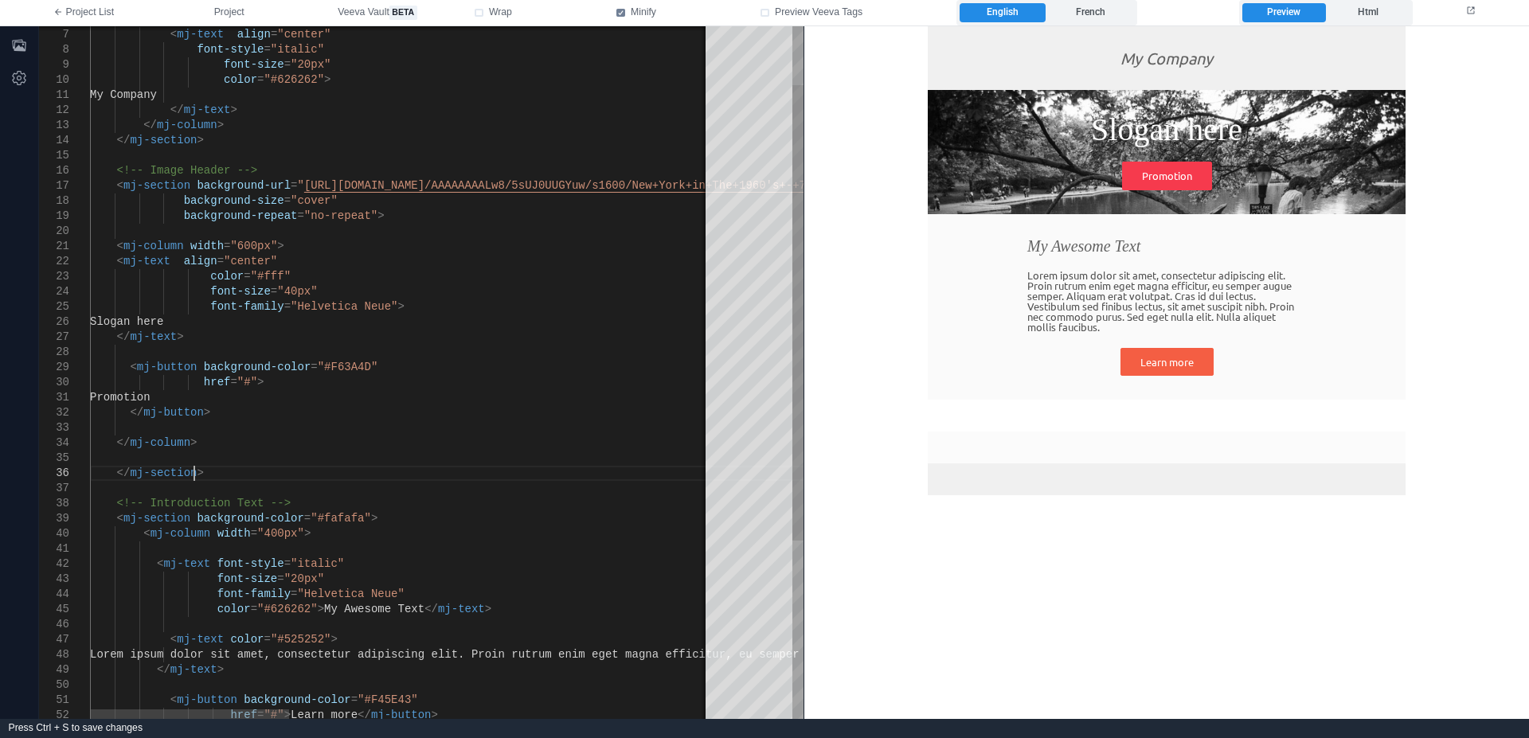
click at [236, 466] on div "</ mj-section >" at bounding box center [1058, 473] width 1937 height 15
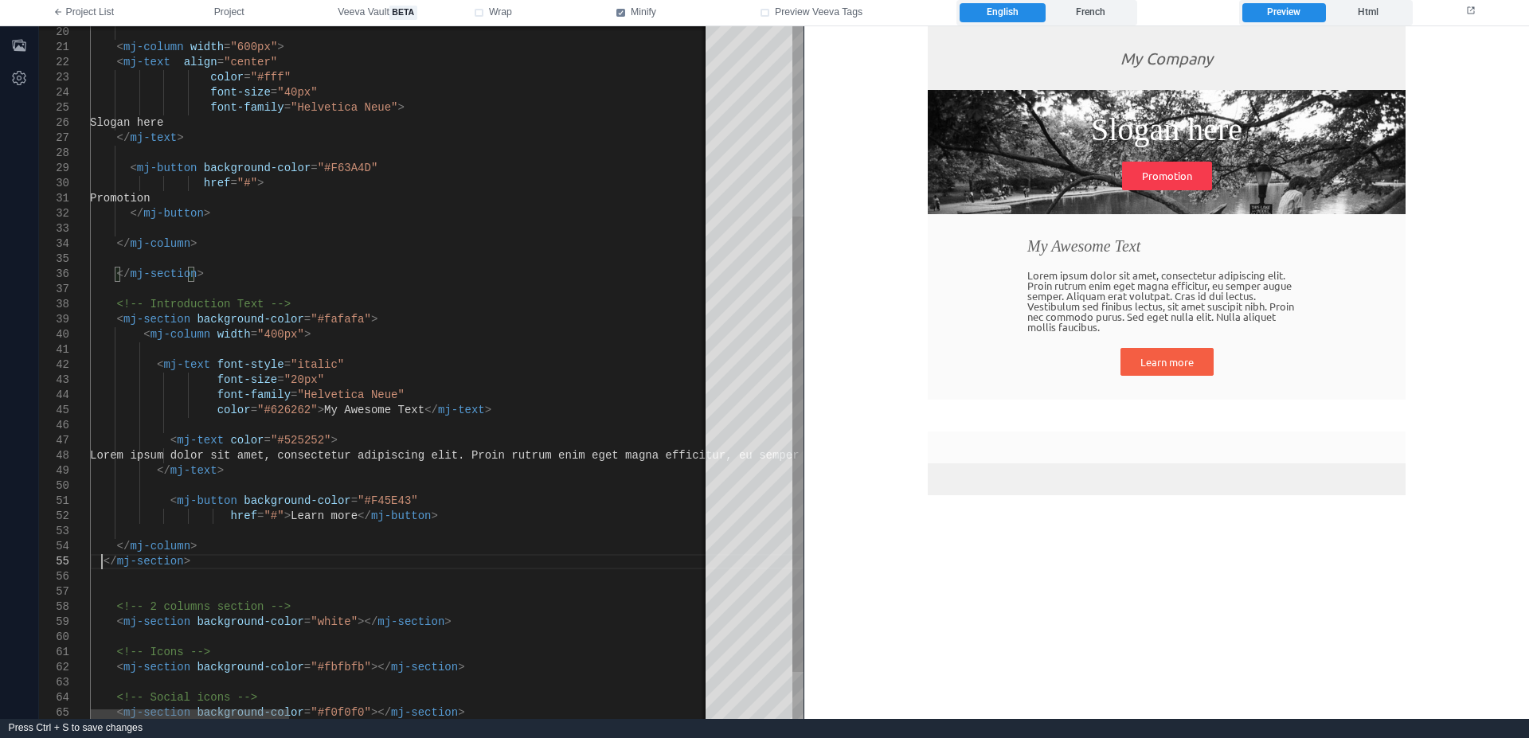
click at [117, 545] on span "</" at bounding box center [124, 546] width 14 height 13
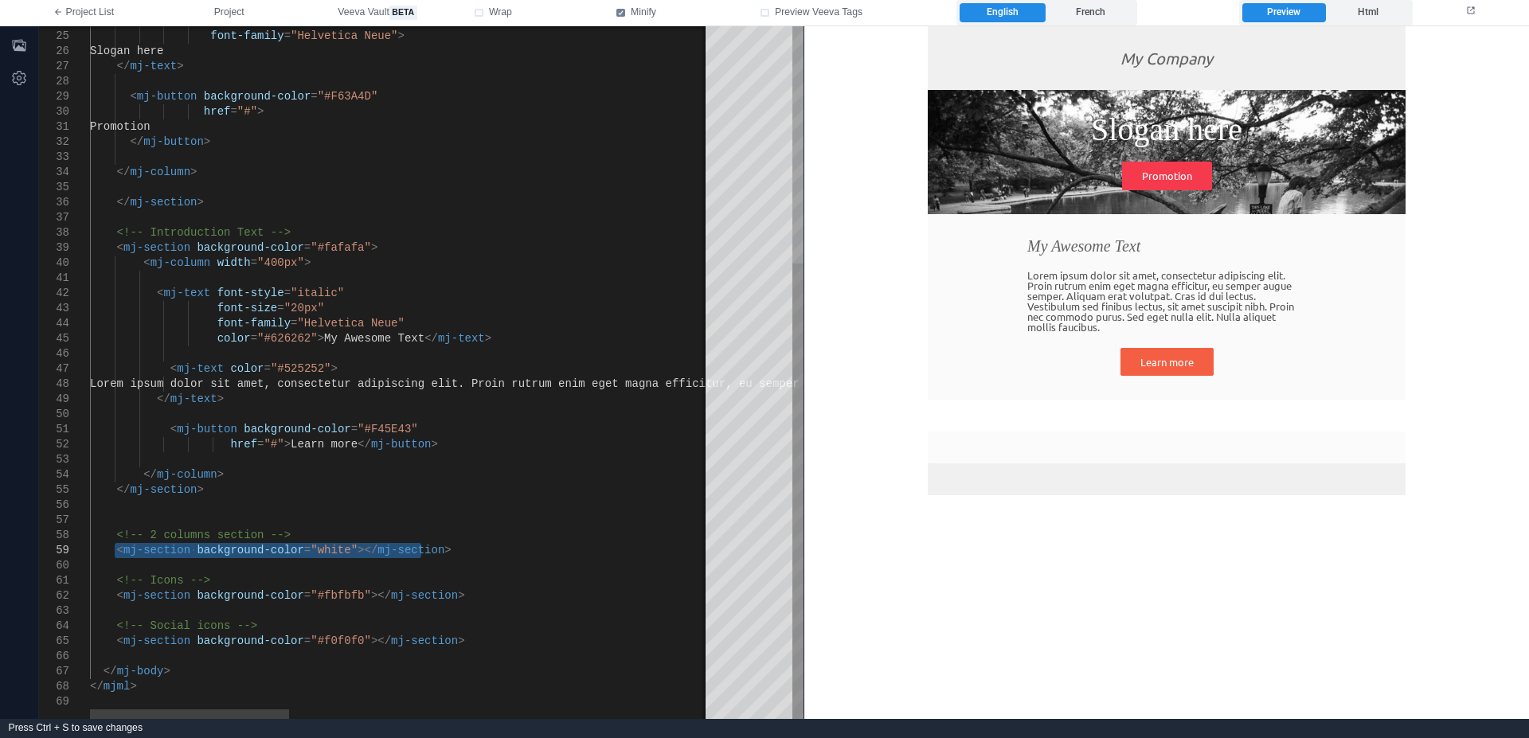
drag, startPoint x: 441, startPoint y: 550, endPoint x: 111, endPoint y: 545, distance: 329.6
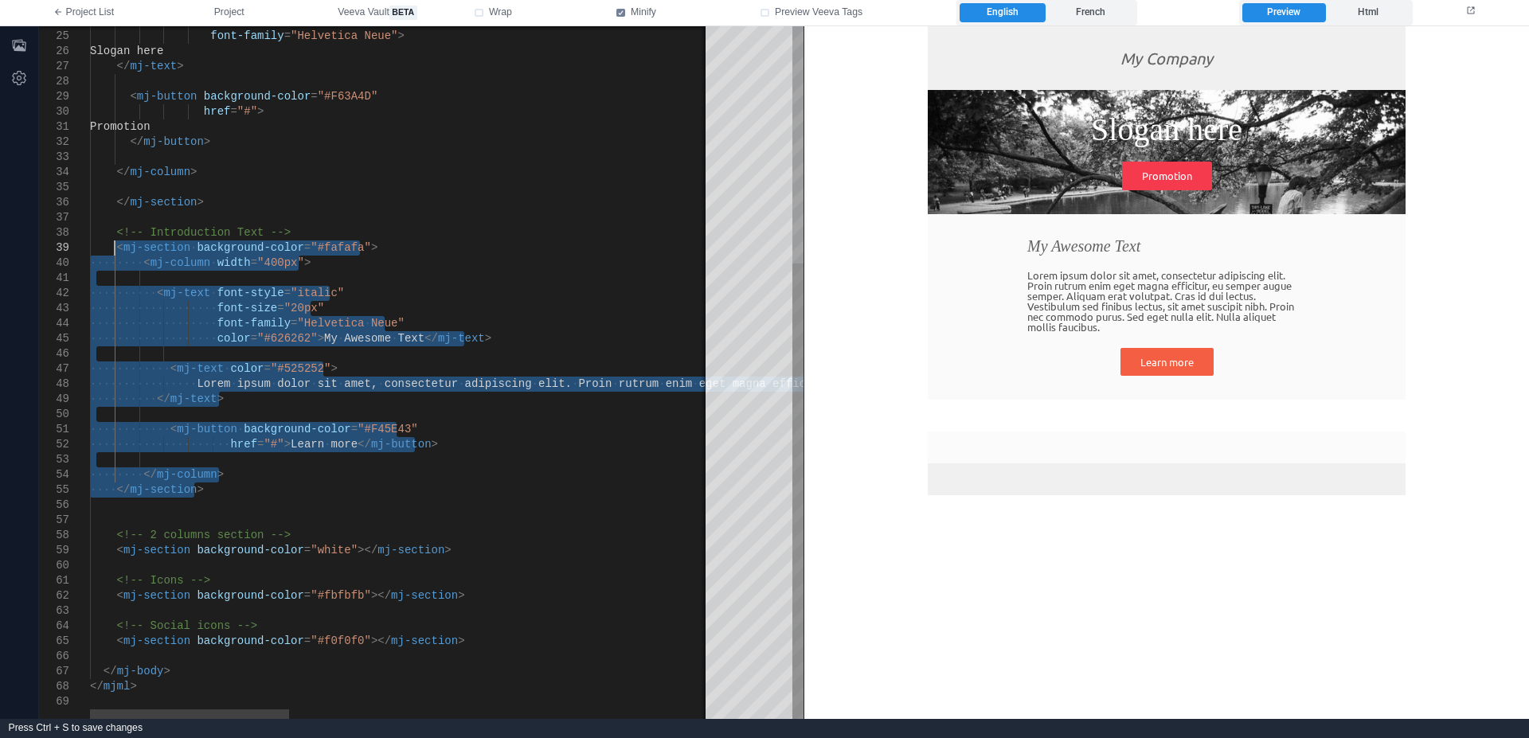
drag, startPoint x: 213, startPoint y: 488, endPoint x: 117, endPoint y: 254, distance: 252.8
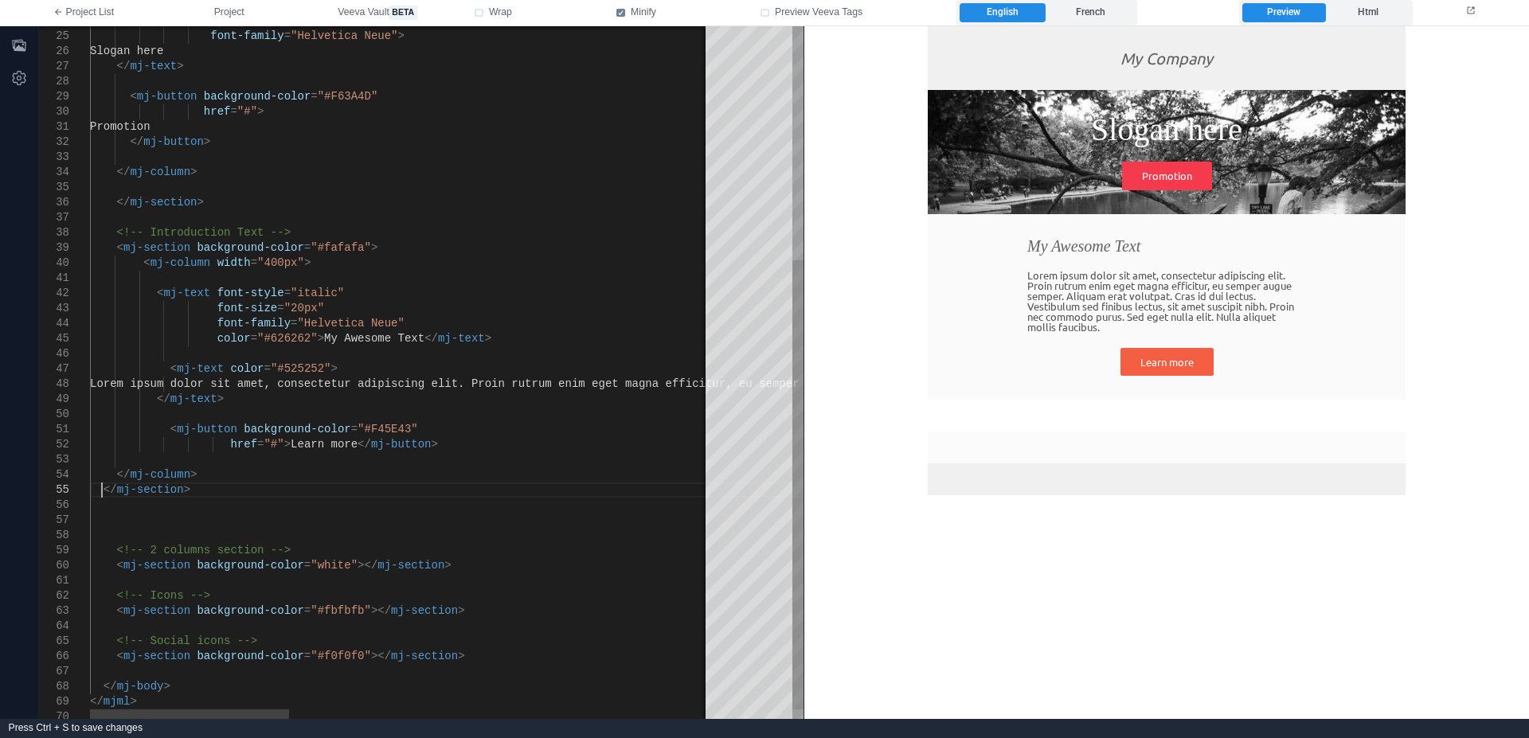
drag, startPoint x: 448, startPoint y: 565, endPoint x: 116, endPoint y: 561, distance: 332.0
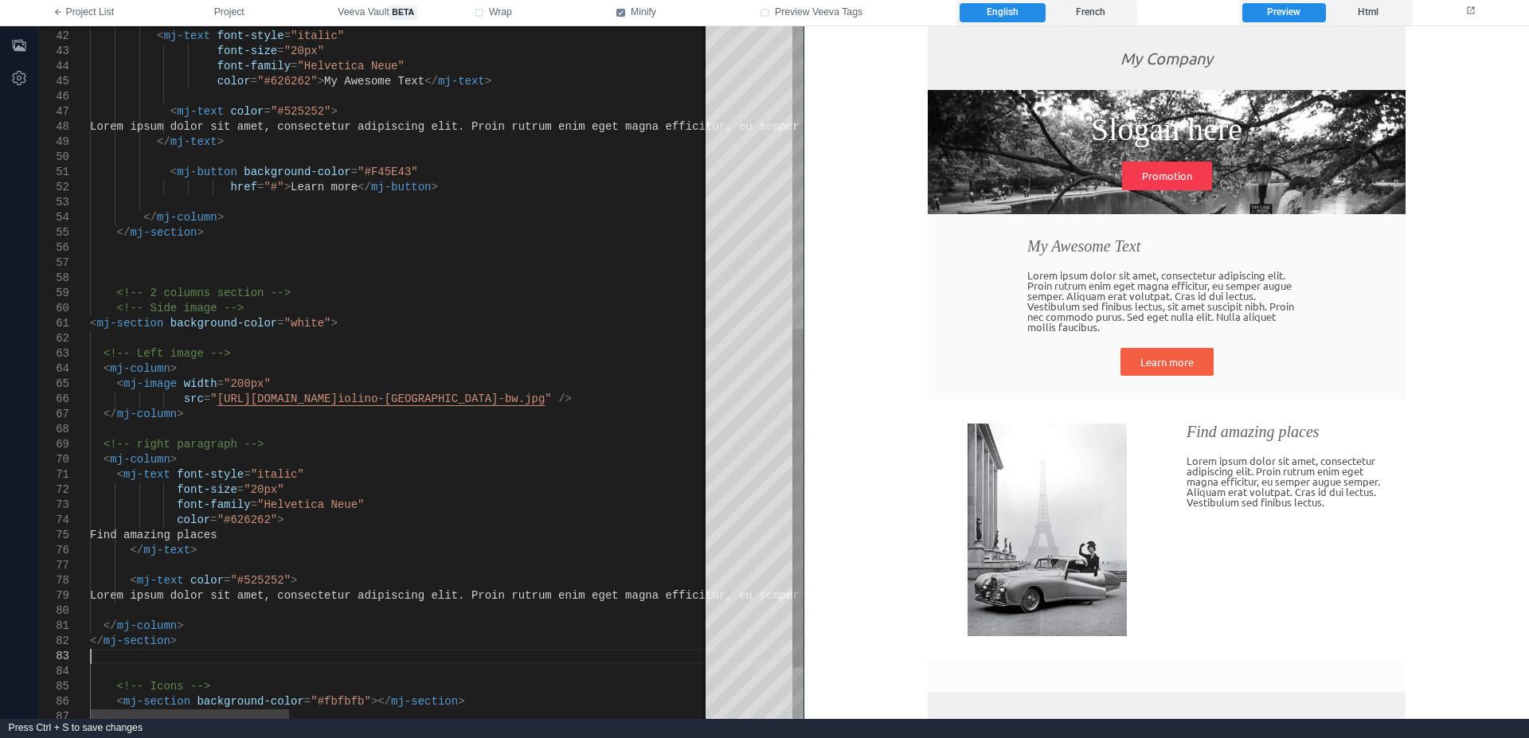
click at [92, 323] on span "<" at bounding box center [93, 323] width 6 height 13
drag, startPoint x: 199, startPoint y: 421, endPoint x: 92, endPoint y: 378, distance: 115.8
click at [92, 378] on div "< mj-text font-style = "italic" font-size = "20px" font-family = "Helvetica Neu…" at bounding box center [1058, 116] width 1937 height 1416
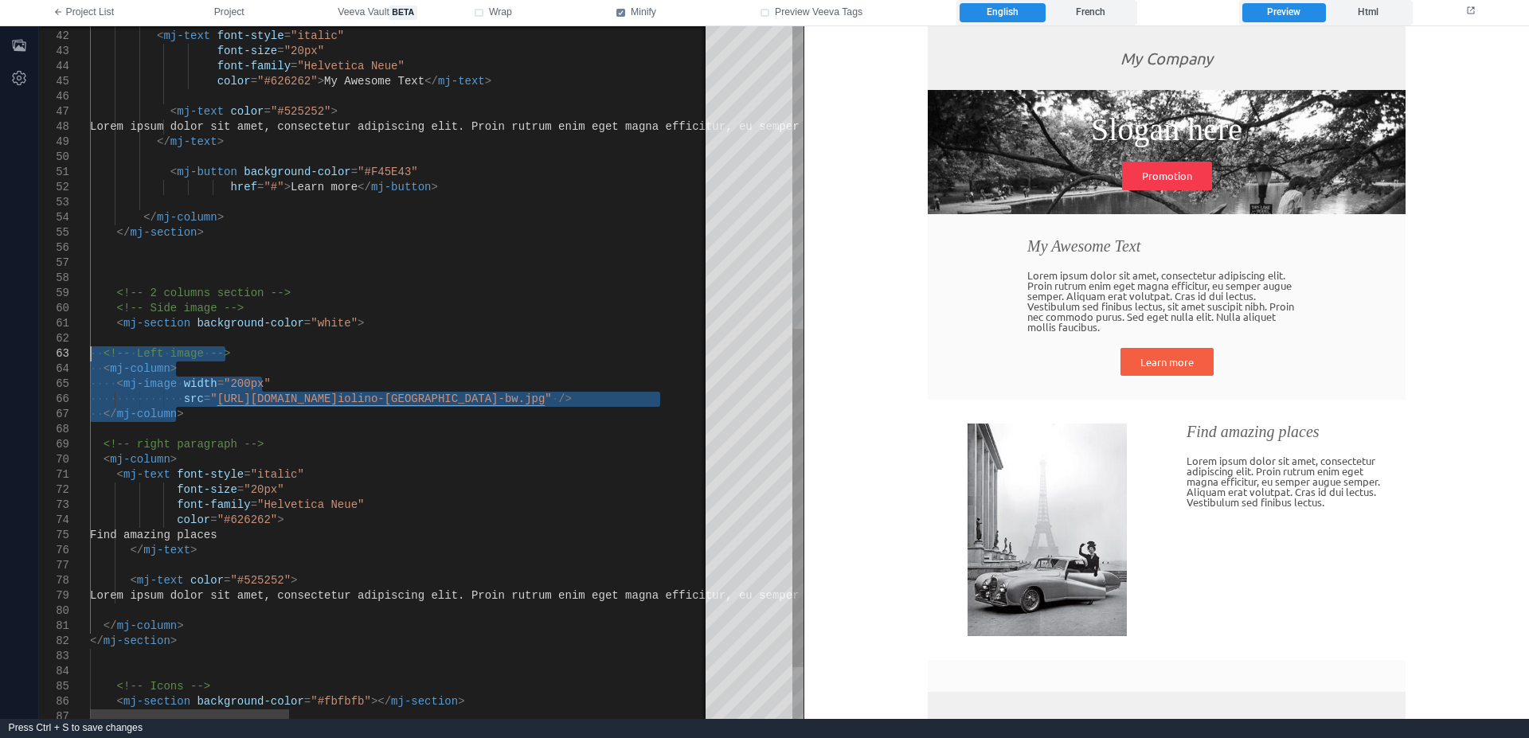
drag, startPoint x: 202, startPoint y: 408, endPoint x: 77, endPoint y: 347, distance: 139.2
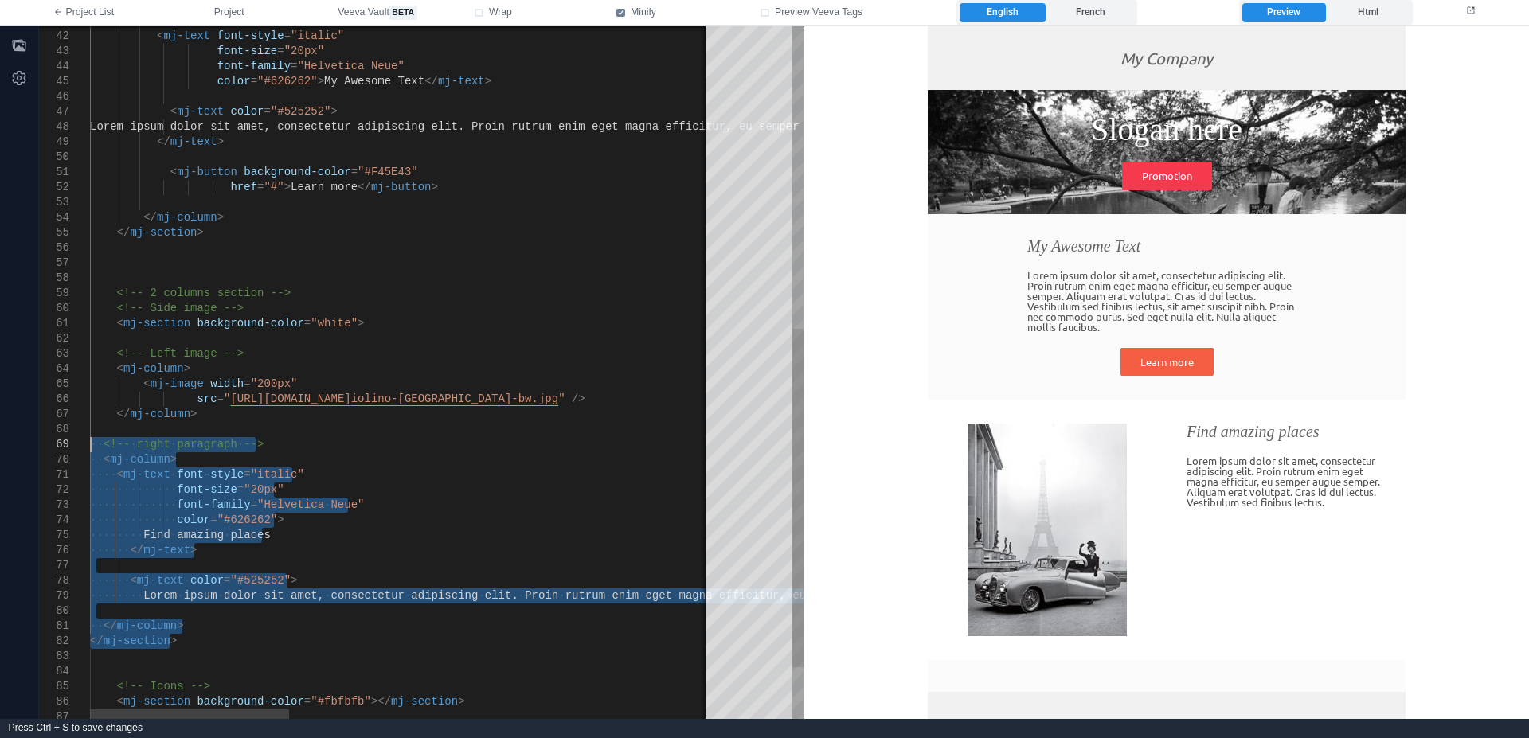
drag, startPoint x: 198, startPoint y: 641, endPoint x: 90, endPoint y: 444, distance: 224.5
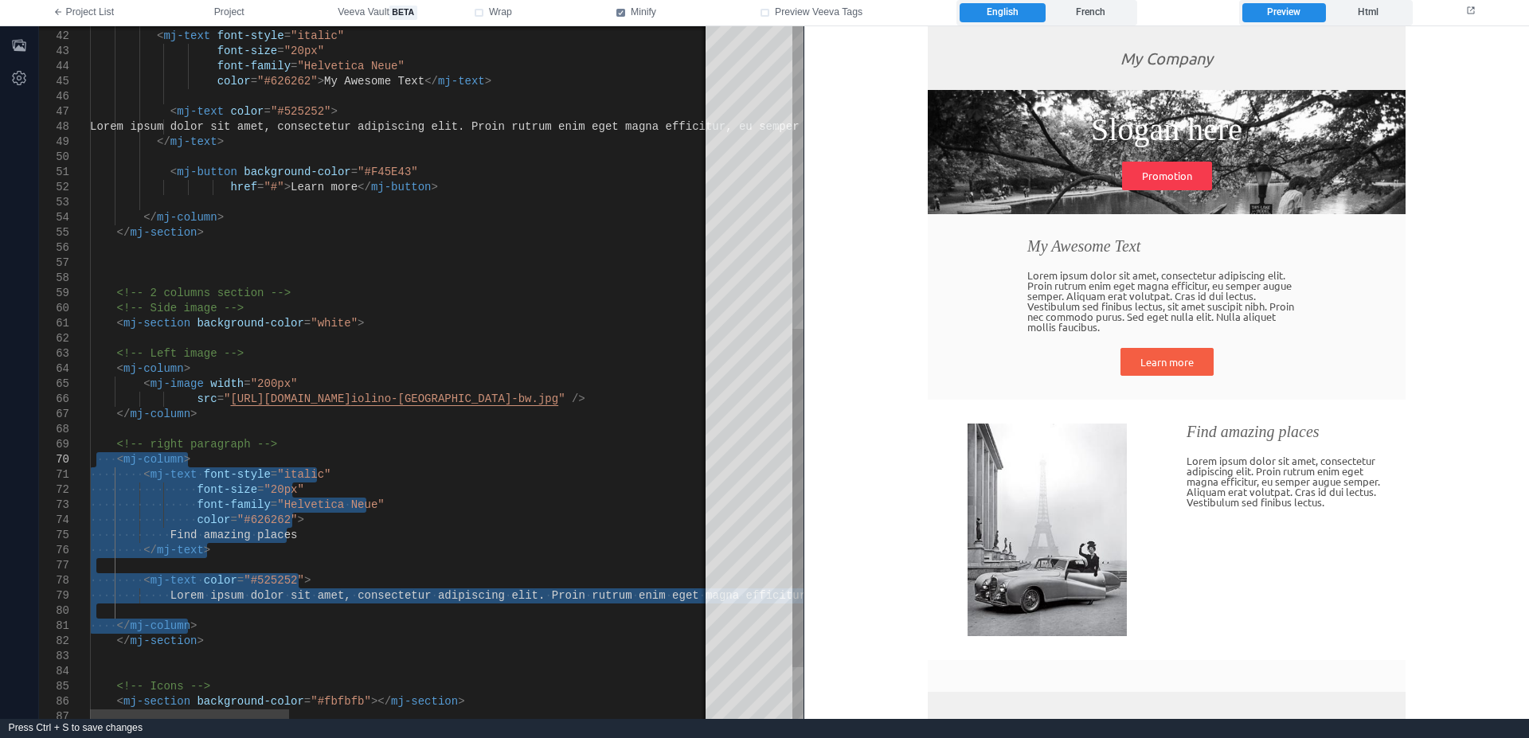
drag, startPoint x: 212, startPoint y: 631, endPoint x: 96, endPoint y: 458, distance: 208.9
click at [251, 591] on span "dolor" at bounding box center [267, 595] width 33 height 13
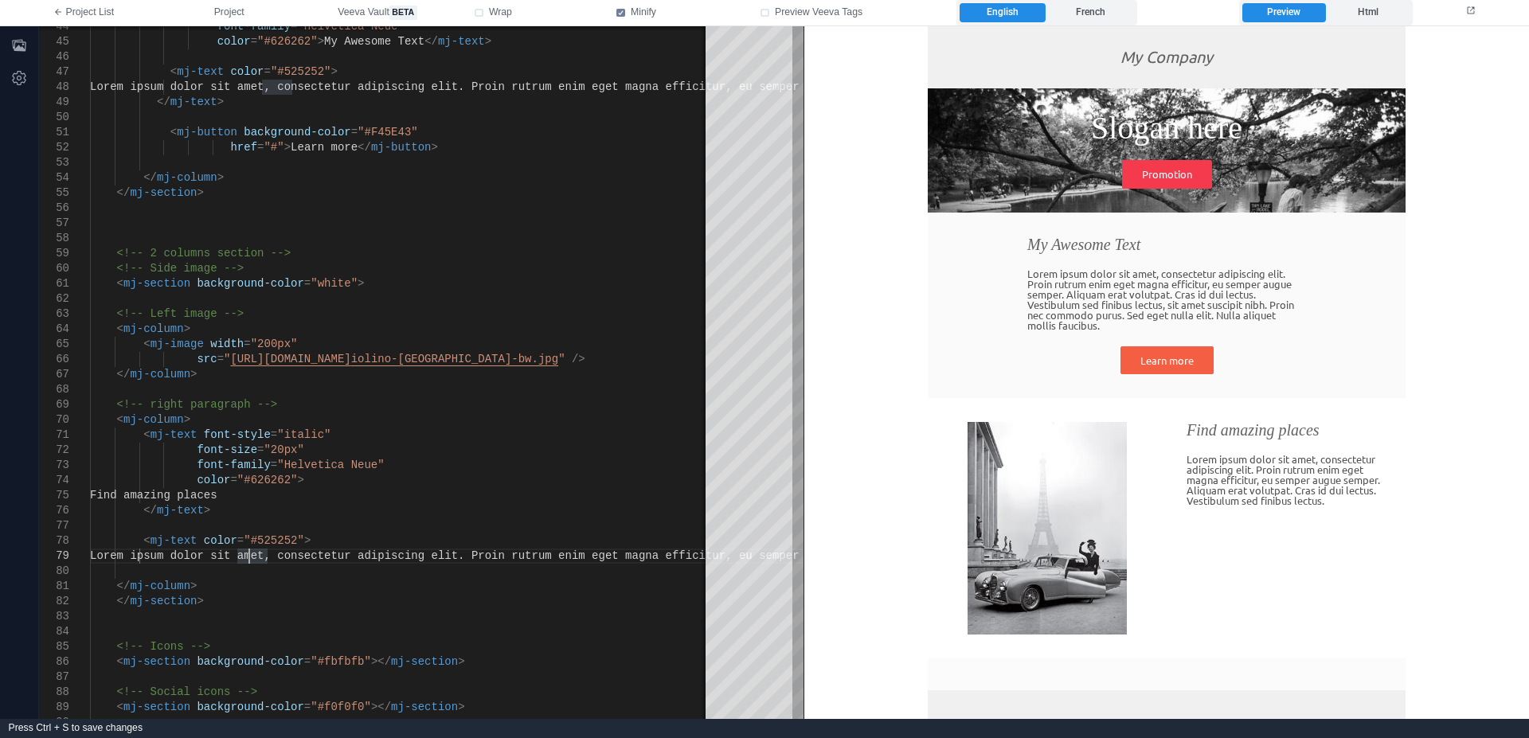
scroll to position [4, 0]
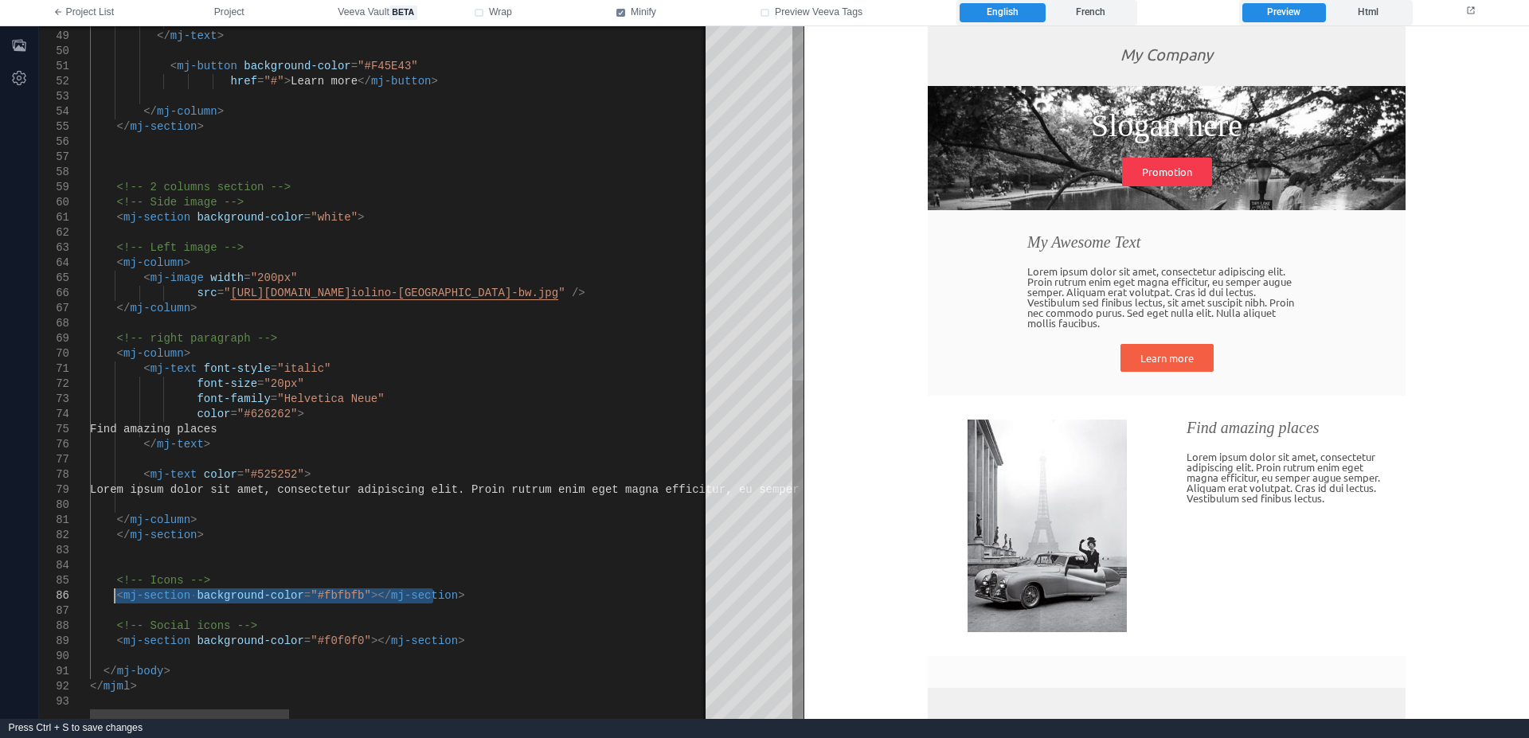
drag, startPoint x: 434, startPoint y: 598, endPoint x: 114, endPoint y: 588, distance: 320.2
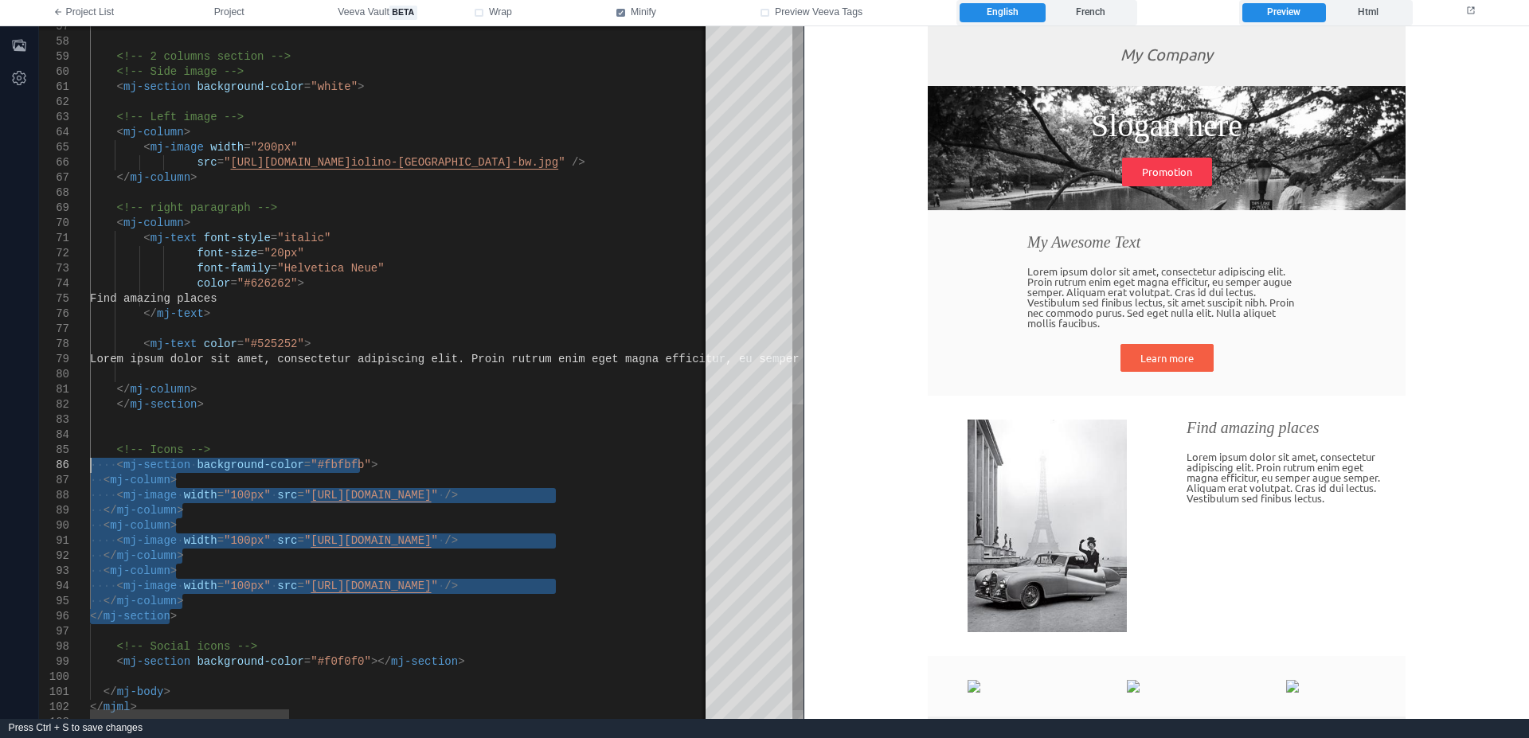
drag, startPoint x: 188, startPoint y: 615, endPoint x: 90, endPoint y: 468, distance: 176.9
click at [143, 463] on span "<" at bounding box center [146, 465] width 6 height 13
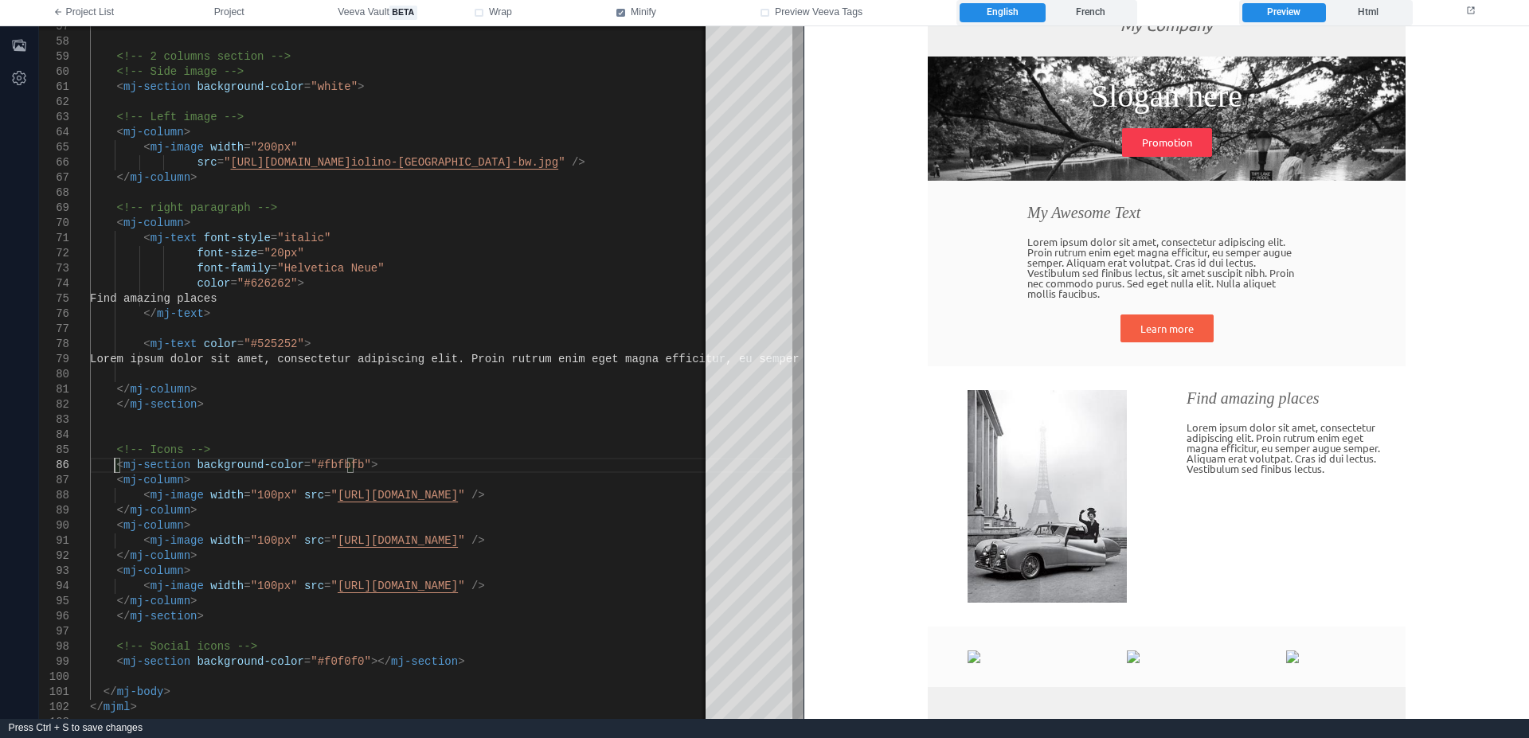
scroll to position [100, 0]
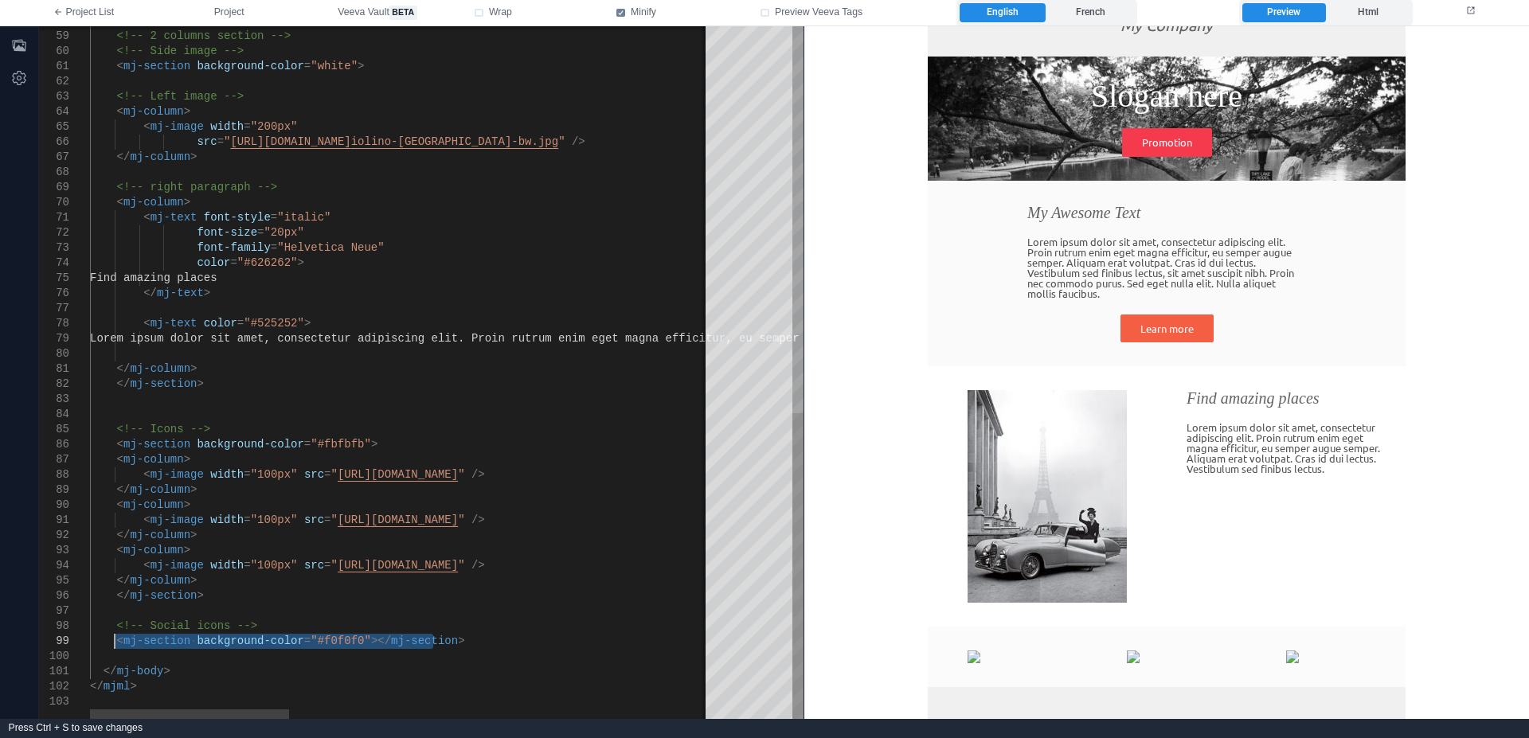
drag, startPoint x: 437, startPoint y: 638, endPoint x: 119, endPoint y: 642, distance: 317.7
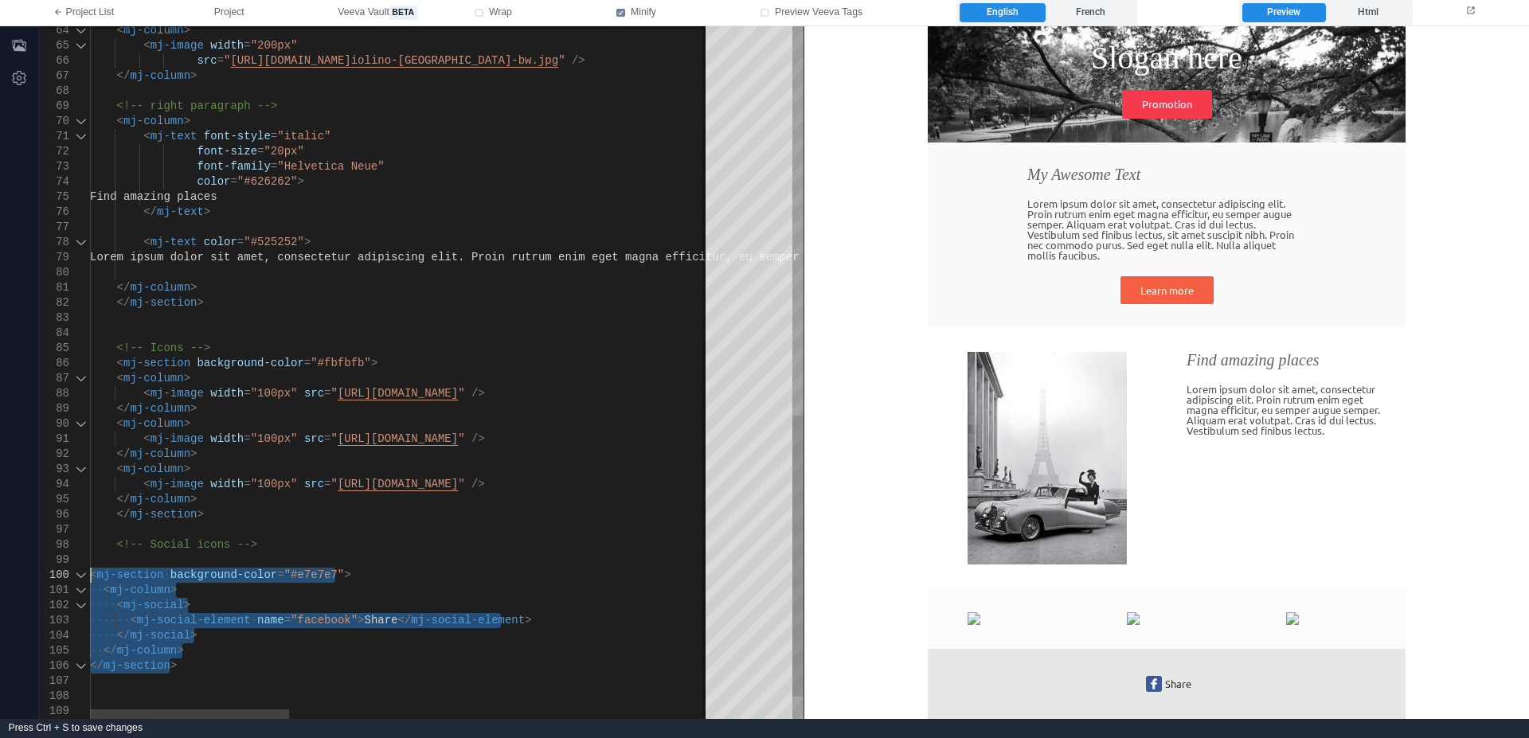
drag, startPoint x: 187, startPoint y: 665, endPoint x: 68, endPoint y: 570, distance: 151.8
click at [140, 554] on div at bounding box center [1058, 560] width 1937 height 15
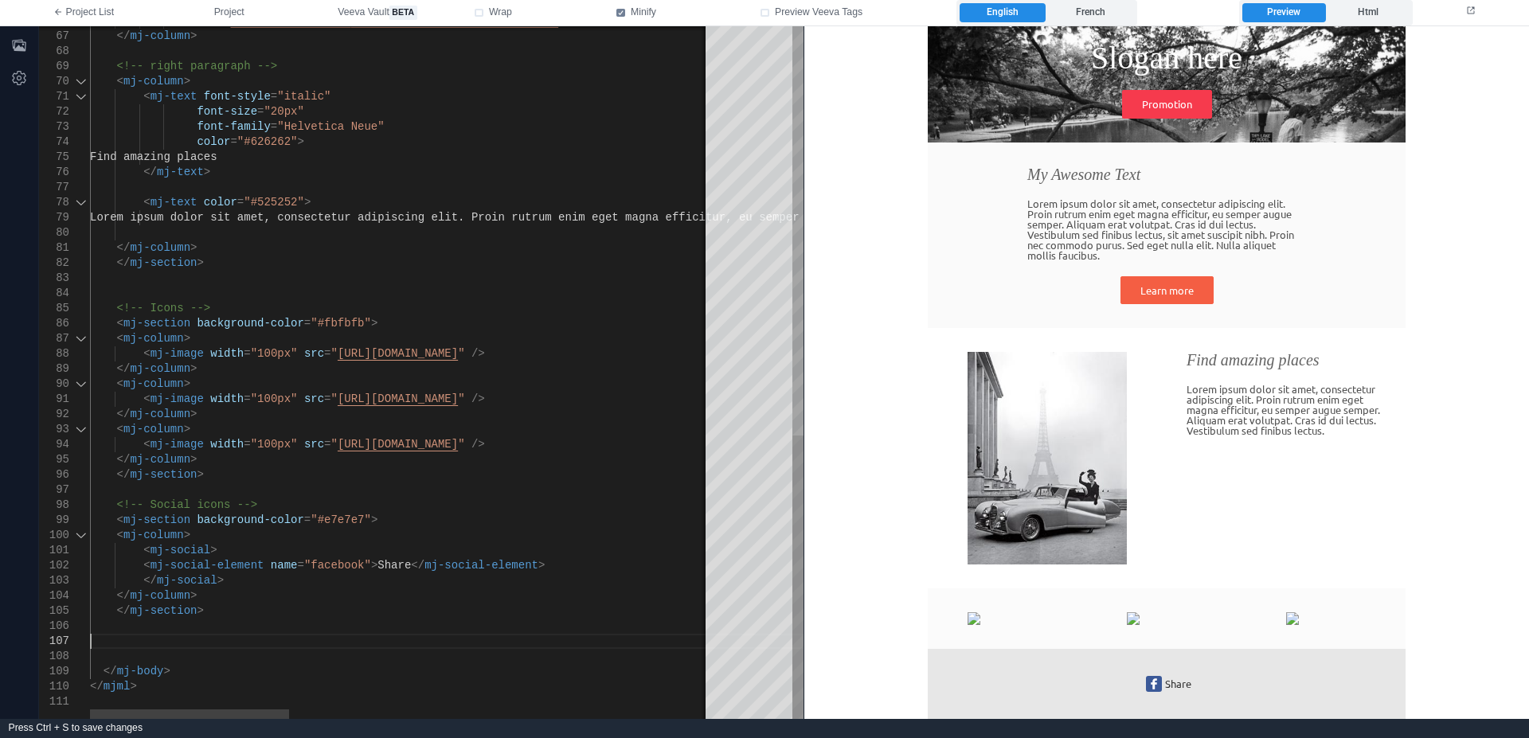
click at [123, 634] on div at bounding box center [1058, 641] width 1937 height 15
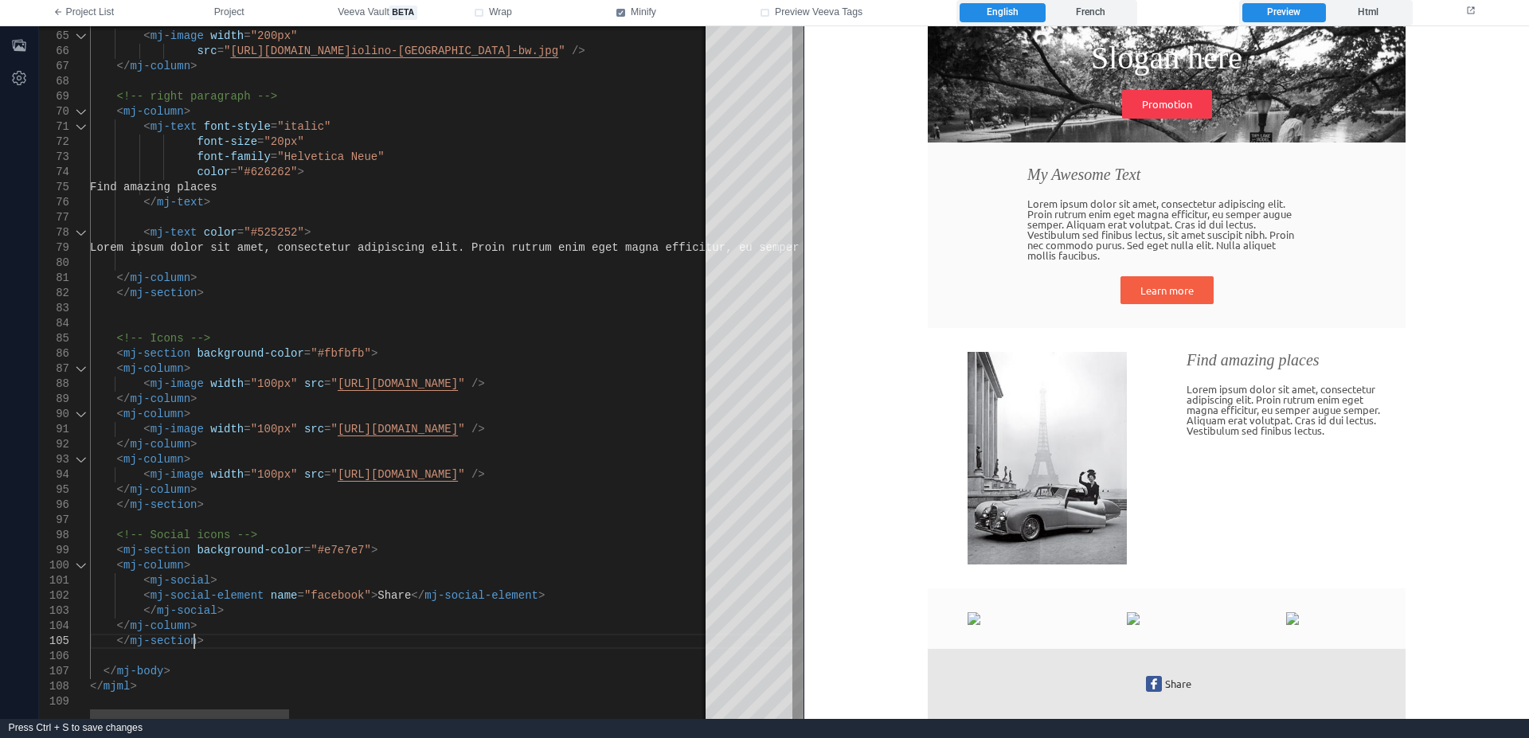
click at [204, 647] on div "</ mj-section >" at bounding box center [1058, 641] width 1937 height 15
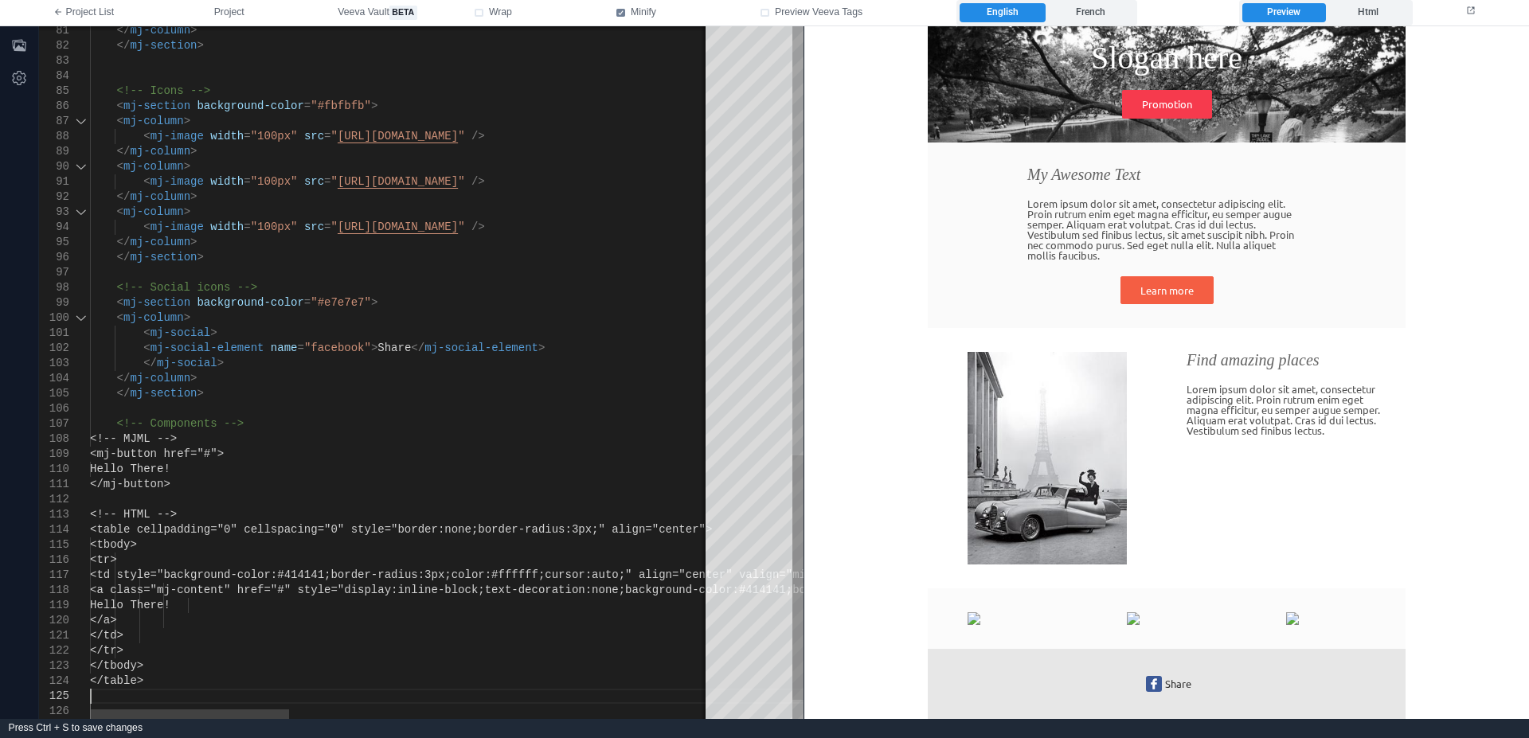
scroll to position [92, 104]
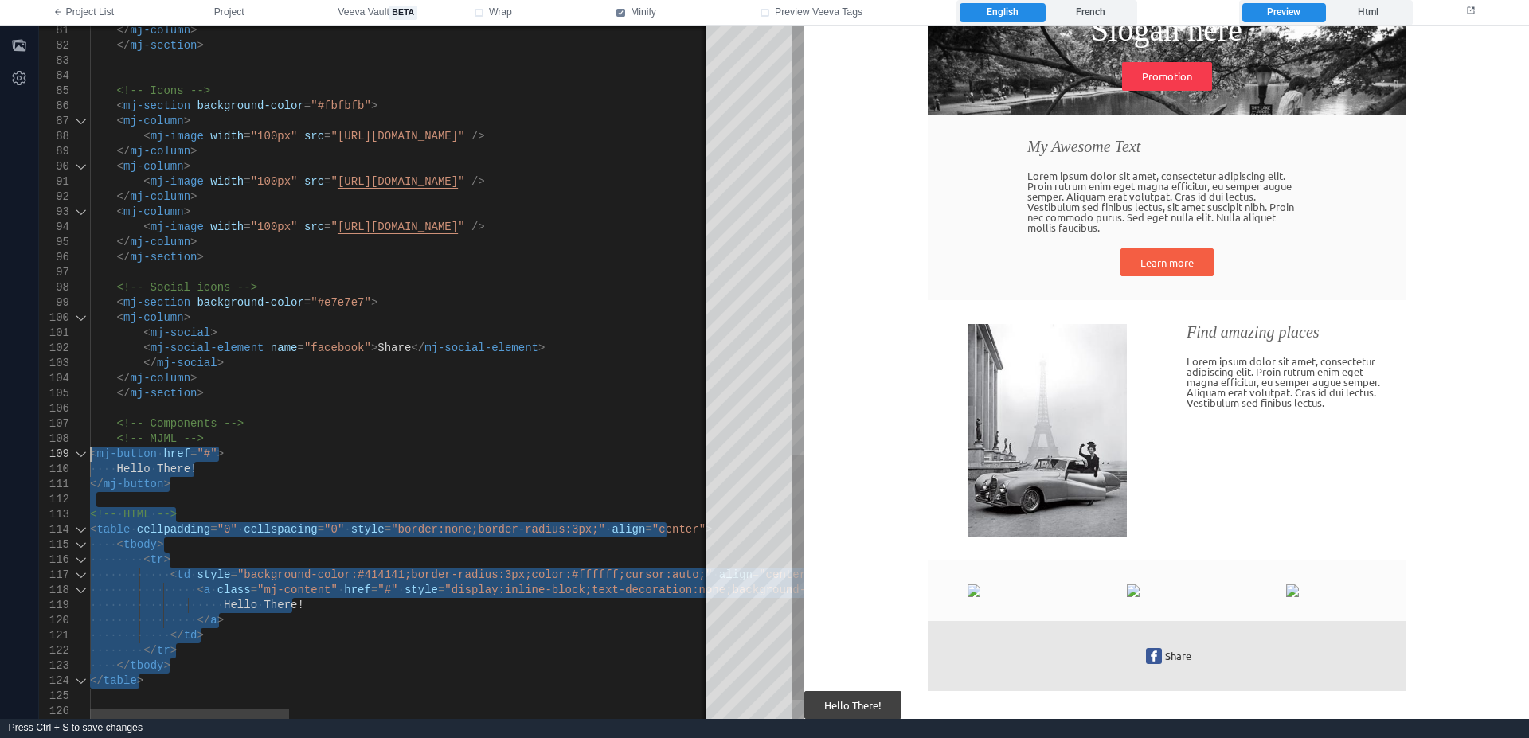
drag, startPoint x: 182, startPoint y: 681, endPoint x: 84, endPoint y: 452, distance: 248.6
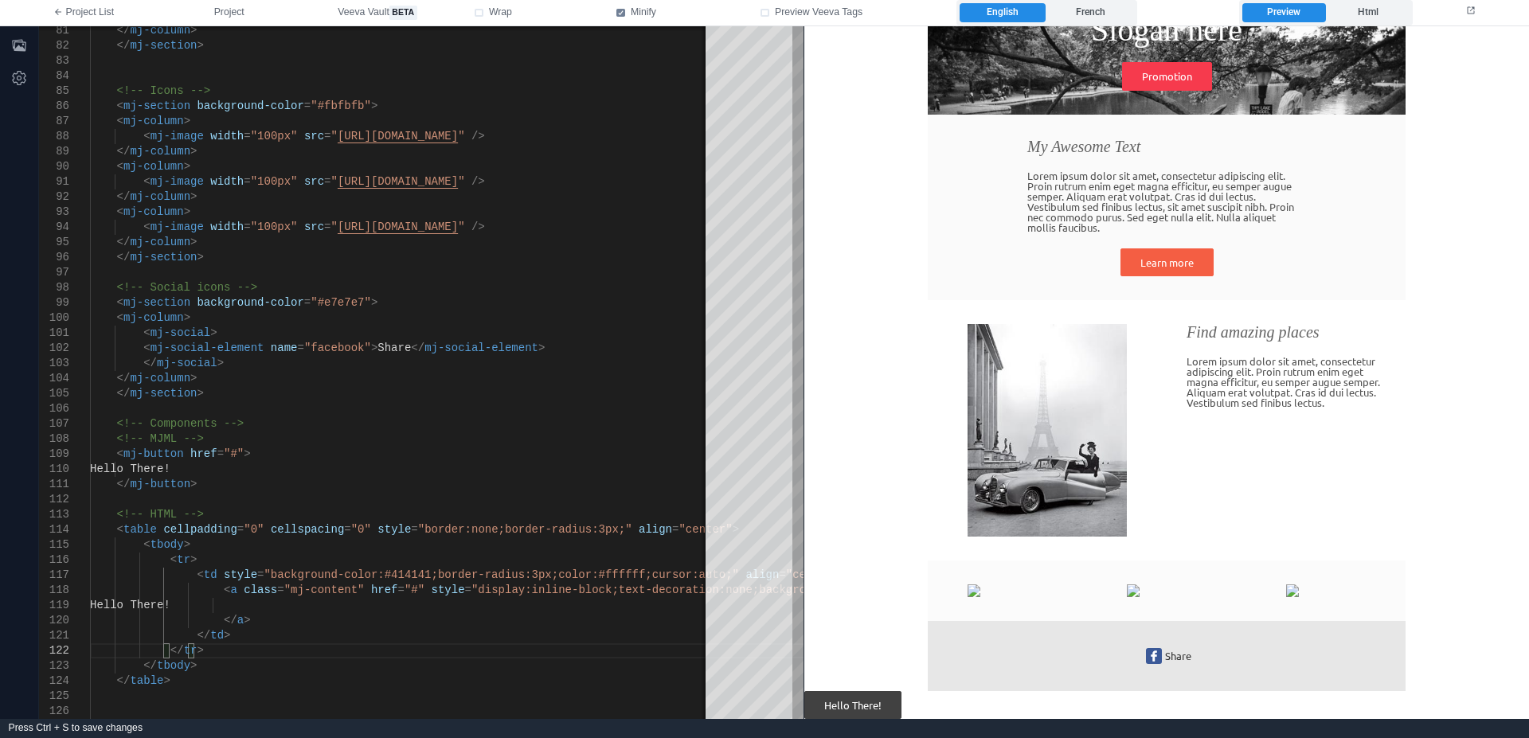
scroll to position [166, 0]
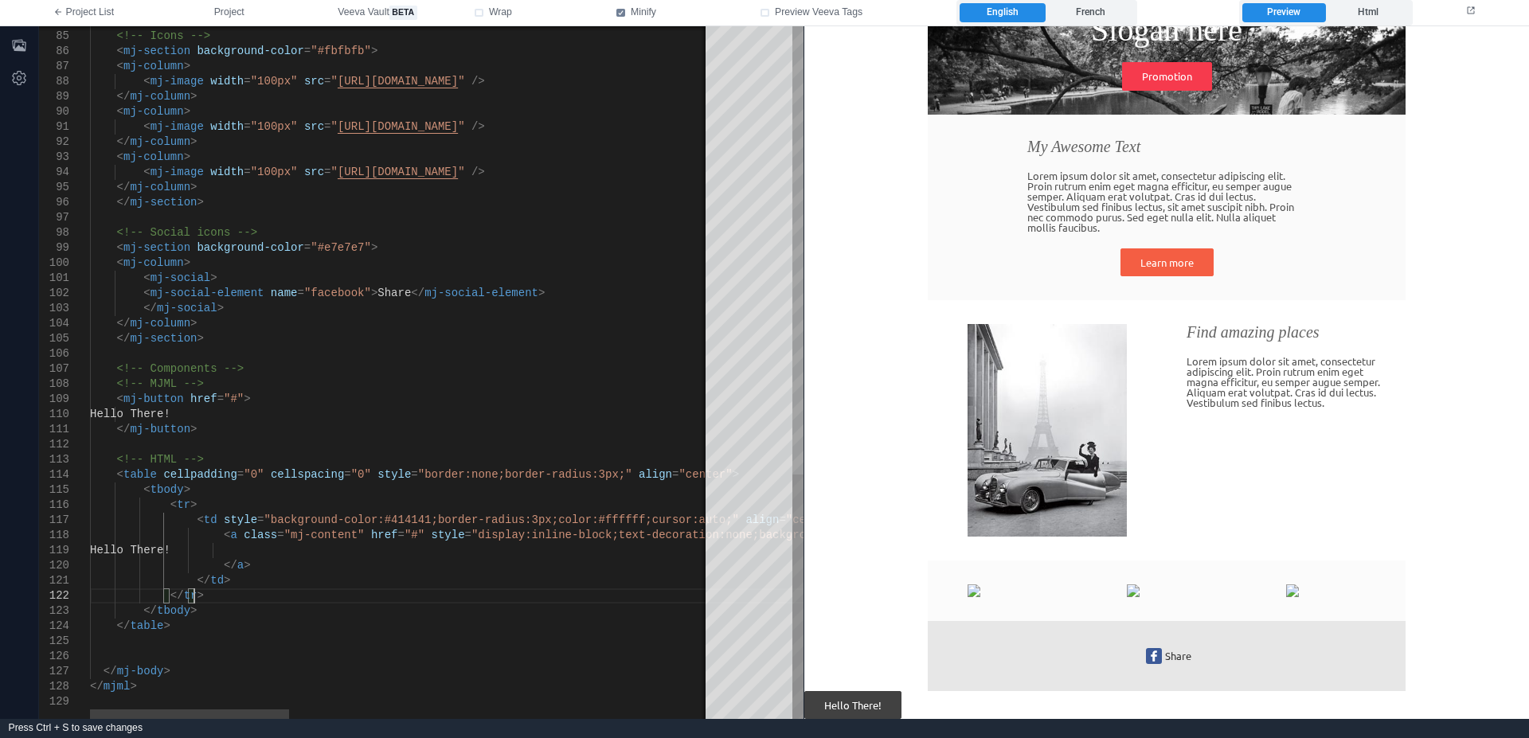
click at [309, 596] on div "</ tr >" at bounding box center [1058, 595] width 1937 height 15
click at [303, 576] on div "</ td >" at bounding box center [1058, 580] width 1937 height 15
click at [299, 596] on div "</ tr >" at bounding box center [1058, 595] width 1937 height 15
click at [286, 617] on div "</ tbody >" at bounding box center [1058, 610] width 1937 height 15
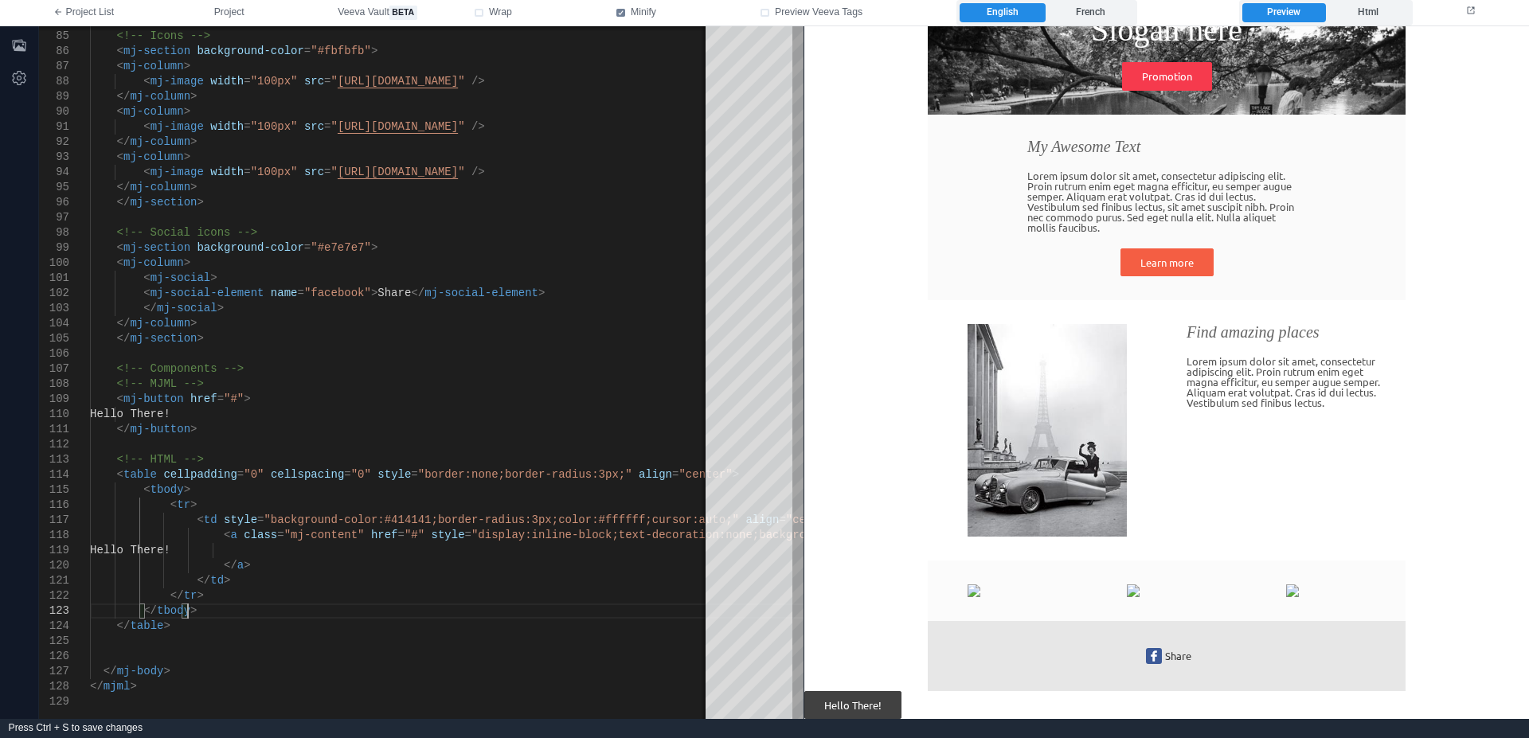
click at [861, 702] on link "Hello There!" at bounding box center [852, 704] width 97 height 29
drag, startPoint x: 271, startPoint y: 716, endPoint x: 179, endPoint y: 678, distance: 99.2
click at [179, 678] on div "<!-- Icons --> < mj-section background-color = "#fbfbfb" > < mj-column > < mj-i…" at bounding box center [446, 372] width 713 height 693
